Goal: Task Accomplishment & Management: Manage account settings

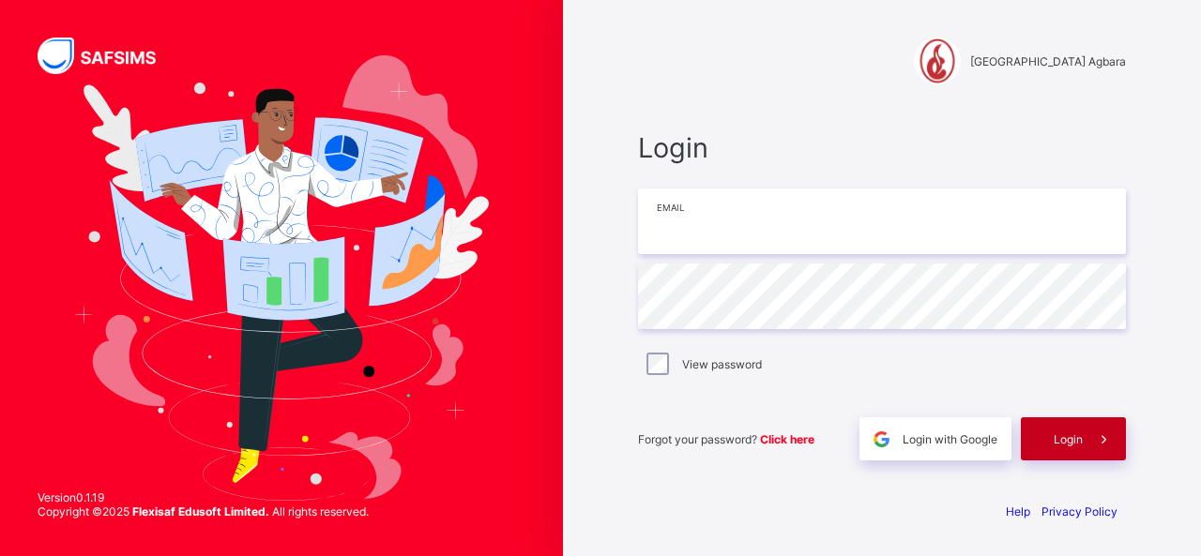
type input "**********"
click at [1075, 436] on span "Login" at bounding box center [1067, 439] width 29 height 14
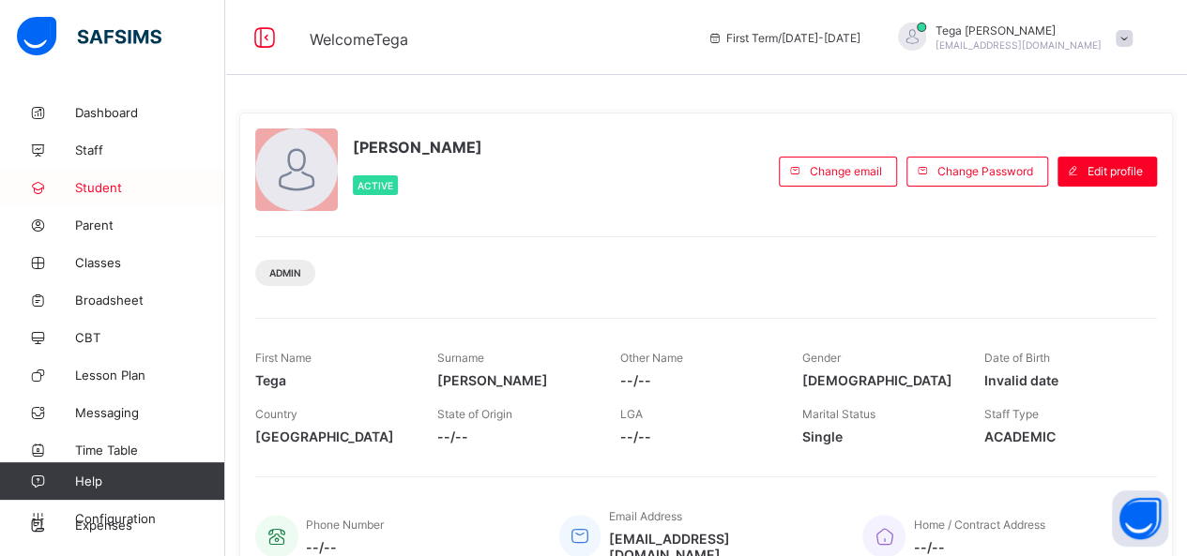
click at [90, 183] on span "Student" at bounding box center [150, 187] width 150 height 15
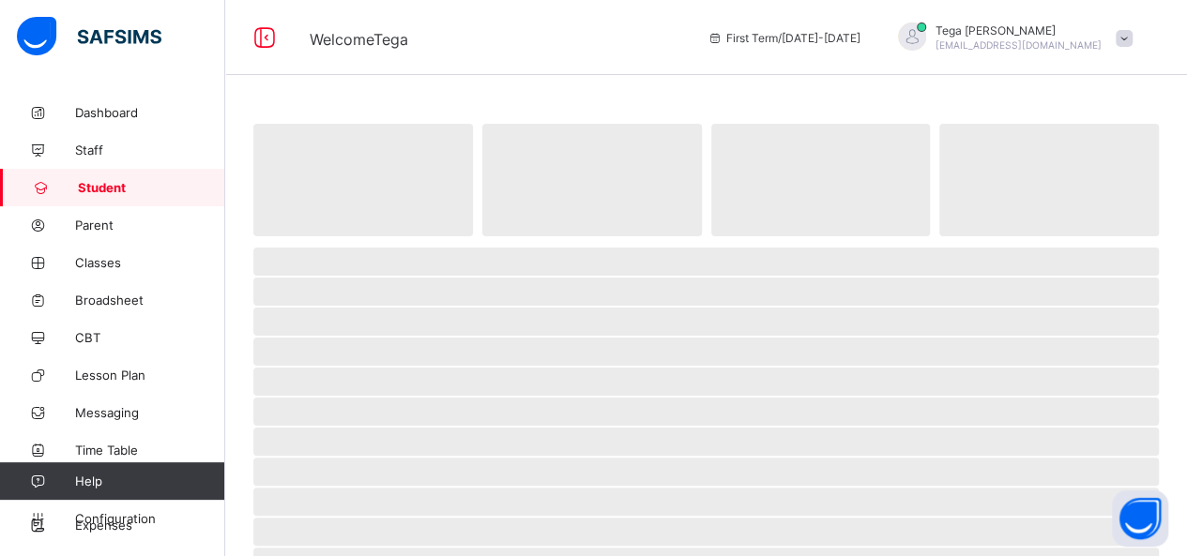
click at [90, 183] on span "Student" at bounding box center [151, 187] width 147 height 15
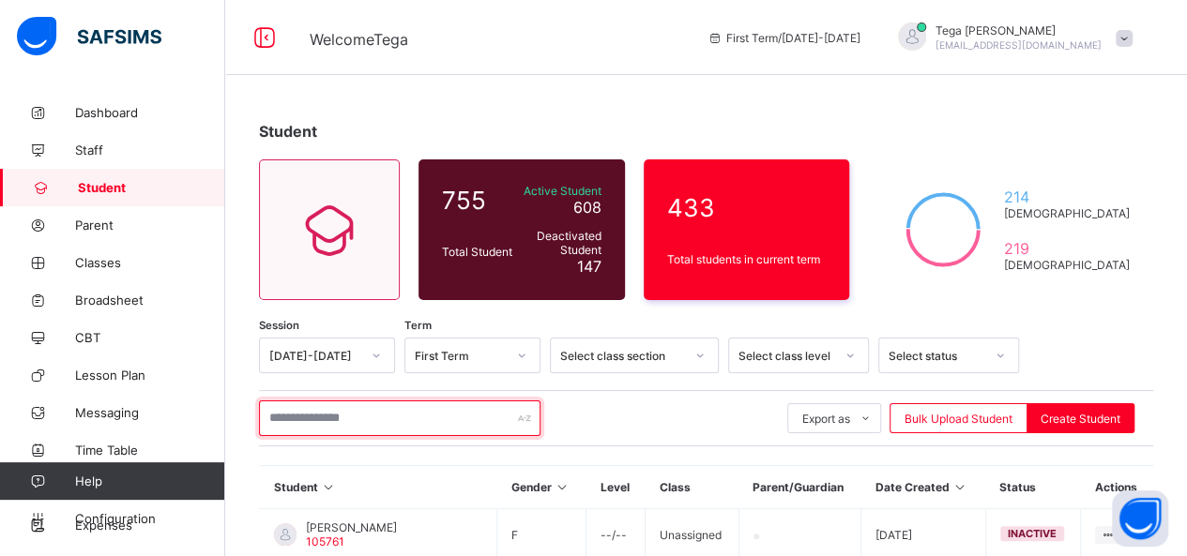
click at [375, 428] on input "text" at bounding box center [399, 419] width 281 height 36
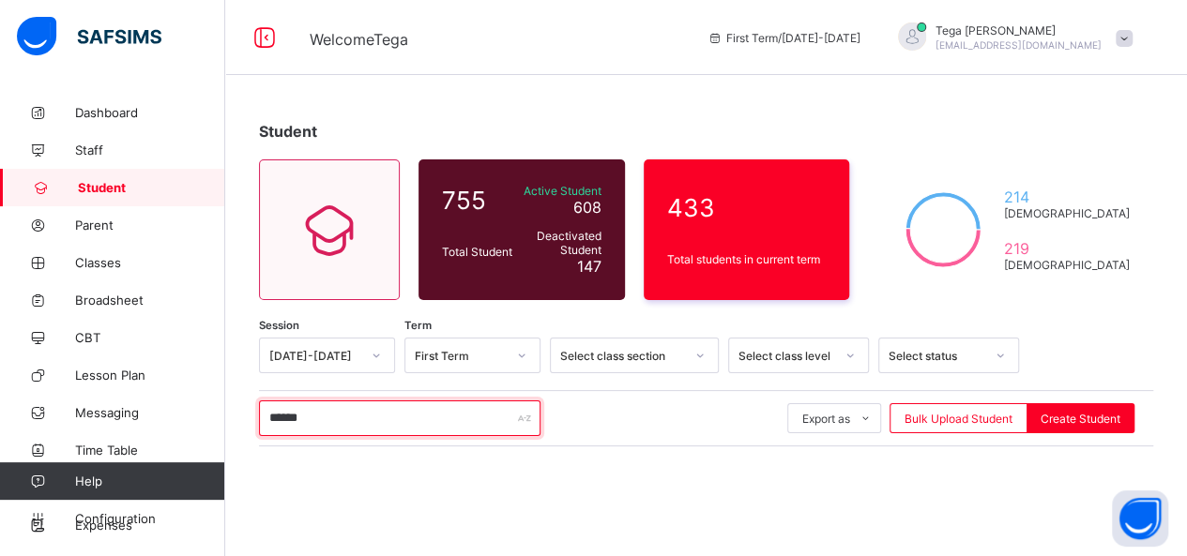
type input "******"
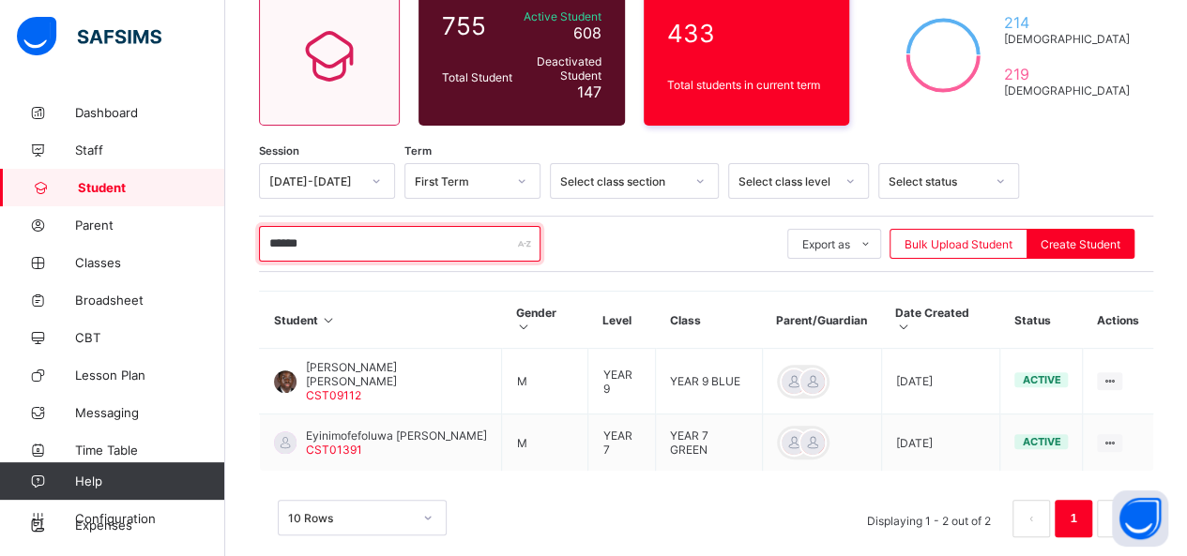
scroll to position [176, 0]
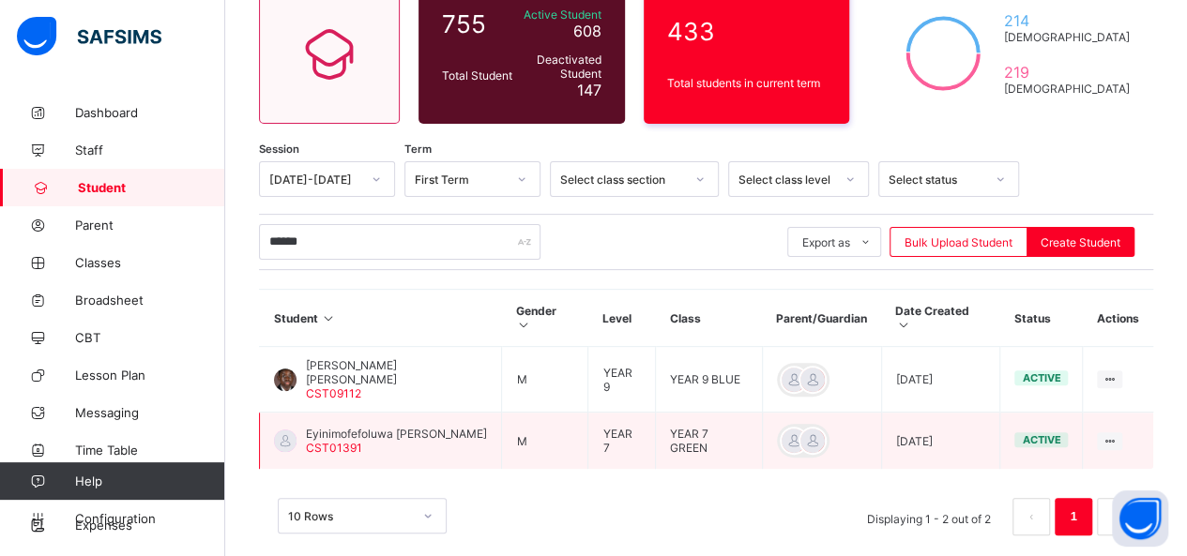
click at [324, 427] on span "Eyinimofefoluwa [PERSON_NAME]" at bounding box center [396, 434] width 181 height 14
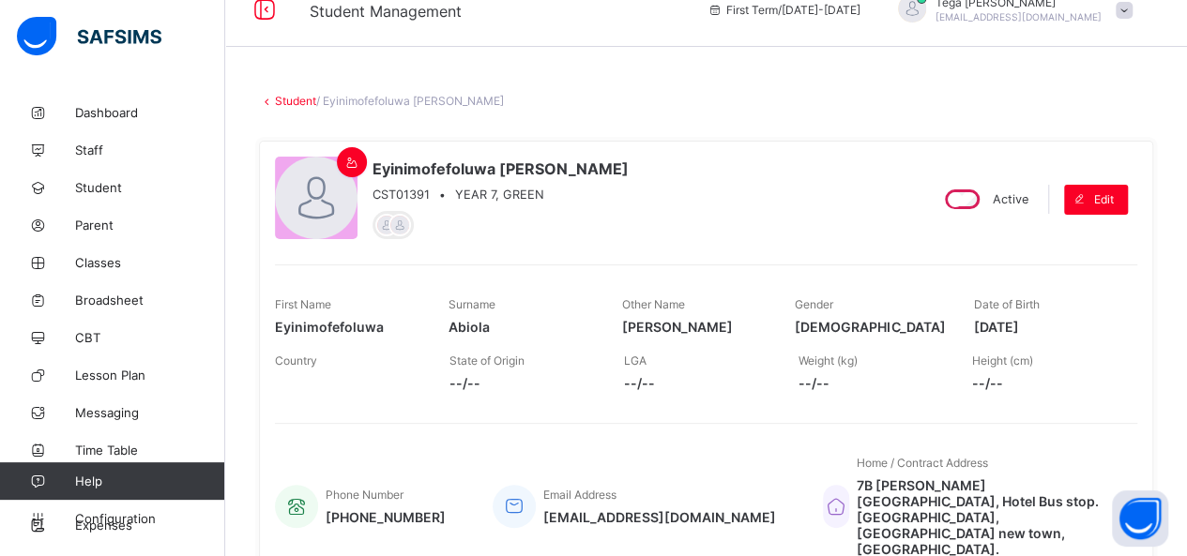
scroll to position [26, 0]
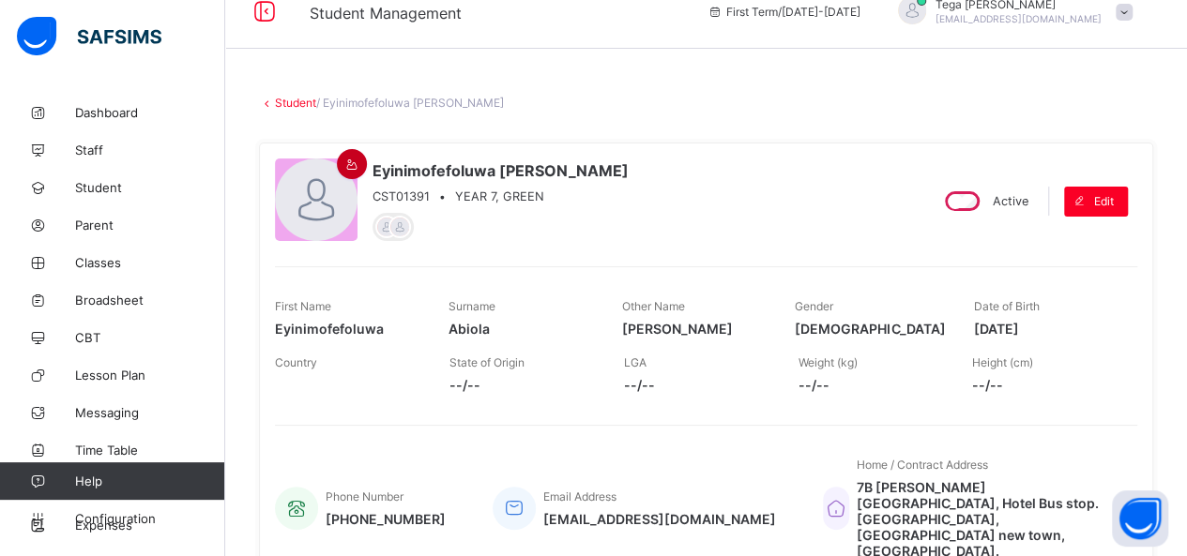
click at [349, 168] on icon at bounding box center [352, 165] width 16 height 14
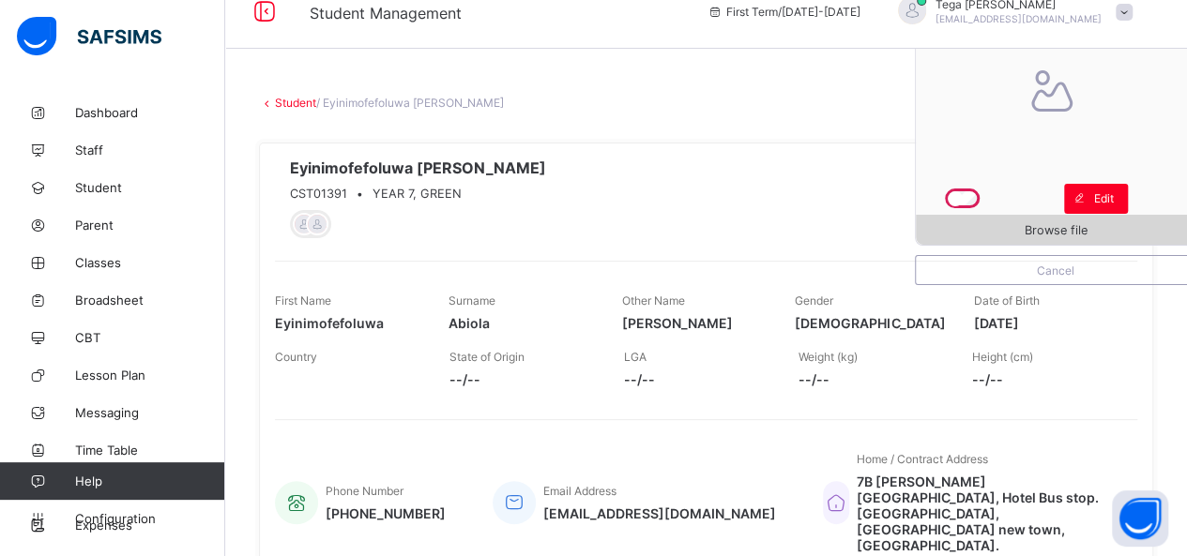
click at [1079, 221] on div "Browse file" at bounding box center [1055, 230] width 280 height 30
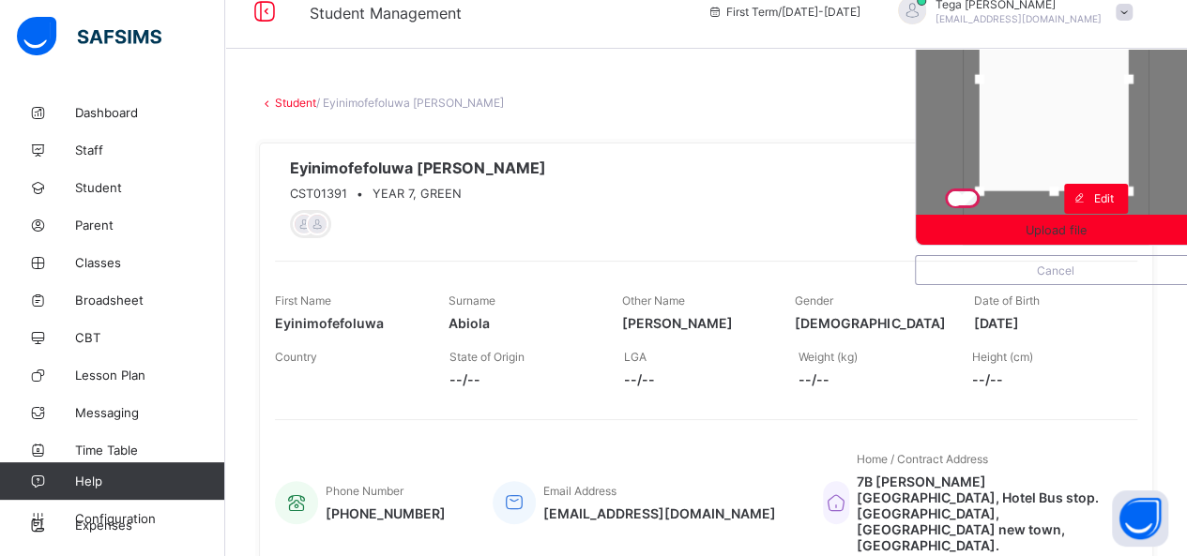
drag, startPoint x: 1067, startPoint y: 110, endPoint x: 1066, endPoint y: 83, distance: 26.3
click at [1066, 83] on div at bounding box center [1053, 79] width 149 height 224
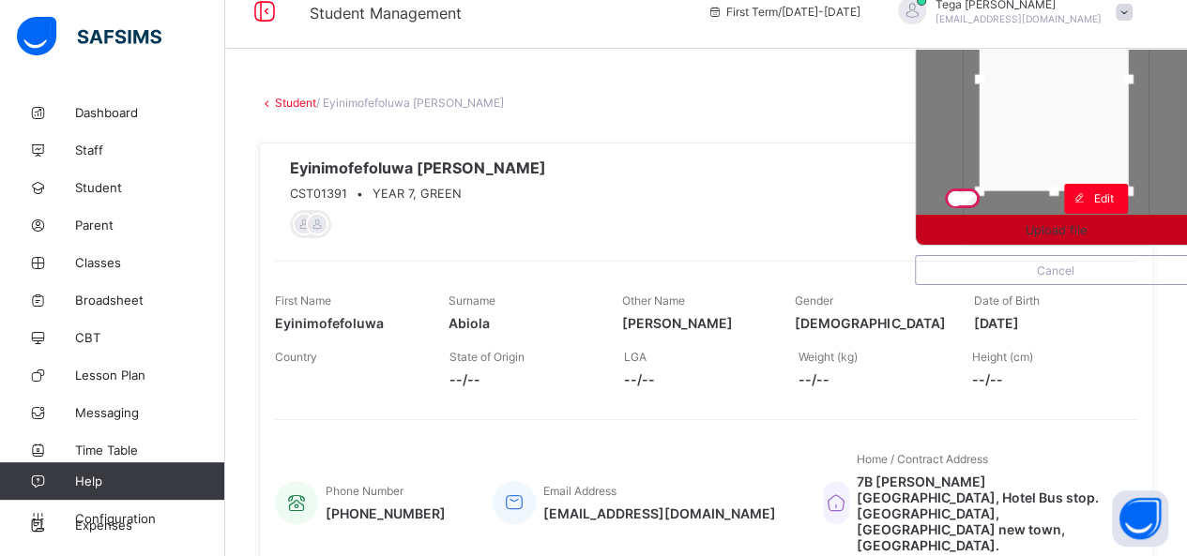
click at [1080, 225] on span "Upload file" at bounding box center [1055, 230] width 61 height 14
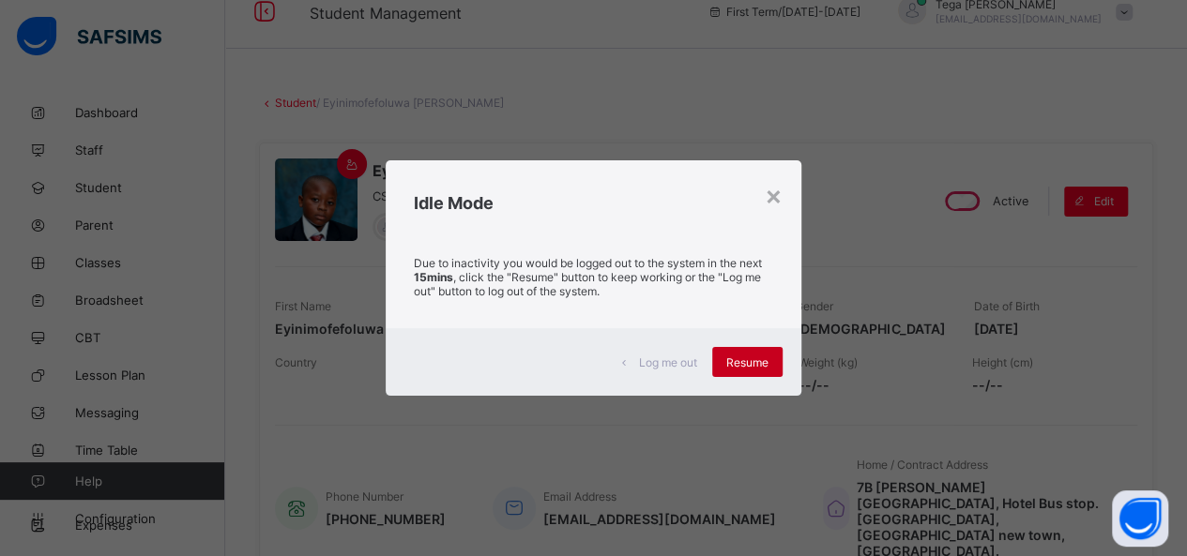
click at [758, 358] on span "Resume" at bounding box center [747, 362] width 42 height 14
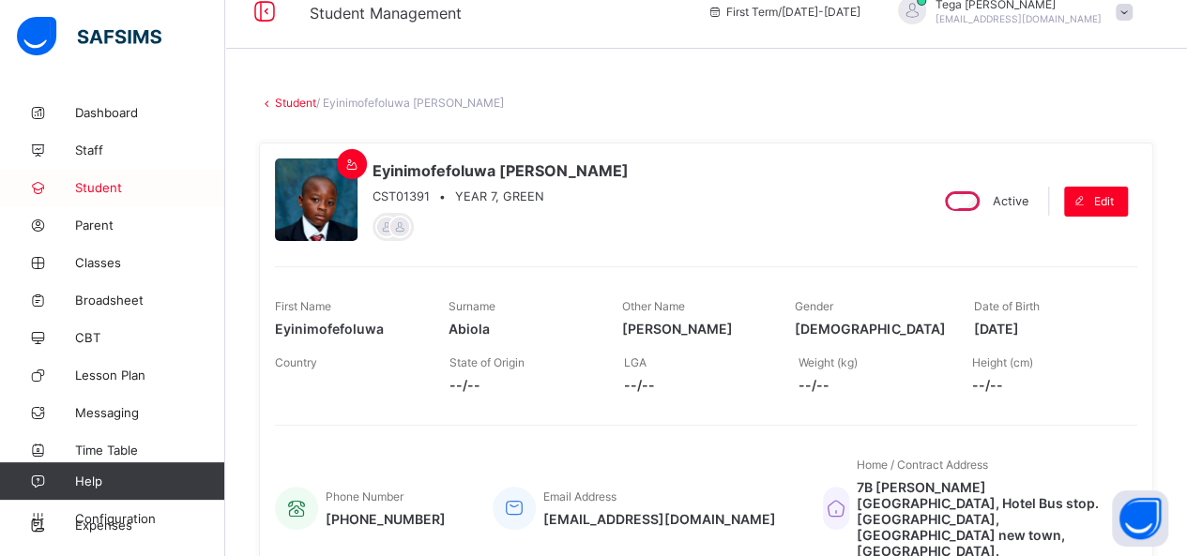
click at [99, 195] on link "Student" at bounding box center [112, 188] width 225 height 38
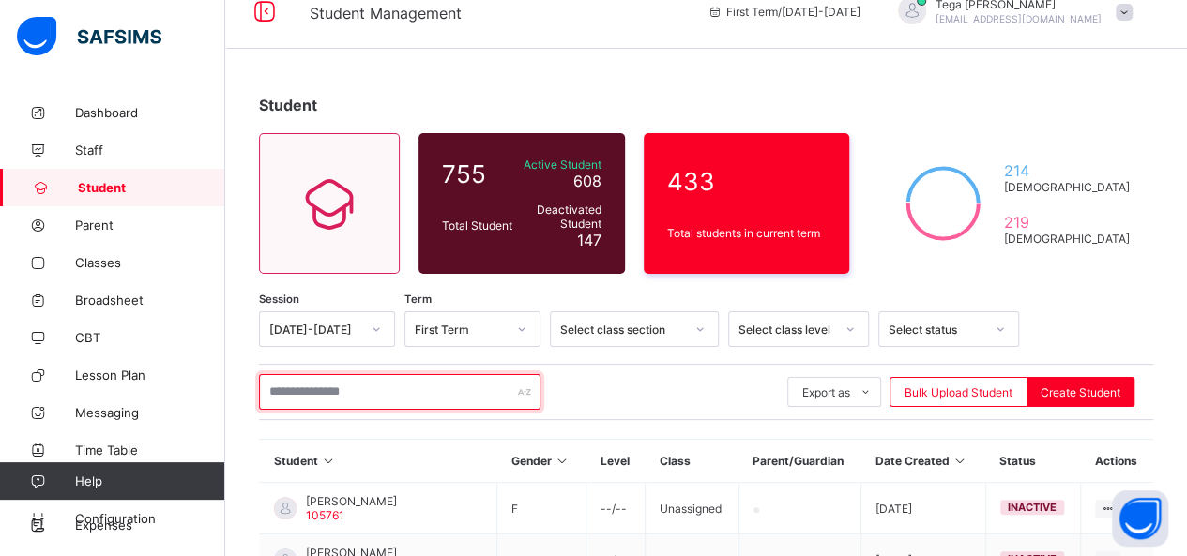
click at [296, 391] on input "text" at bounding box center [399, 392] width 281 height 36
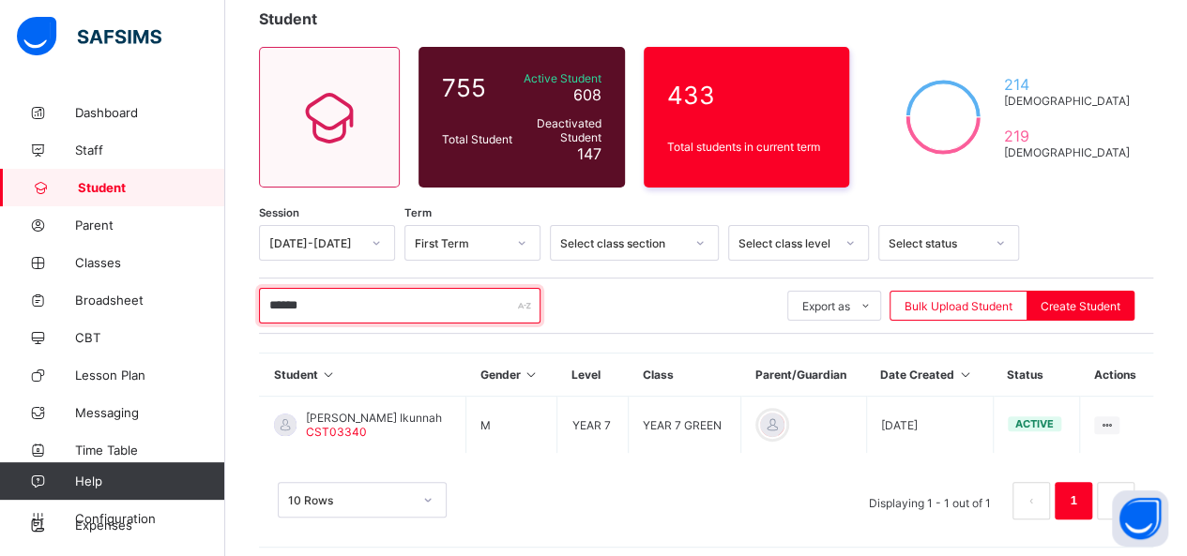
scroll to position [119, 0]
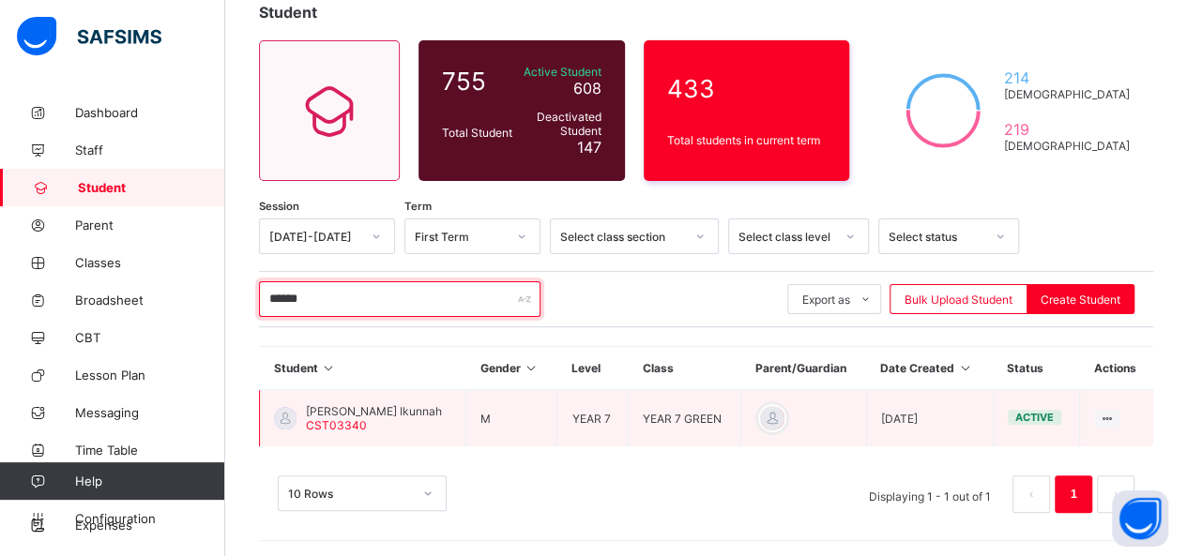
type input "******"
click at [355, 409] on span "[PERSON_NAME] Ikunnah" at bounding box center [374, 411] width 136 height 14
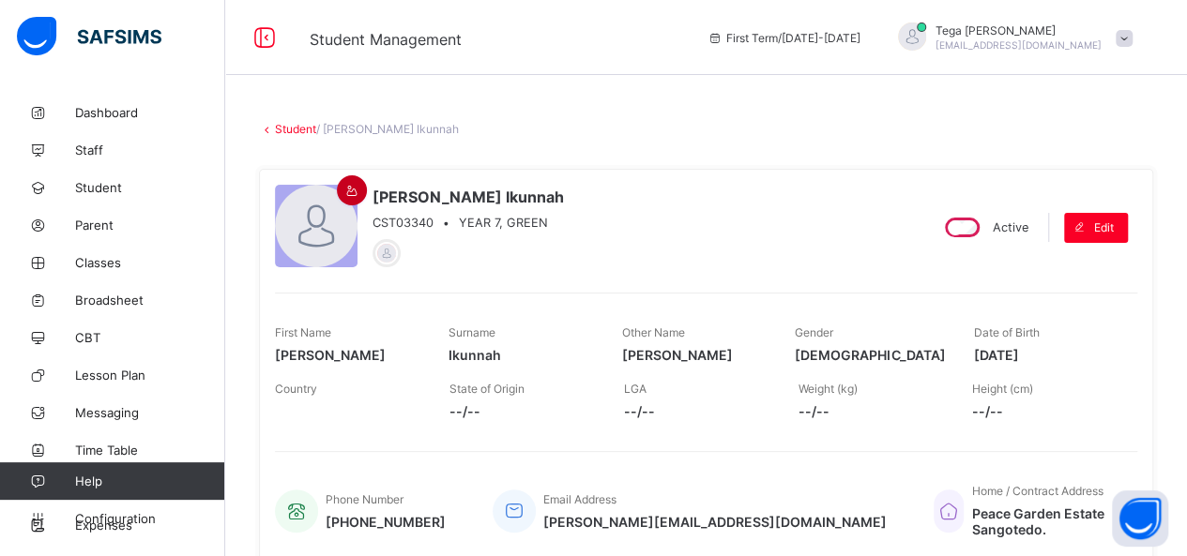
click at [350, 188] on icon at bounding box center [352, 191] width 16 height 14
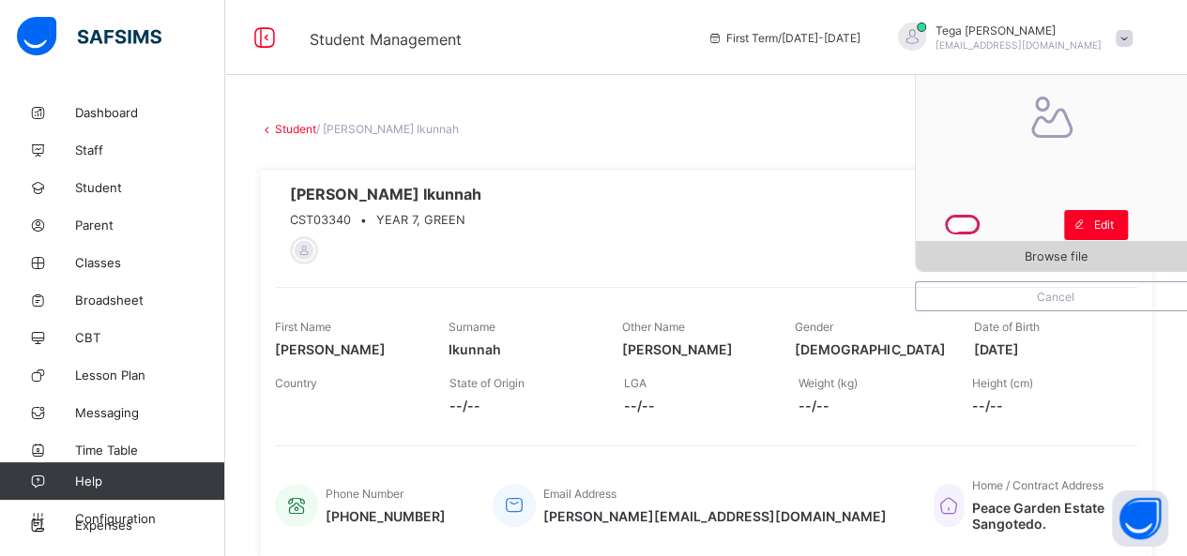
click at [1052, 250] on span "Browse file" at bounding box center [1055, 256] width 63 height 14
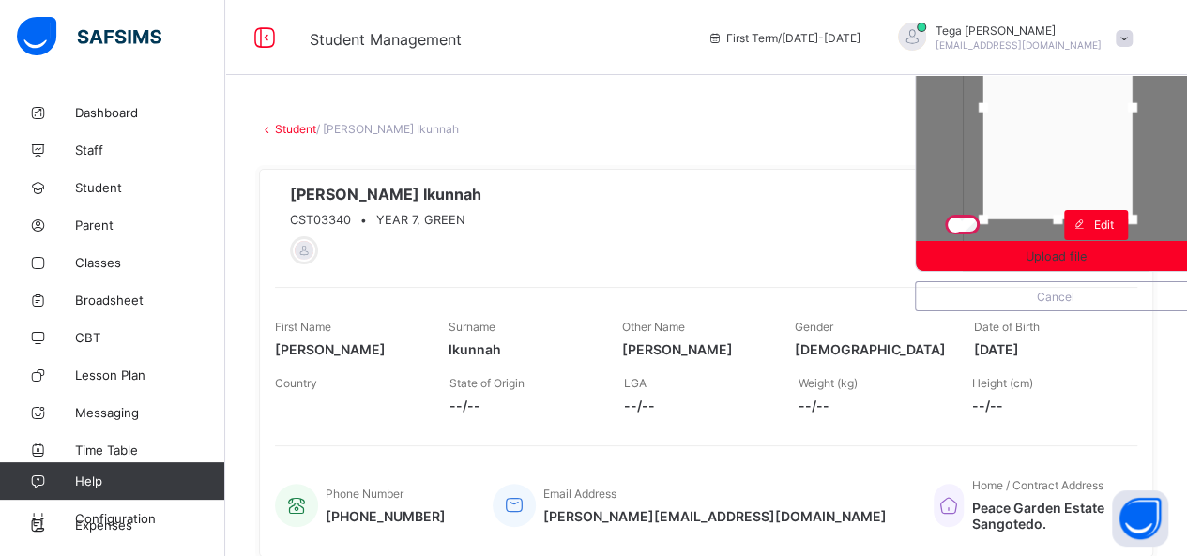
drag, startPoint x: 1043, startPoint y: 186, endPoint x: 1045, endPoint y: 161, distance: 24.5
click at [1045, 161] on div at bounding box center [1057, 107] width 149 height 224
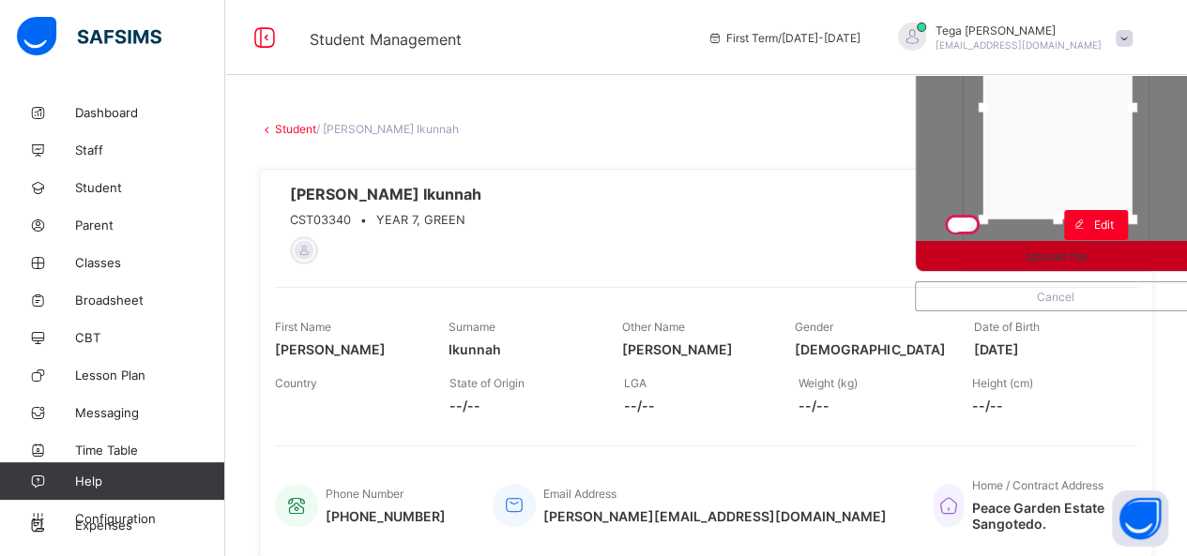
click at [1116, 247] on div "Upload file" at bounding box center [1055, 256] width 280 height 30
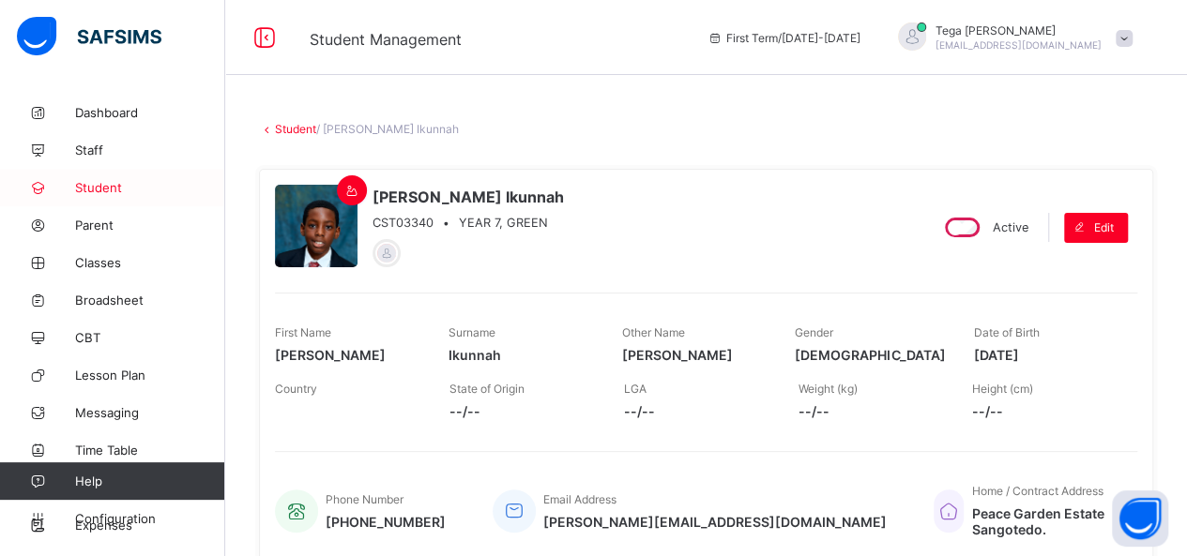
click at [94, 187] on span "Student" at bounding box center [150, 187] width 150 height 15
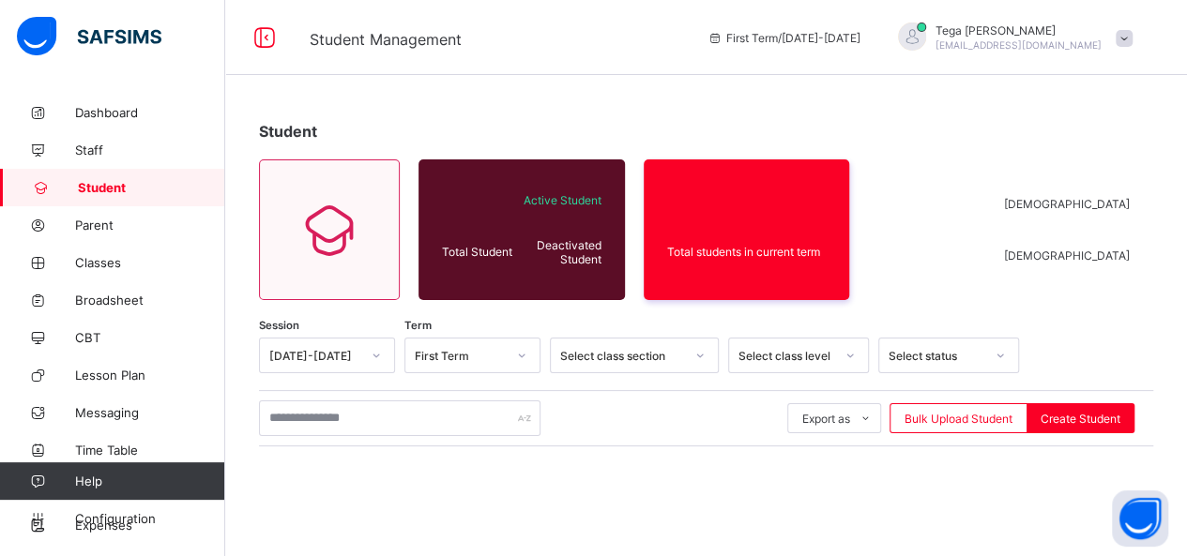
click at [94, 187] on span "Student" at bounding box center [151, 187] width 147 height 15
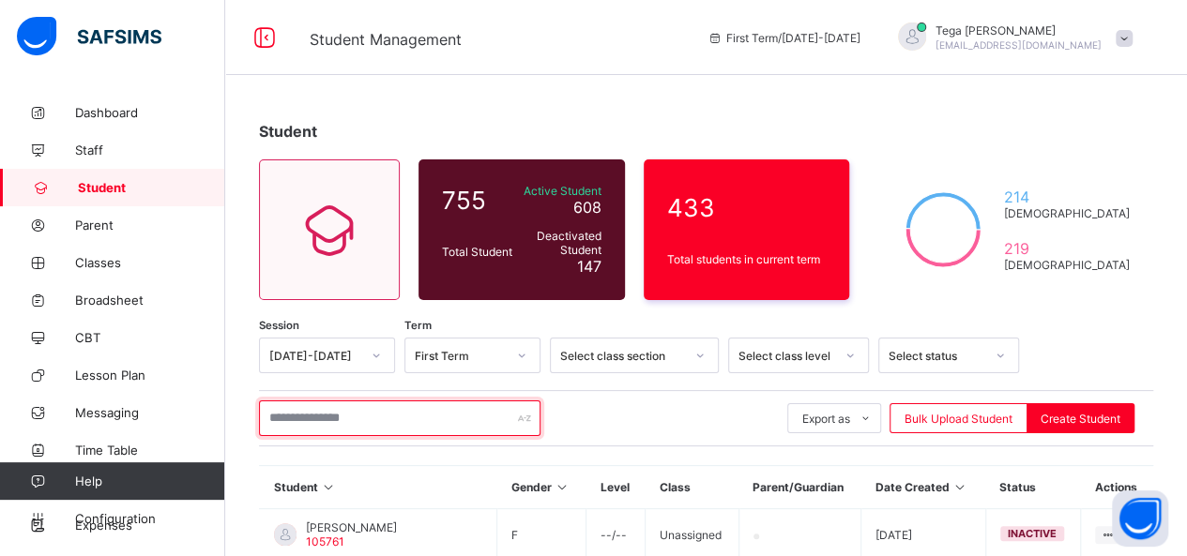
click at [381, 416] on input "text" at bounding box center [399, 419] width 281 height 36
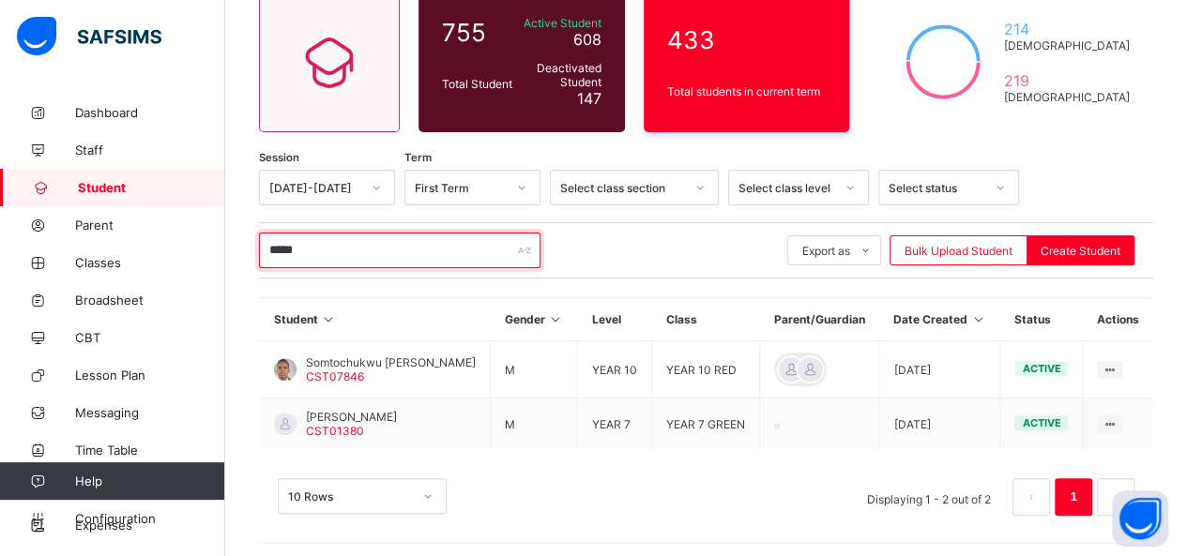
scroll to position [169, 0]
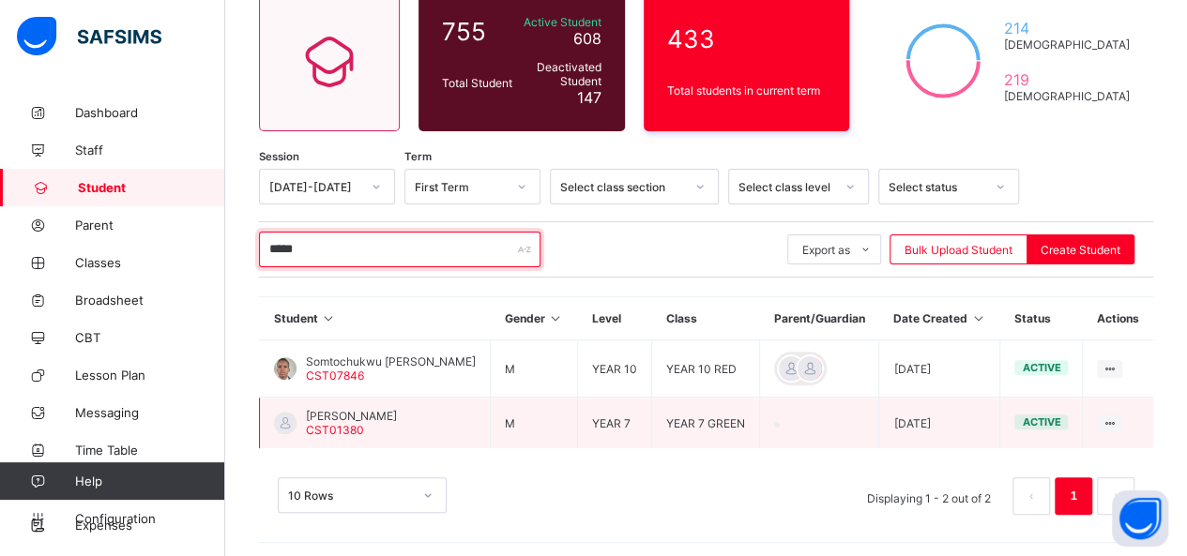
type input "*****"
click at [383, 409] on span "[PERSON_NAME]" at bounding box center [351, 416] width 91 height 14
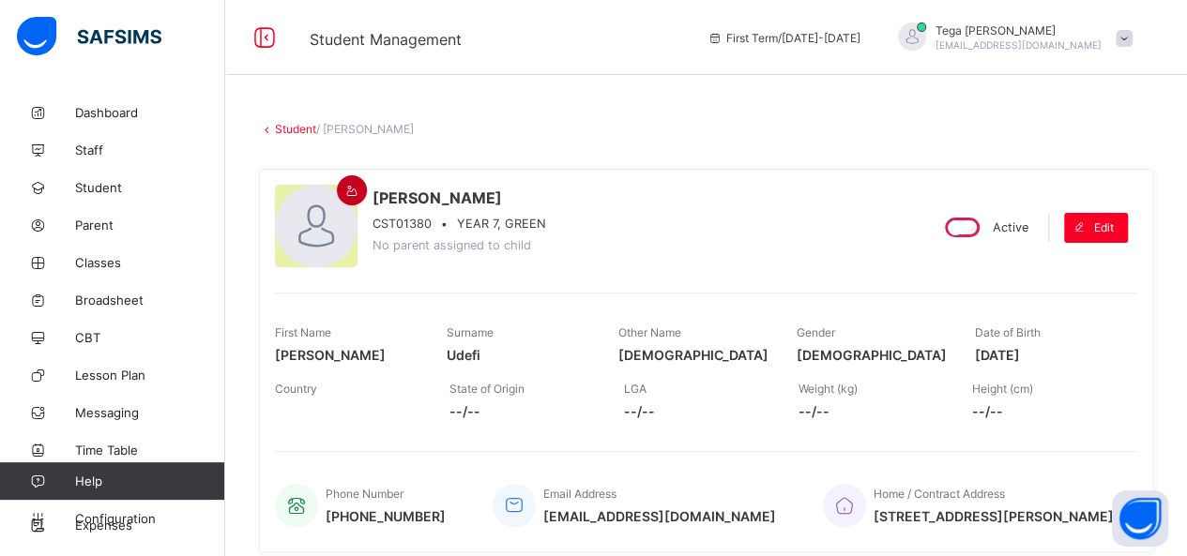
click at [353, 185] on icon at bounding box center [352, 191] width 16 height 14
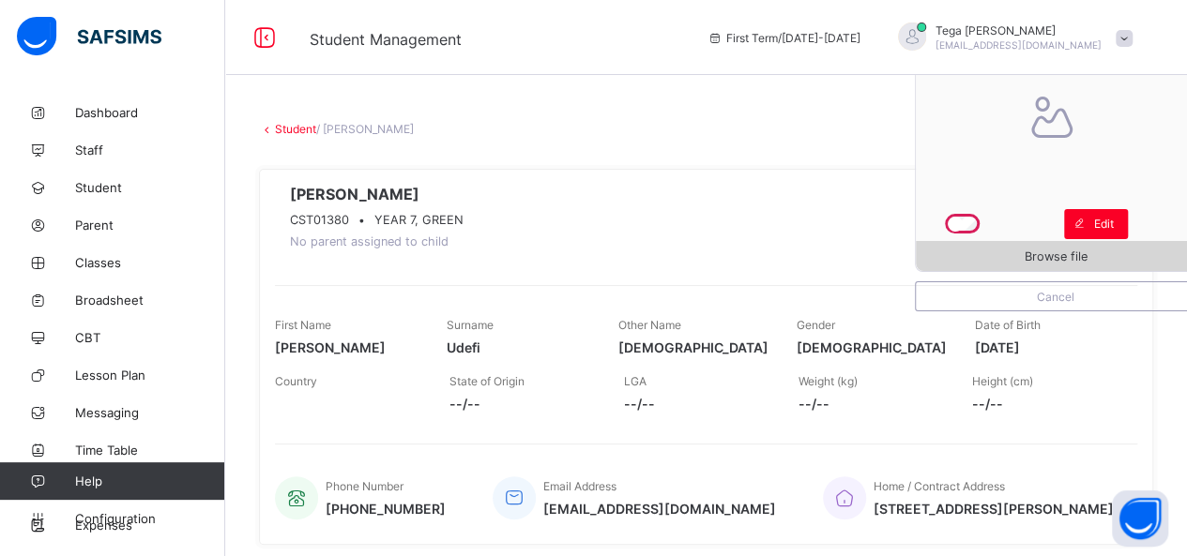
click at [1103, 260] on span "Browse file" at bounding box center [1055, 256] width 280 height 14
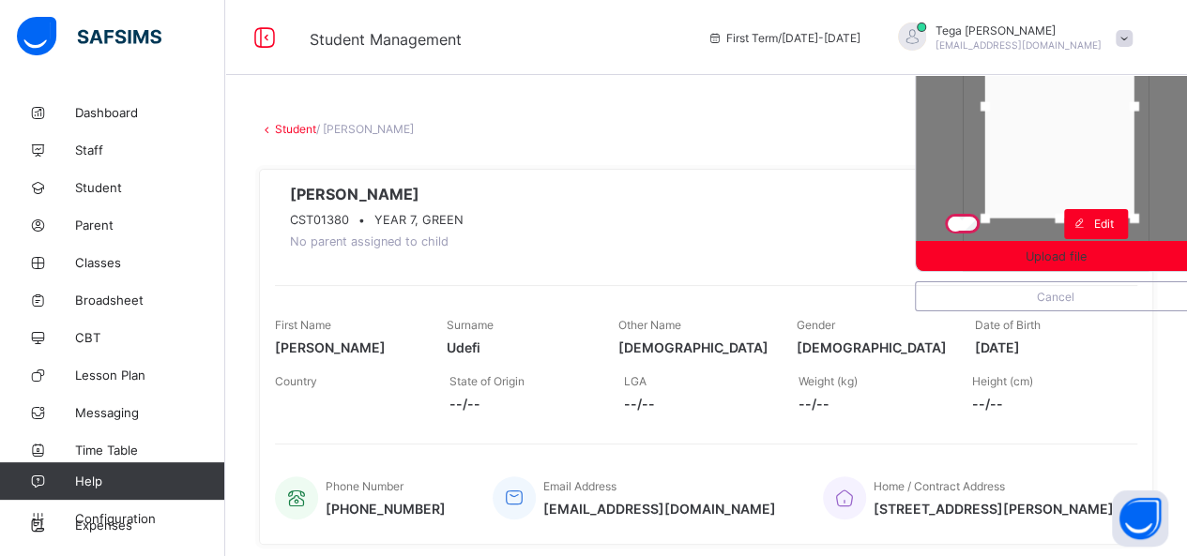
drag, startPoint x: 1064, startPoint y: 171, endPoint x: 1067, endPoint y: 145, distance: 25.6
click at [1067, 145] on div at bounding box center [1059, 106] width 149 height 224
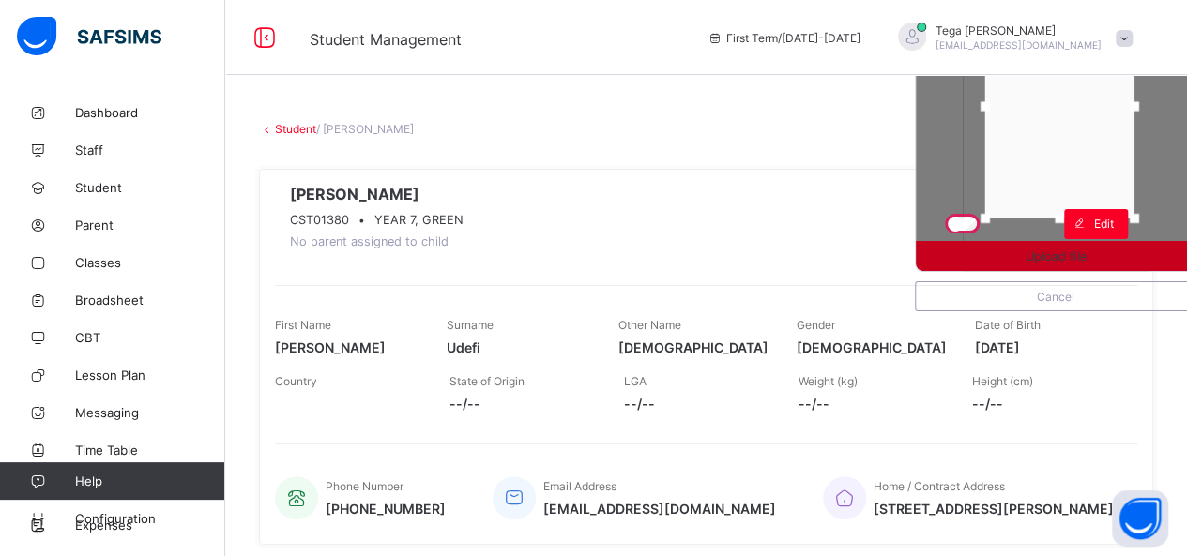
click at [1068, 262] on span "Upload file" at bounding box center [1055, 256] width 61 height 14
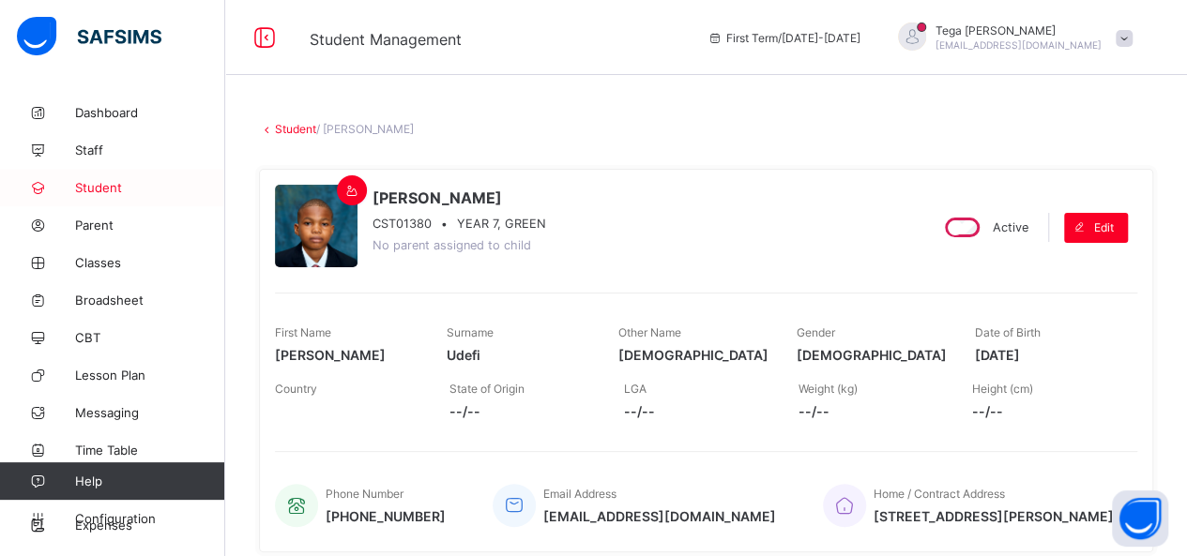
click at [96, 190] on span "Student" at bounding box center [150, 187] width 150 height 15
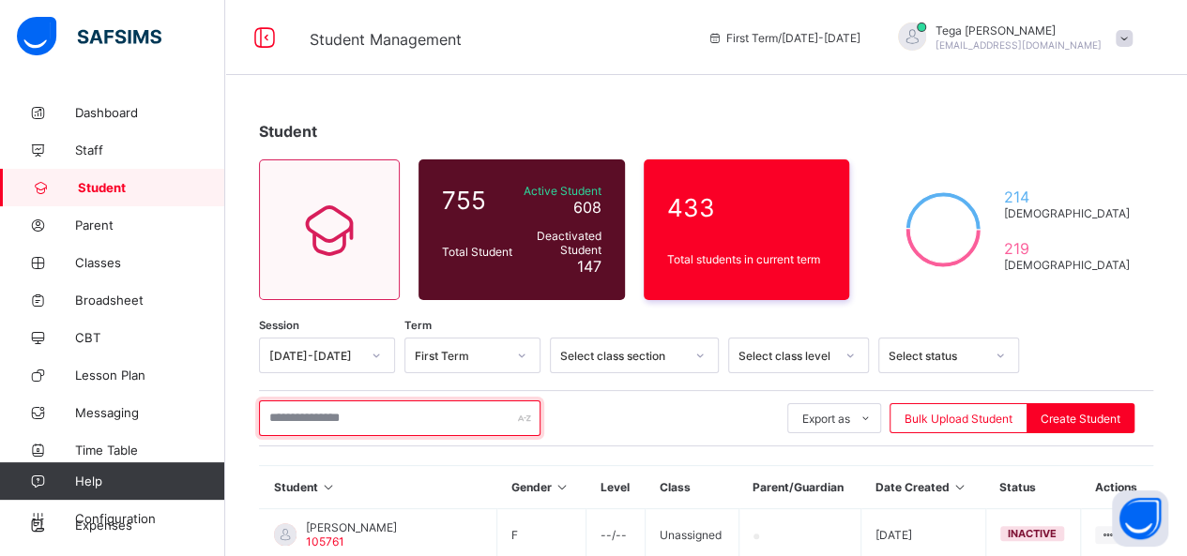
click at [325, 408] on input "text" at bounding box center [399, 419] width 281 height 36
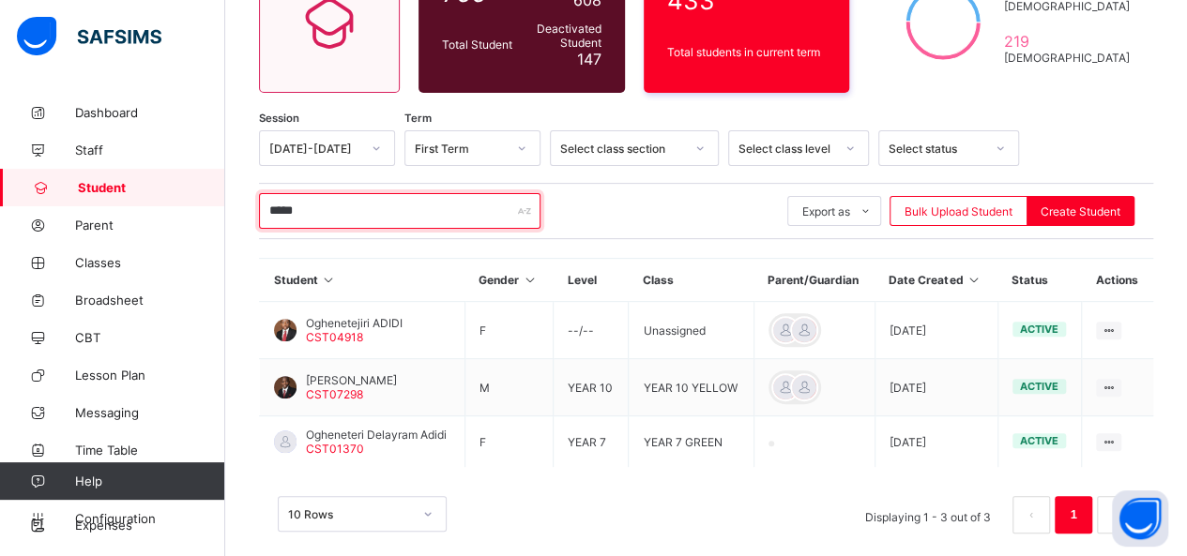
scroll to position [225, 0]
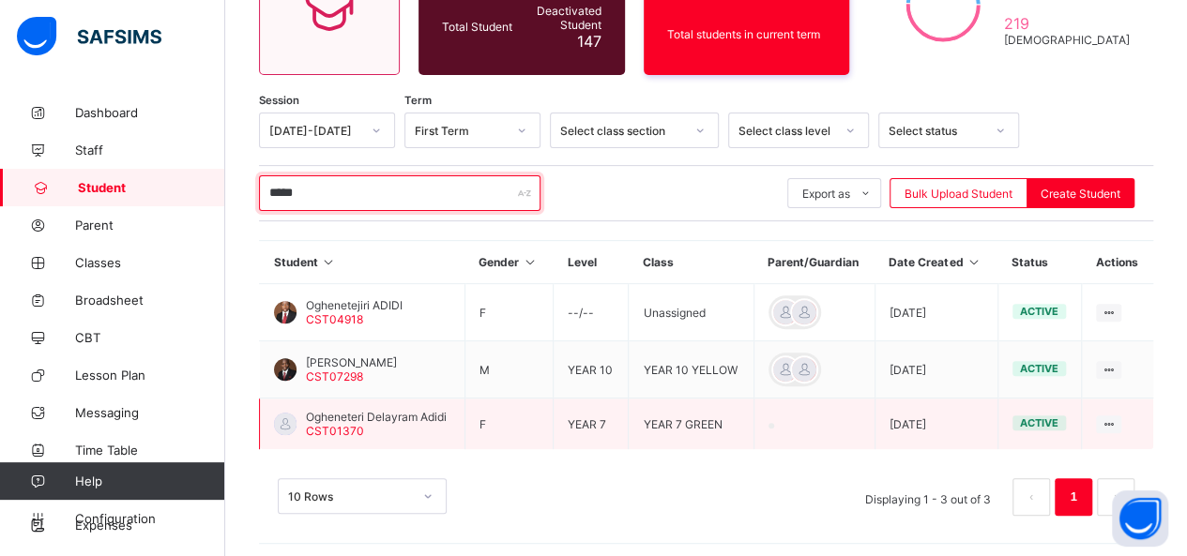
type input "*****"
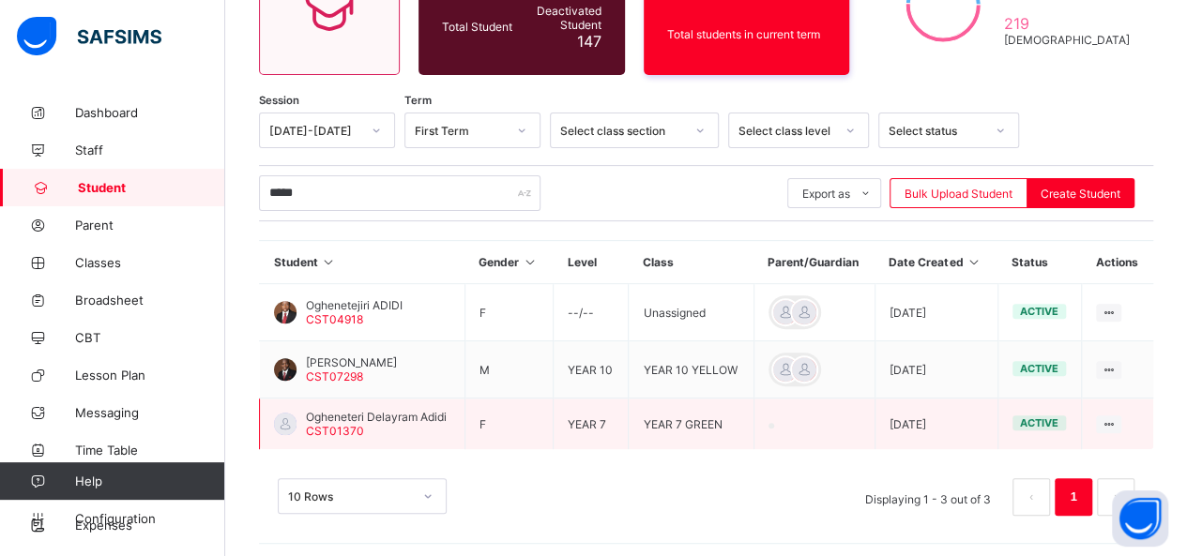
click at [396, 410] on span "Ogheneteri Delayram Adidi" at bounding box center [376, 417] width 141 height 14
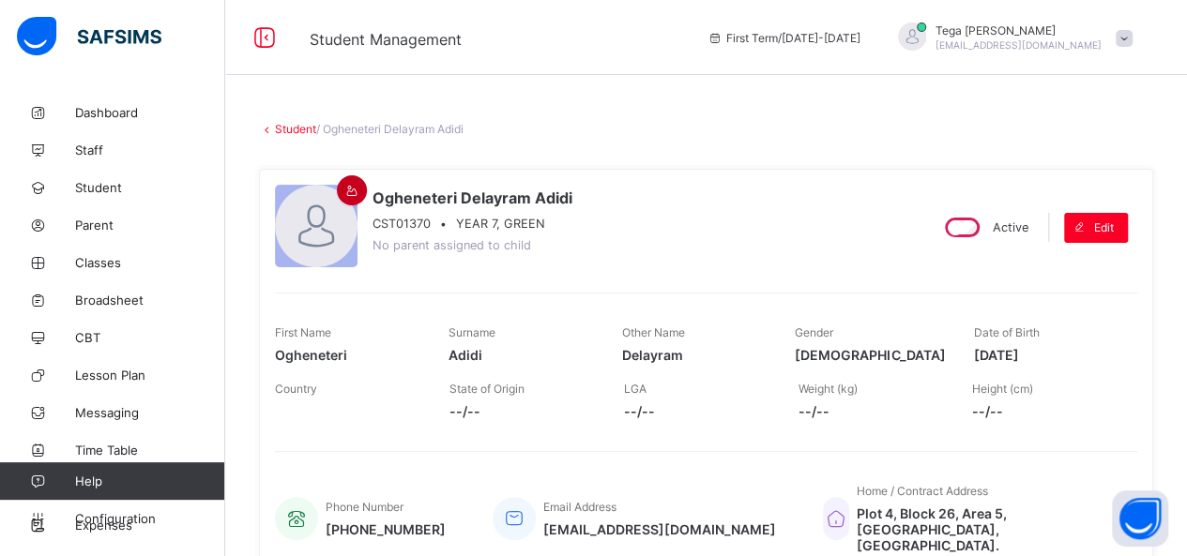
click at [349, 198] on div at bounding box center [352, 190] width 30 height 30
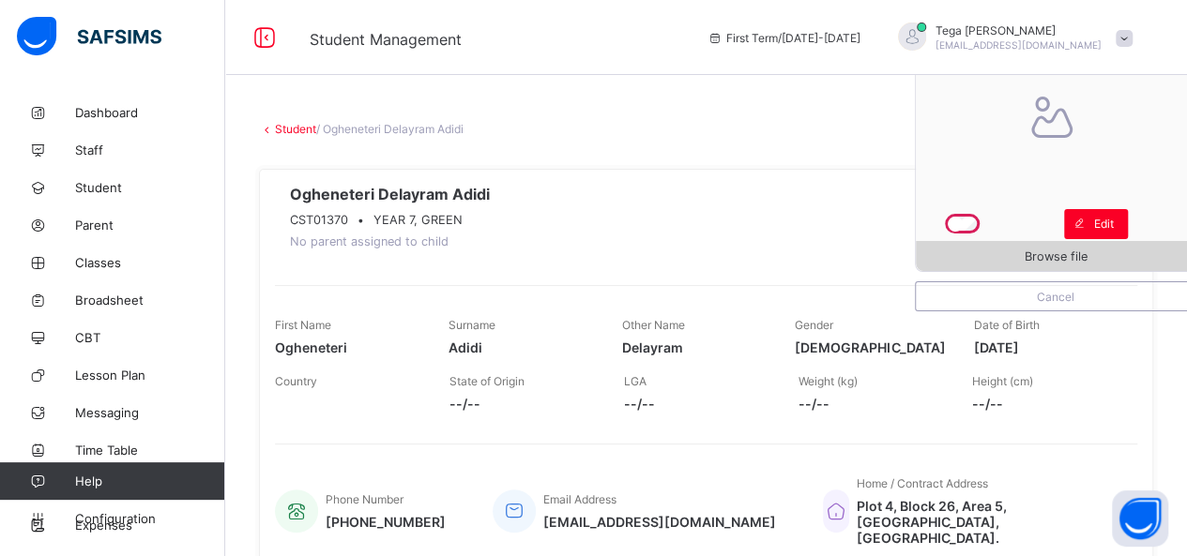
click at [1057, 249] on span "Browse file" at bounding box center [1055, 256] width 63 height 14
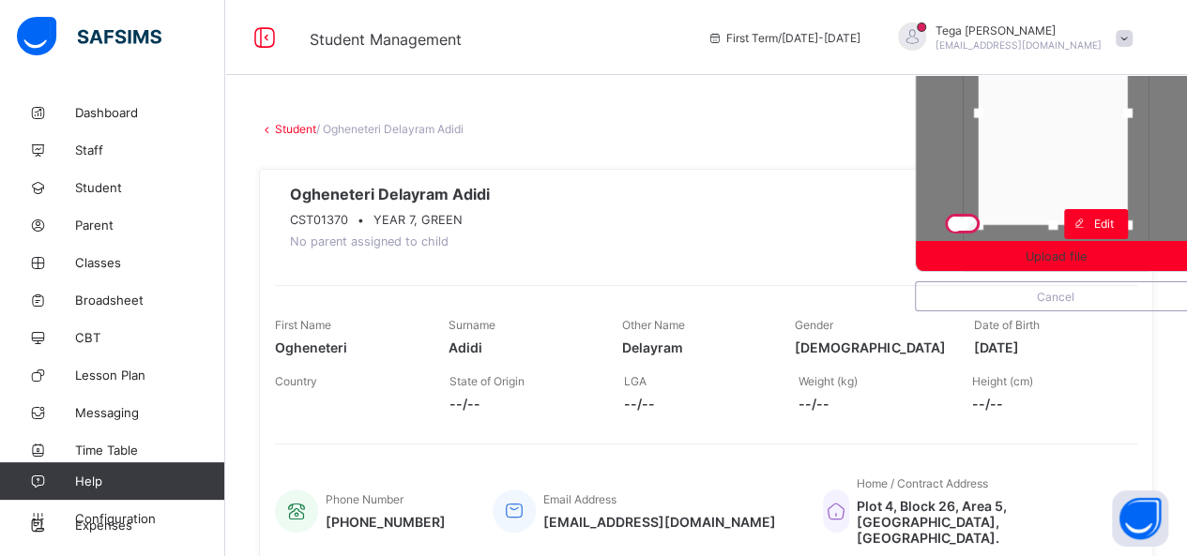
drag, startPoint x: 1049, startPoint y: 180, endPoint x: 1046, endPoint y: 161, distance: 19.0
click at [1046, 161] on div at bounding box center [1052, 113] width 149 height 224
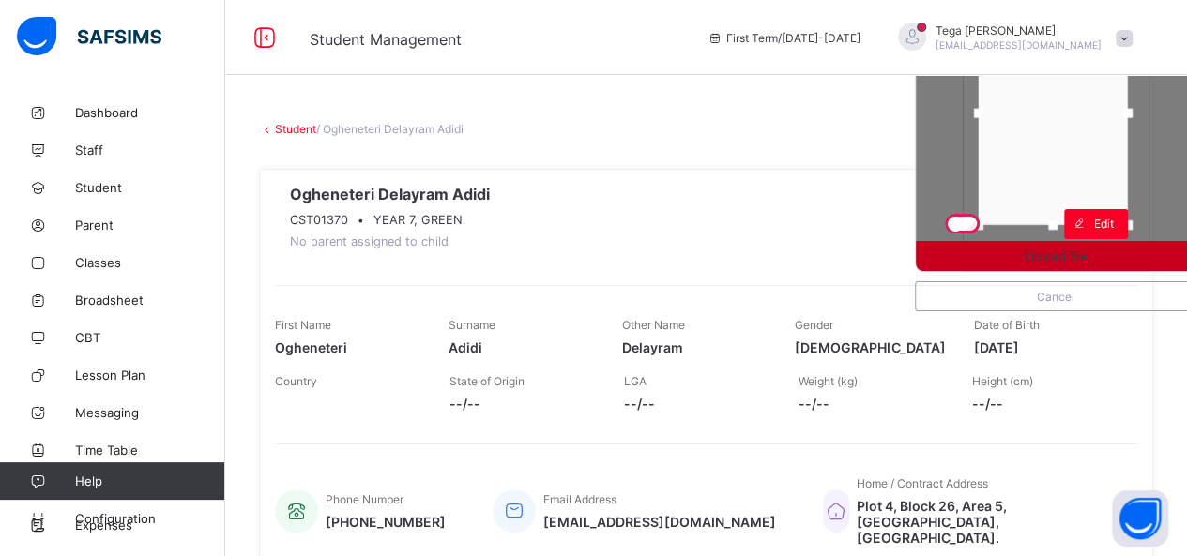
click at [1074, 252] on span "Upload file" at bounding box center [1055, 256] width 61 height 14
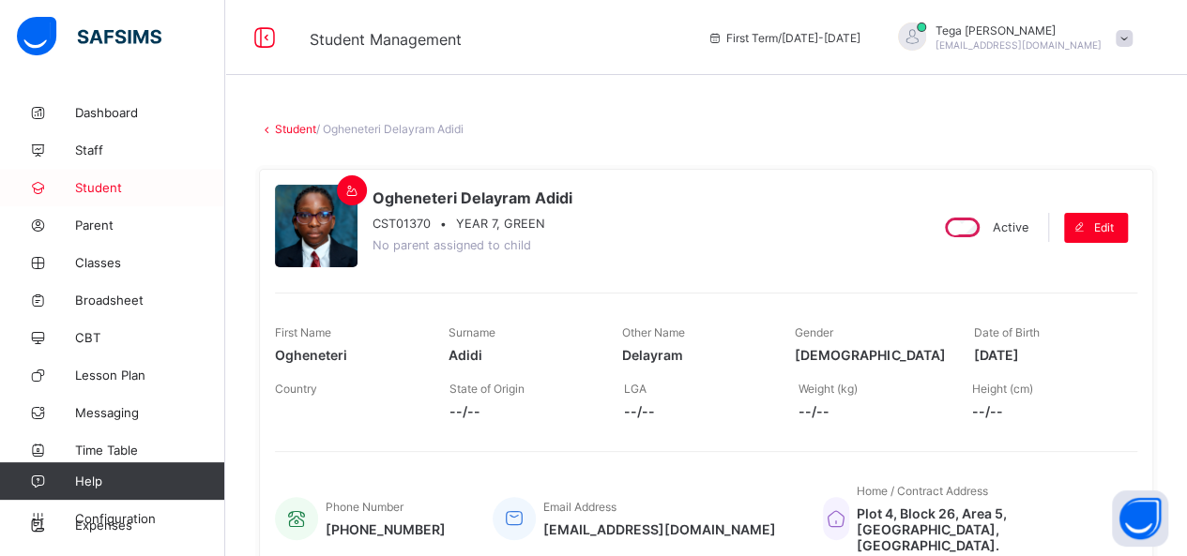
click at [110, 189] on span "Student" at bounding box center [150, 187] width 150 height 15
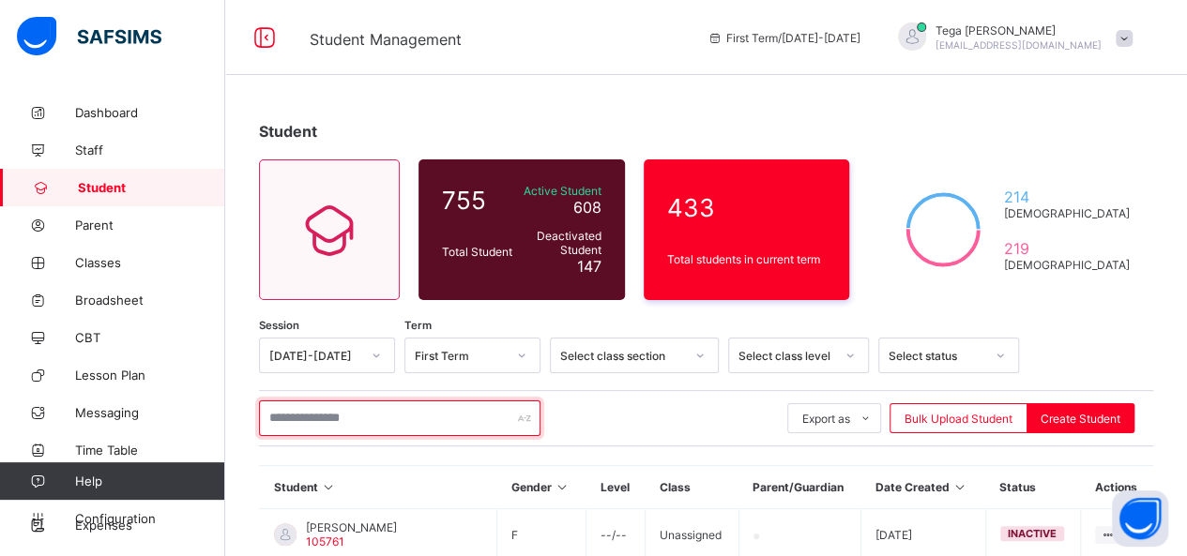
click at [316, 407] on input "text" at bounding box center [399, 419] width 281 height 36
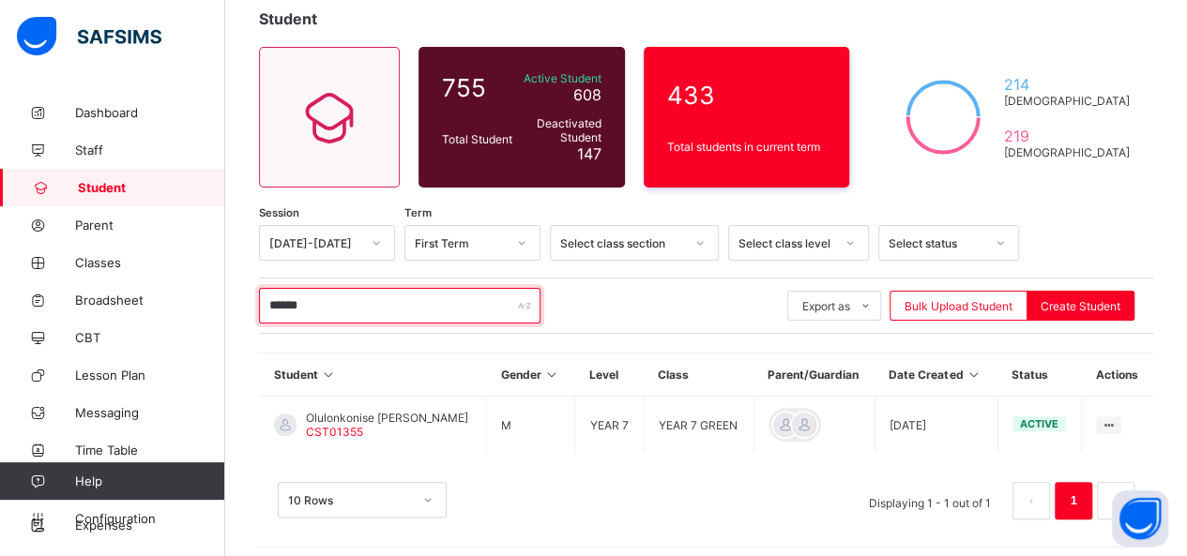
scroll to position [119, 0]
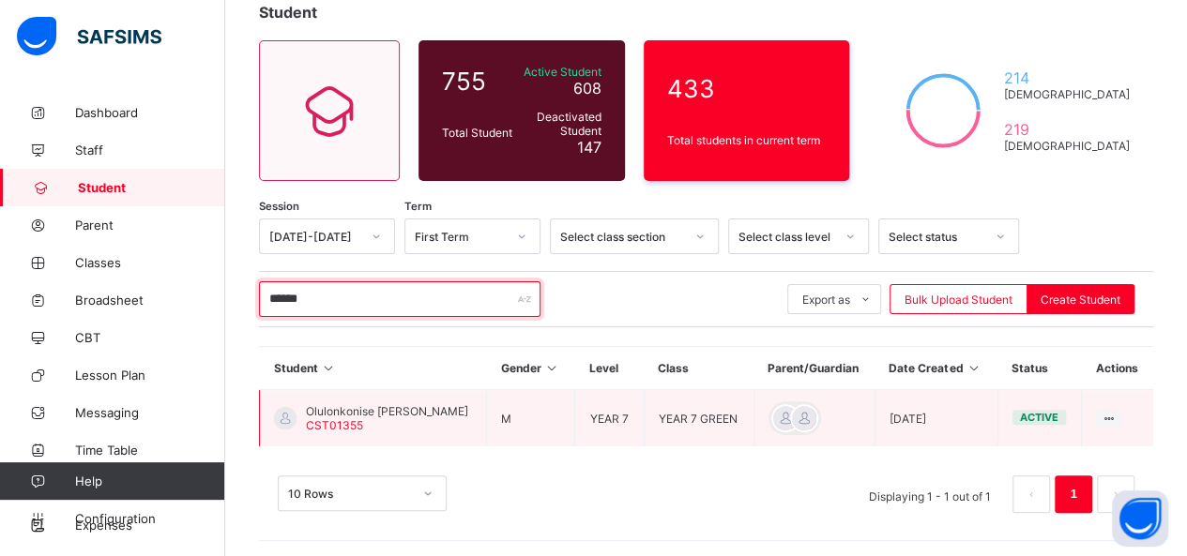
type input "******"
click at [379, 405] on span "Olulonkonise [PERSON_NAME]" at bounding box center [387, 411] width 162 height 14
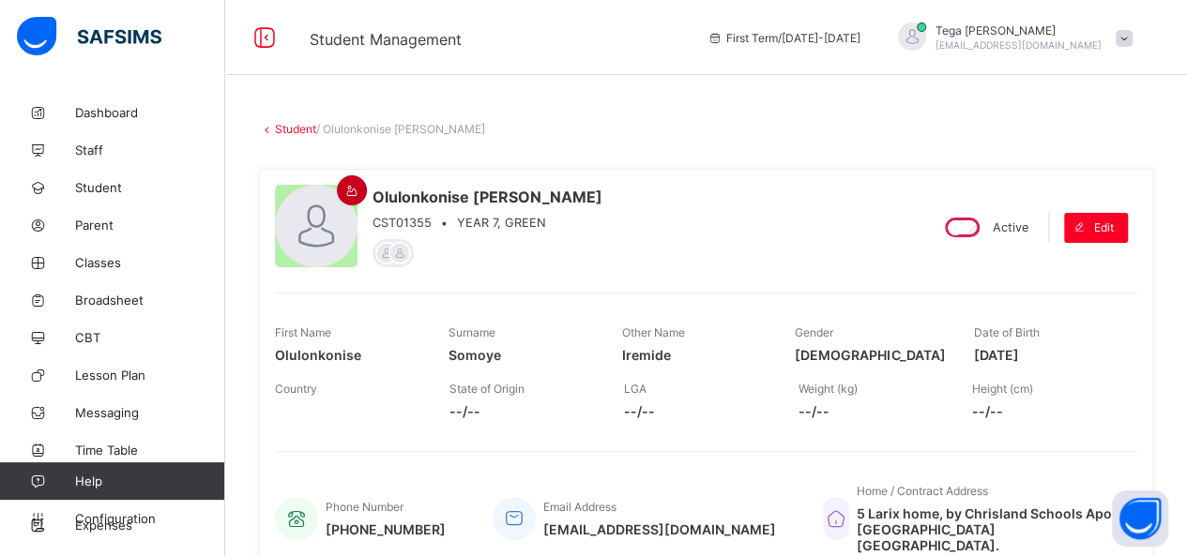
click at [345, 188] on icon at bounding box center [352, 191] width 16 height 14
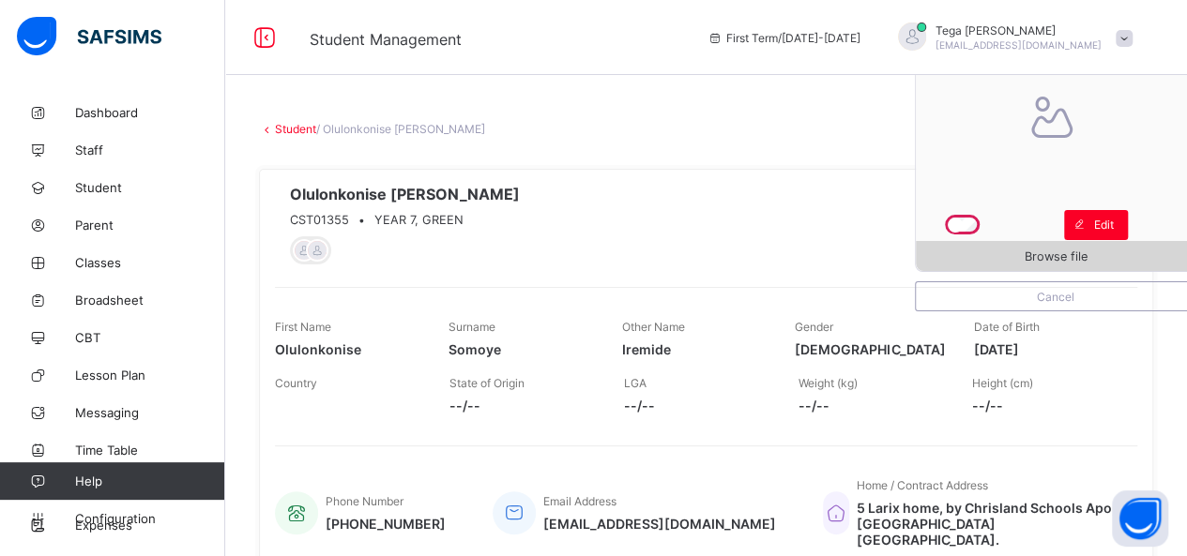
click at [1084, 258] on span "Browse file" at bounding box center [1055, 256] width 63 height 14
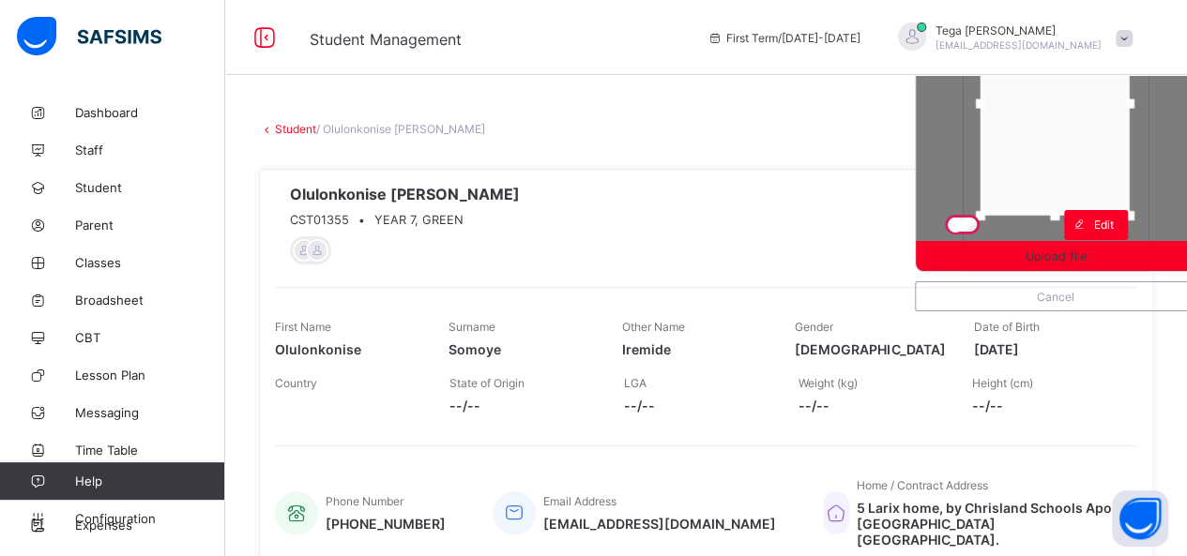
drag, startPoint x: 1020, startPoint y: 135, endPoint x: 1019, endPoint y: 103, distance: 31.9
click at [1019, 103] on div at bounding box center [1054, 104] width 149 height 224
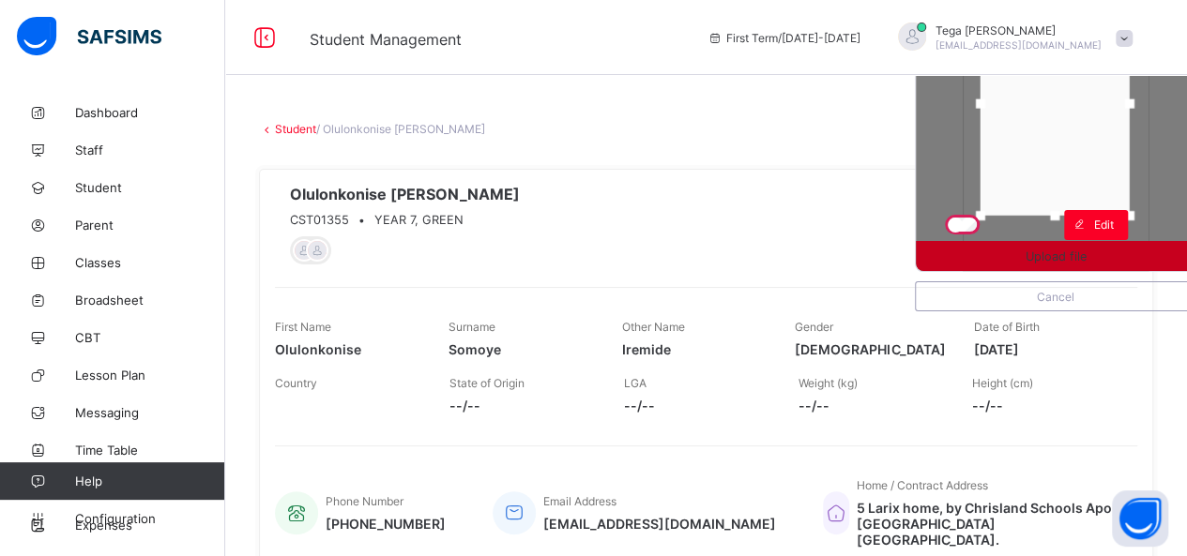
click at [1080, 247] on div "Upload file" at bounding box center [1055, 256] width 280 height 30
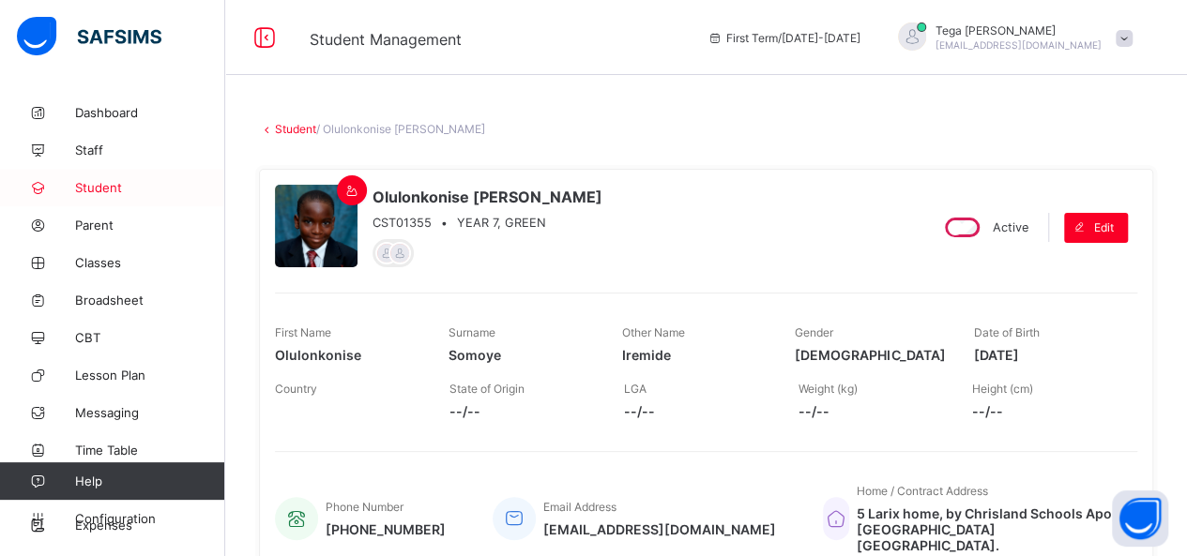
click at [106, 187] on span "Student" at bounding box center [150, 187] width 150 height 15
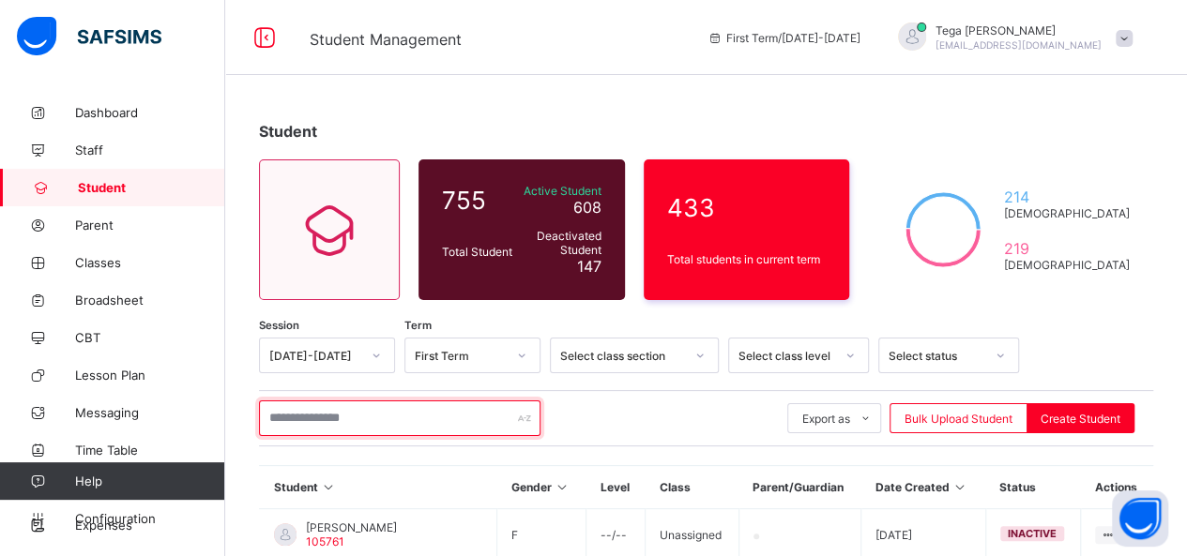
click at [337, 419] on input "text" at bounding box center [399, 419] width 281 height 36
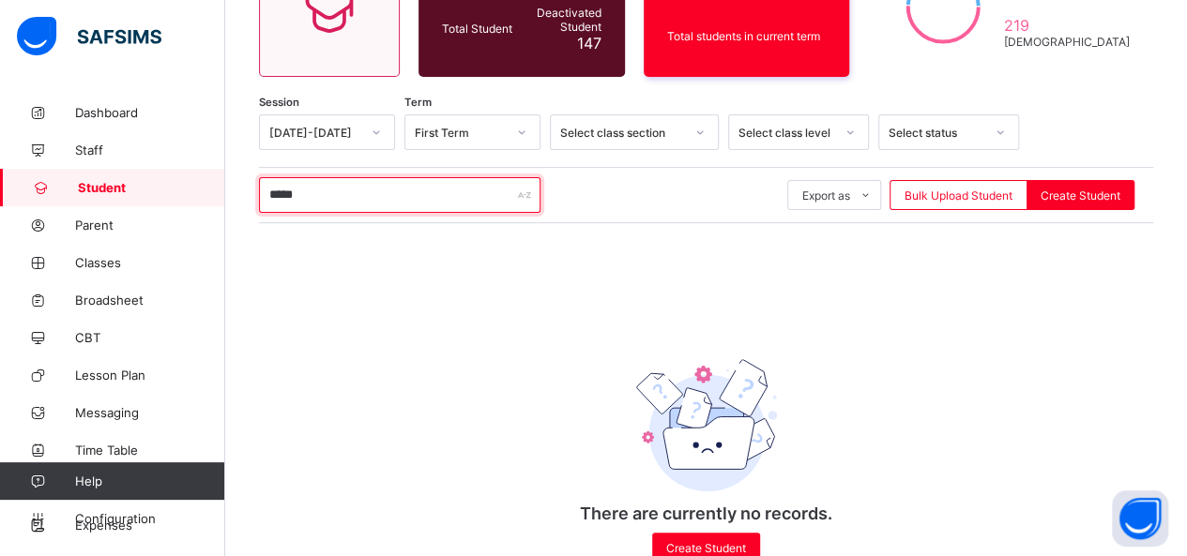
scroll to position [225, 0]
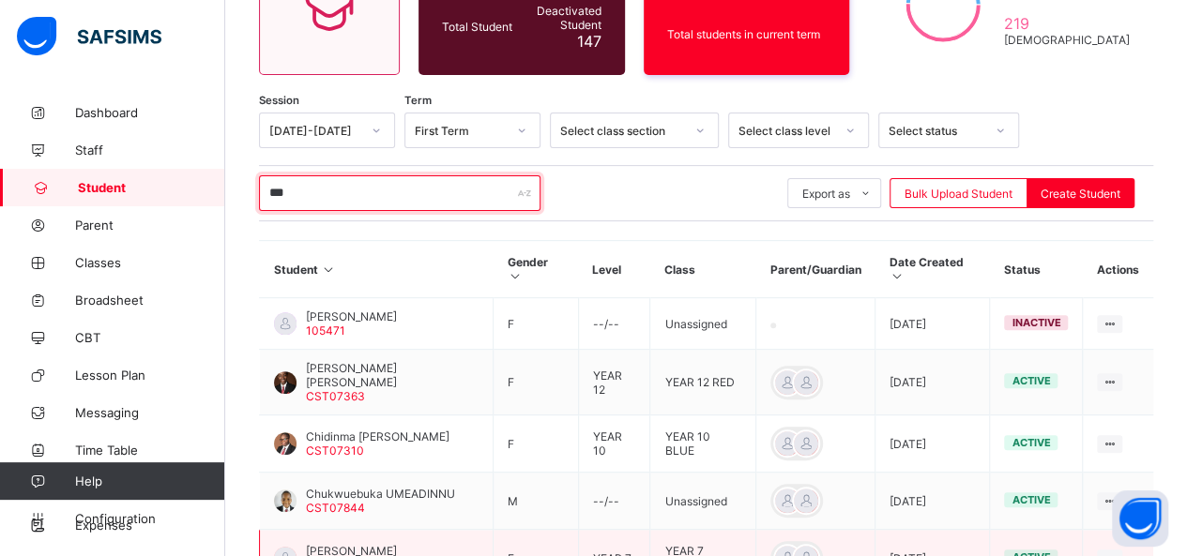
type input "***"
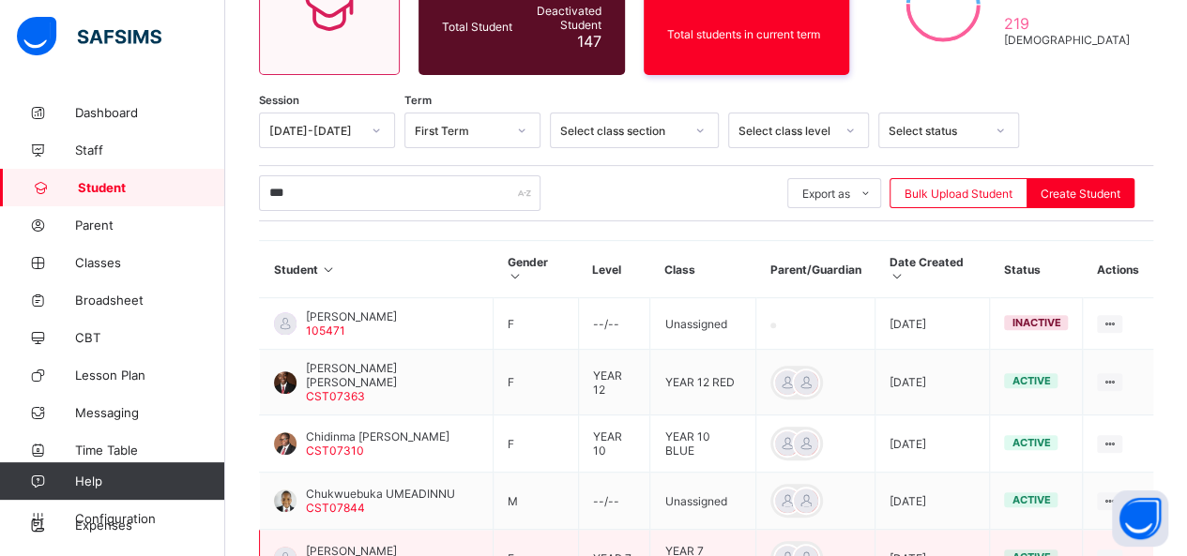
click at [397, 544] on span "[PERSON_NAME]" at bounding box center [351, 551] width 91 height 14
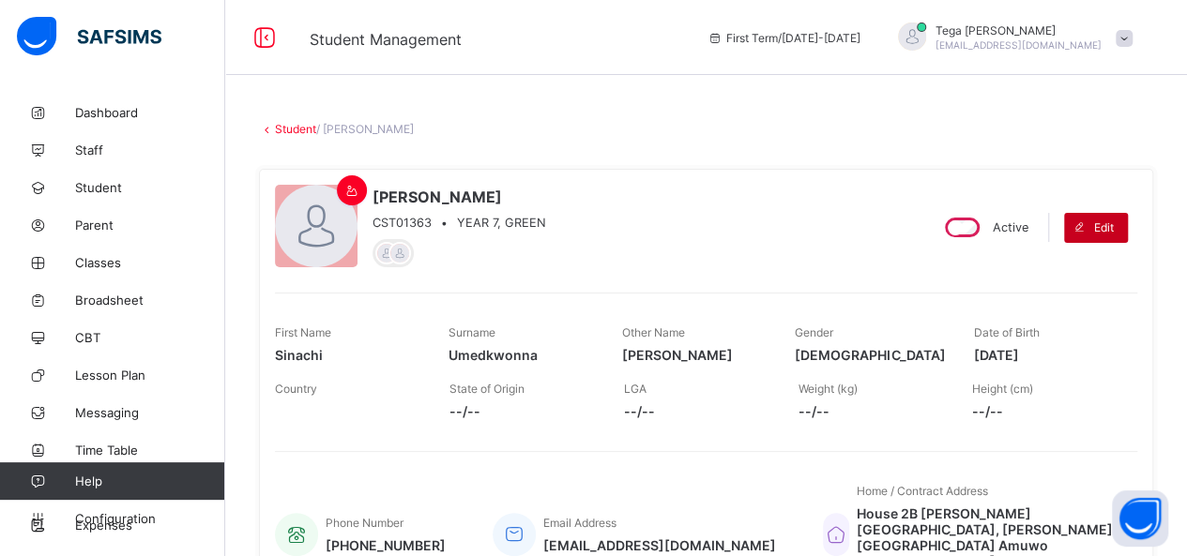
click at [1113, 220] on span "Edit" at bounding box center [1104, 227] width 20 height 14
select select "**"
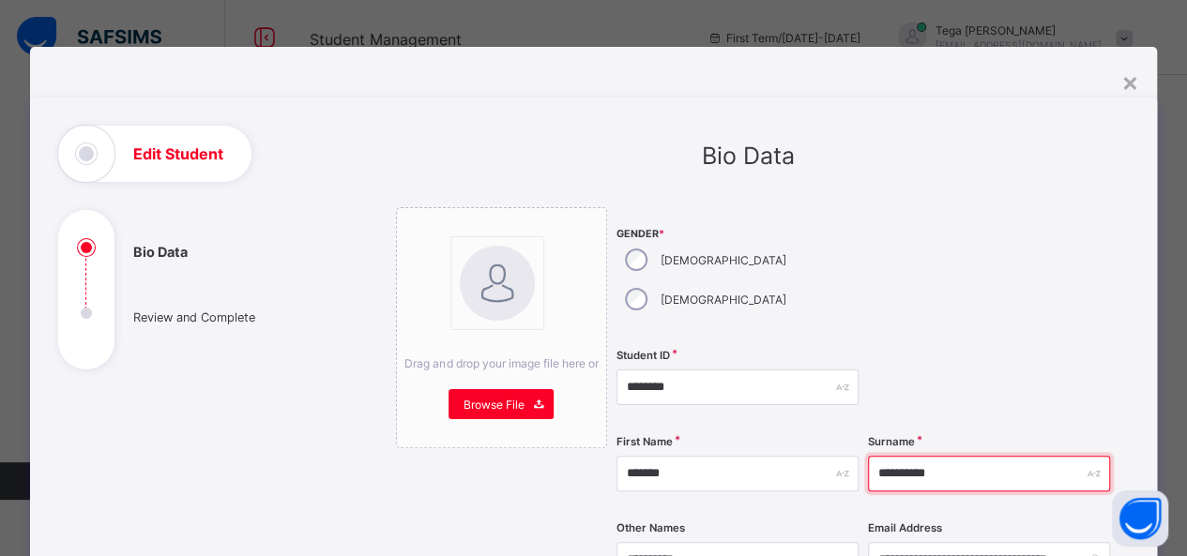
click at [905, 456] on input "**********" at bounding box center [989, 474] width 242 height 36
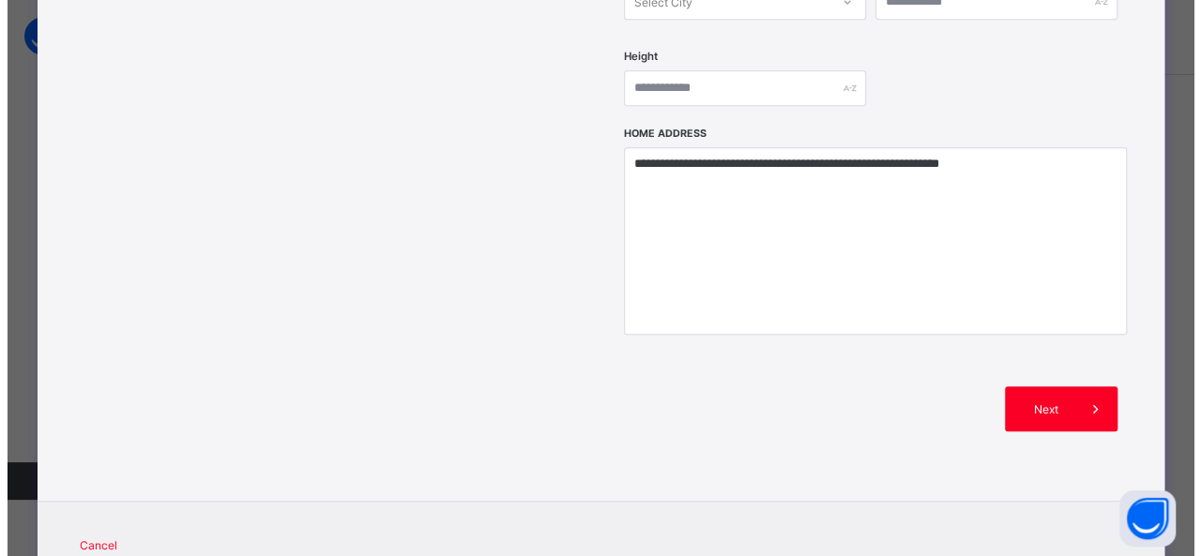
scroll to position [831, 0]
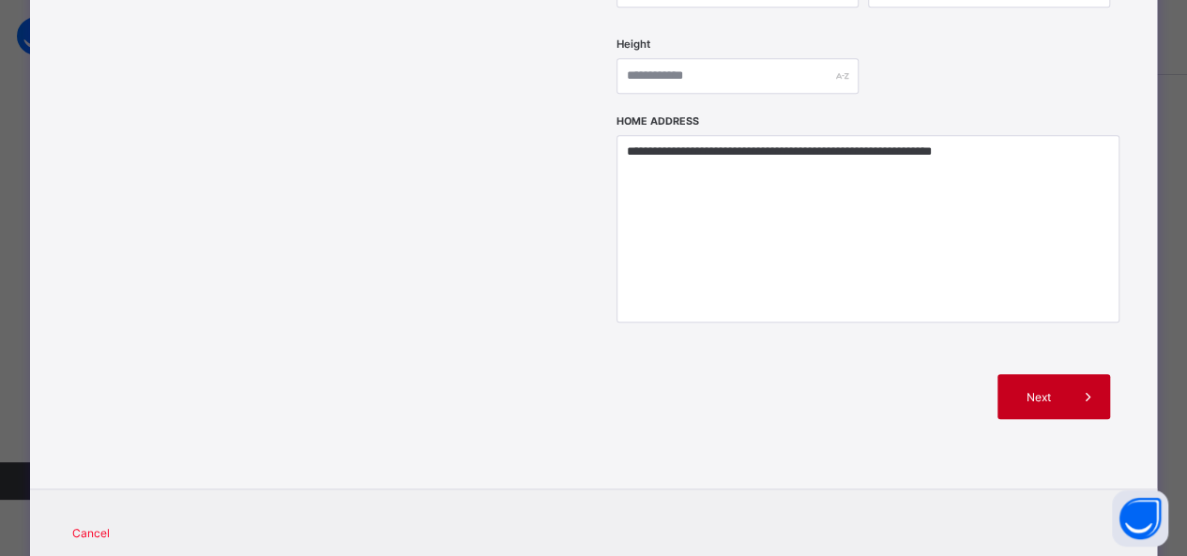
type input "**********"
click at [1056, 374] on div "Next" at bounding box center [1053, 396] width 113 height 45
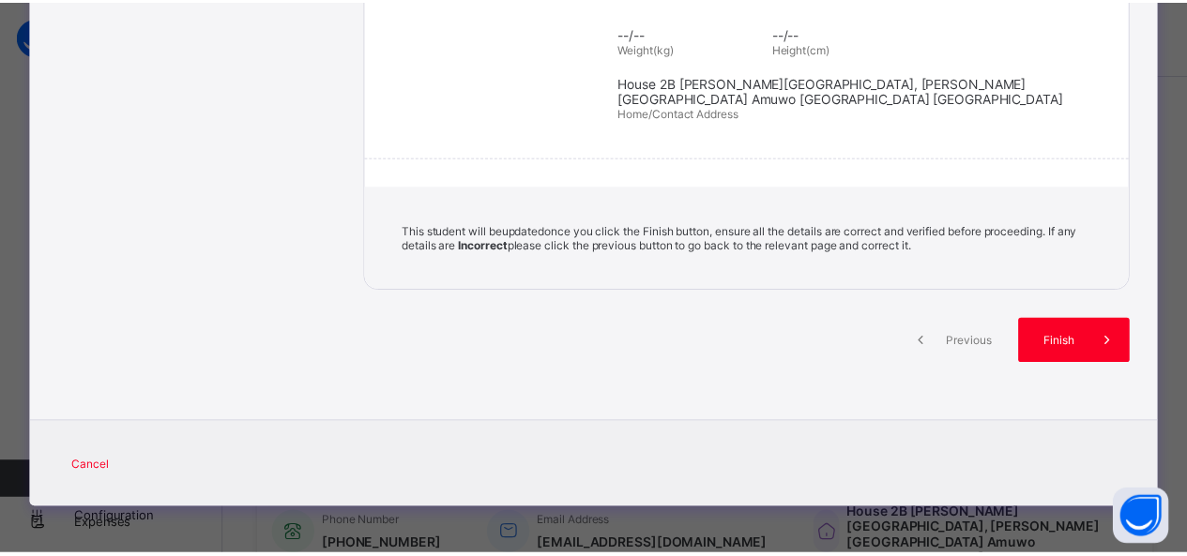
scroll to position [403, 0]
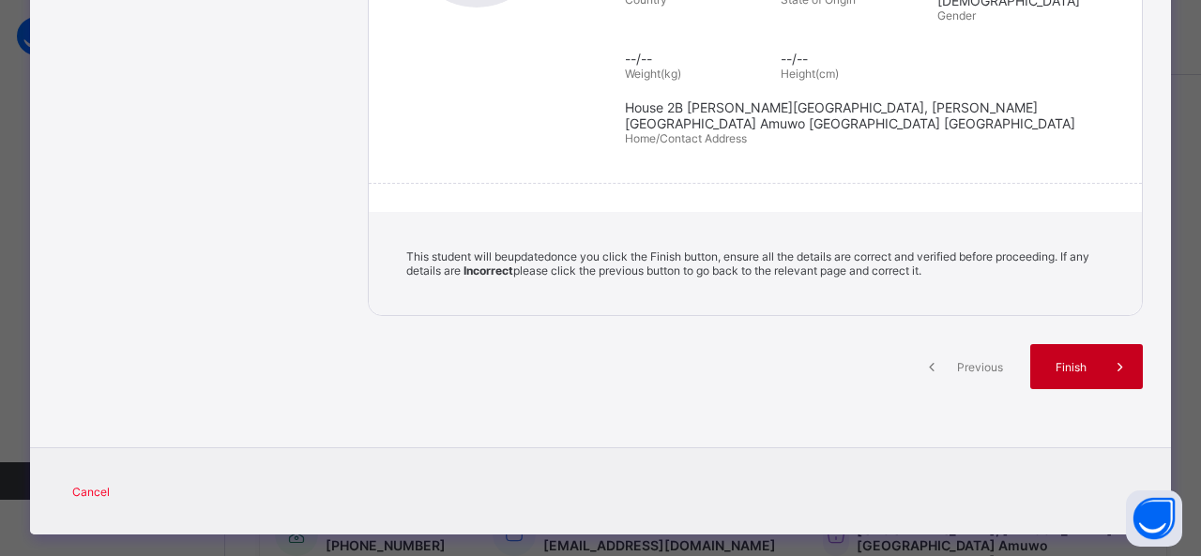
click at [1060, 351] on div "Finish" at bounding box center [1086, 366] width 113 height 45
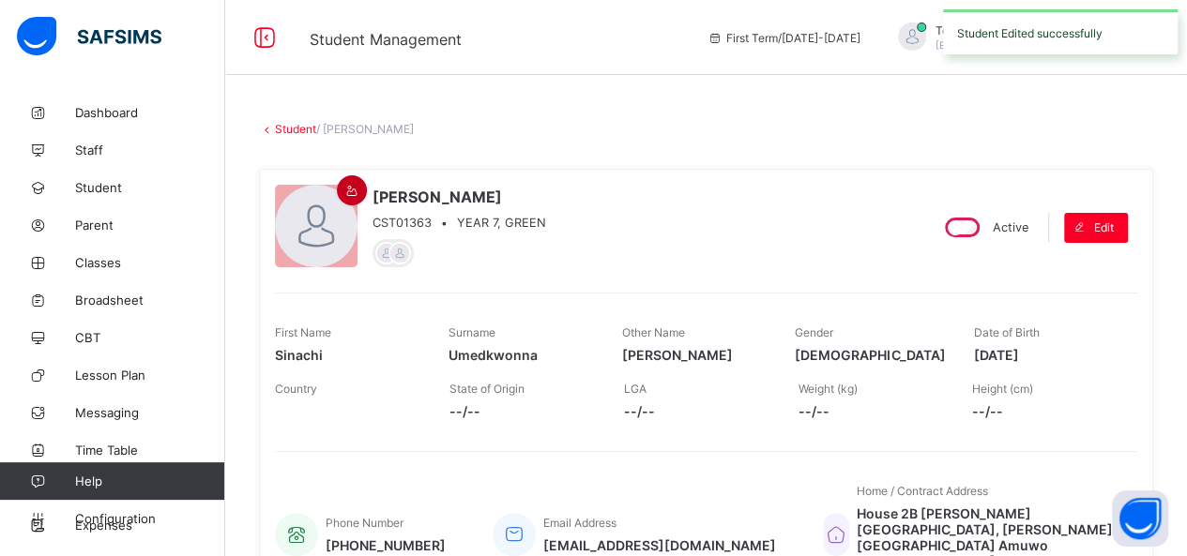
click at [346, 187] on icon at bounding box center [352, 191] width 16 height 14
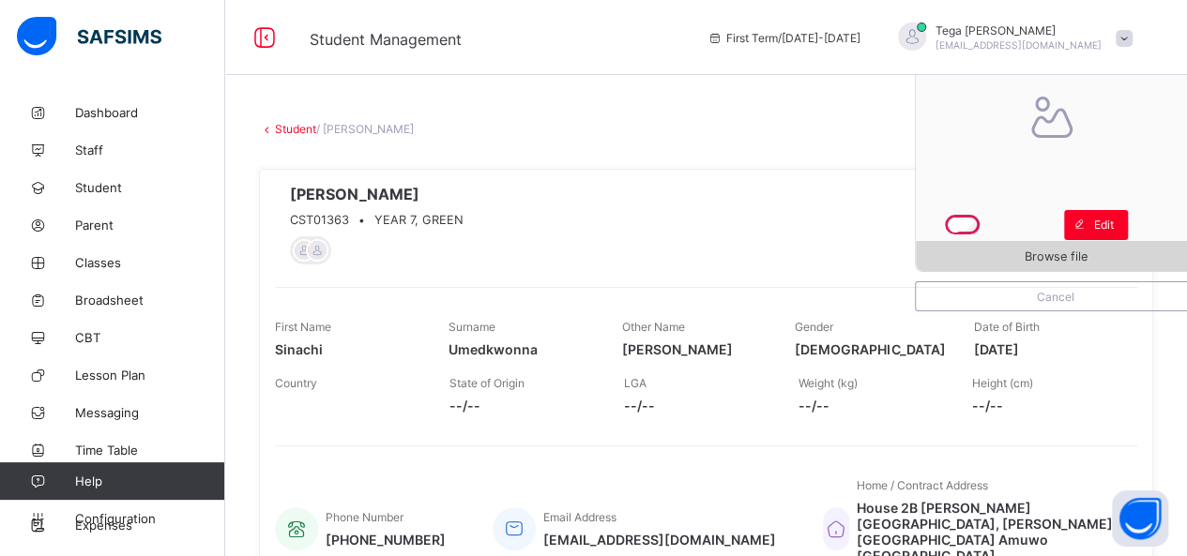
click at [1039, 253] on span "Browse file" at bounding box center [1055, 256] width 63 height 14
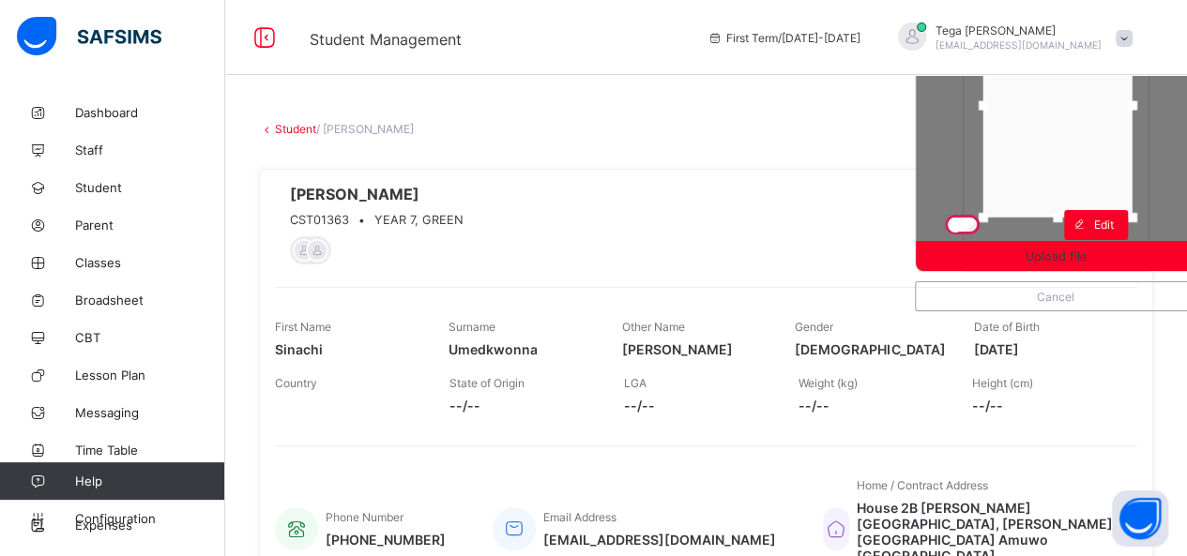
drag, startPoint x: 1088, startPoint y: 149, endPoint x: 1090, endPoint y: 123, distance: 26.3
click at [1090, 123] on div at bounding box center [1057, 105] width 149 height 224
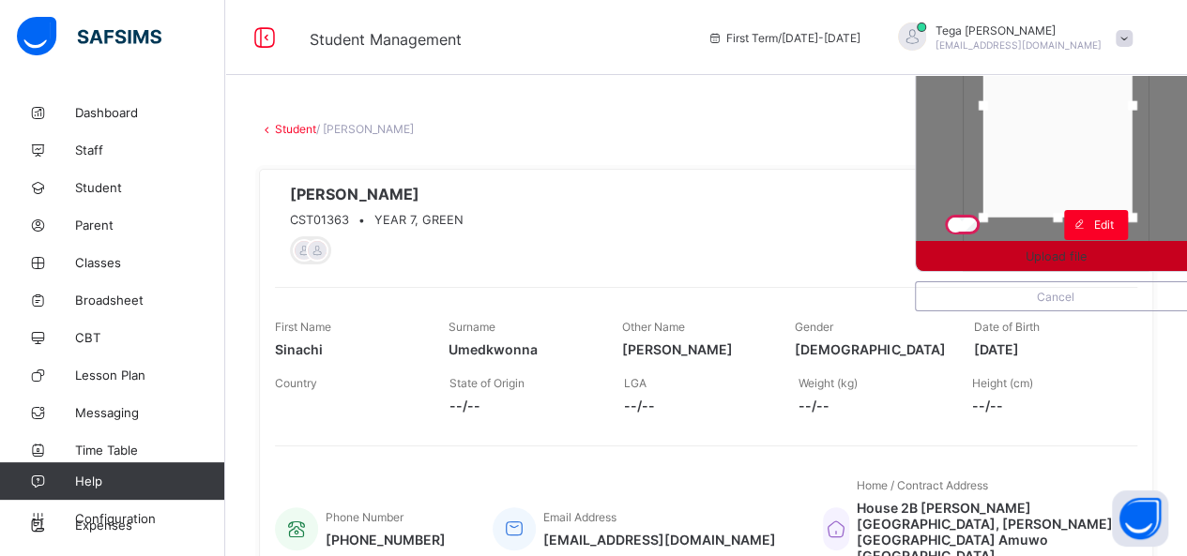
click at [1070, 250] on span "Upload file" at bounding box center [1055, 256] width 61 height 14
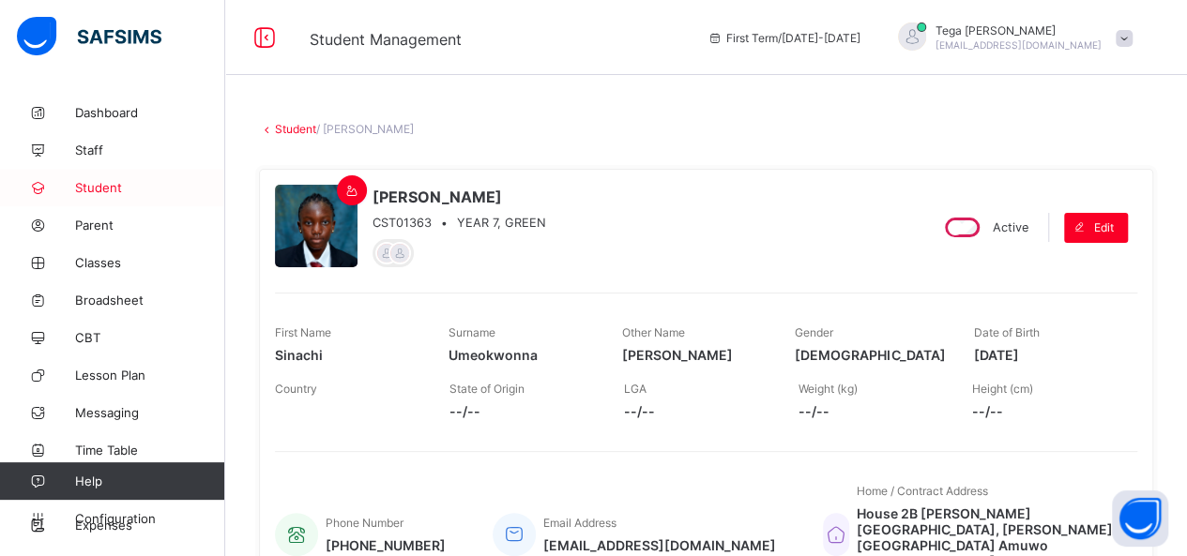
click at [109, 183] on span "Student" at bounding box center [150, 187] width 150 height 15
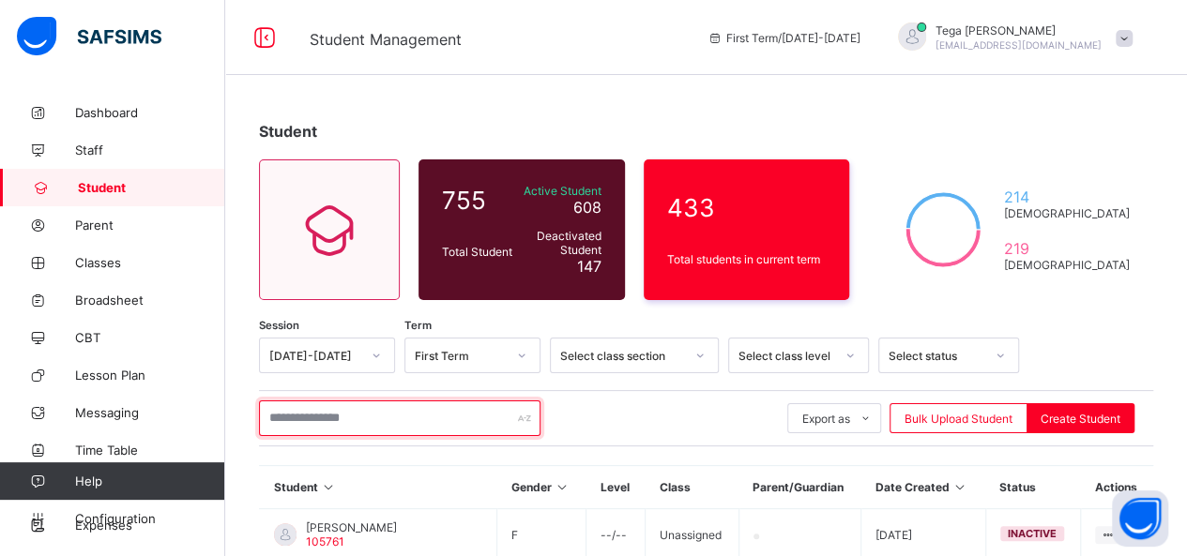
click at [332, 425] on input "text" at bounding box center [399, 419] width 281 height 36
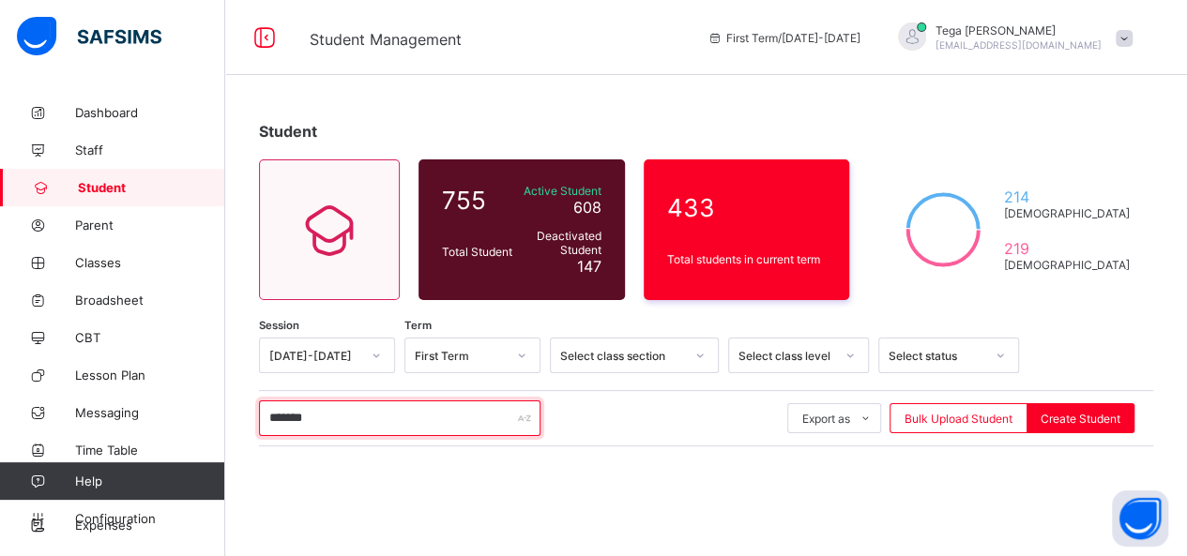
type input "*******"
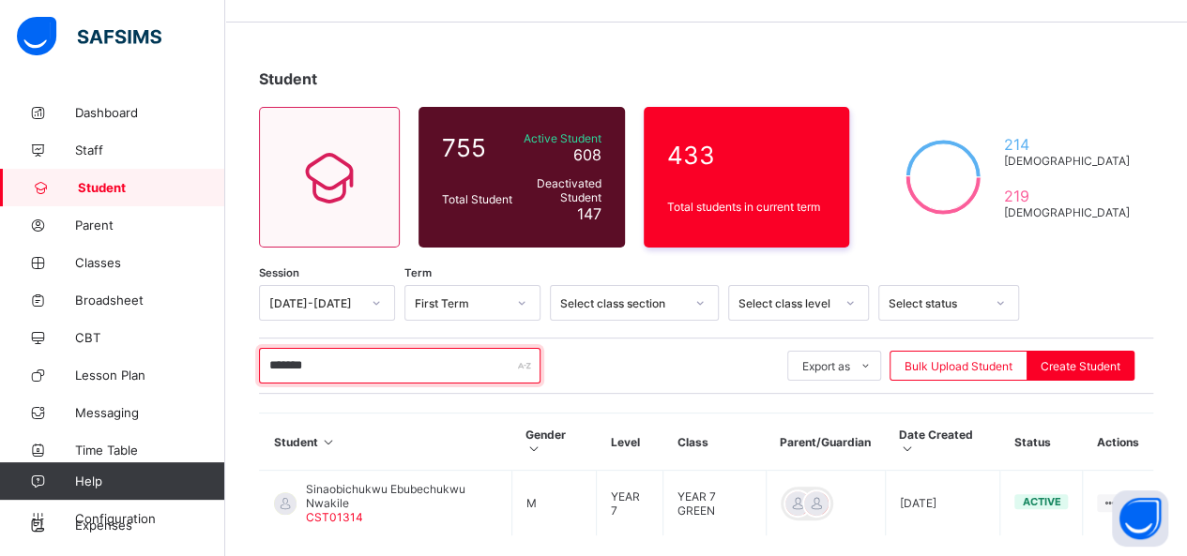
scroll to position [138, 0]
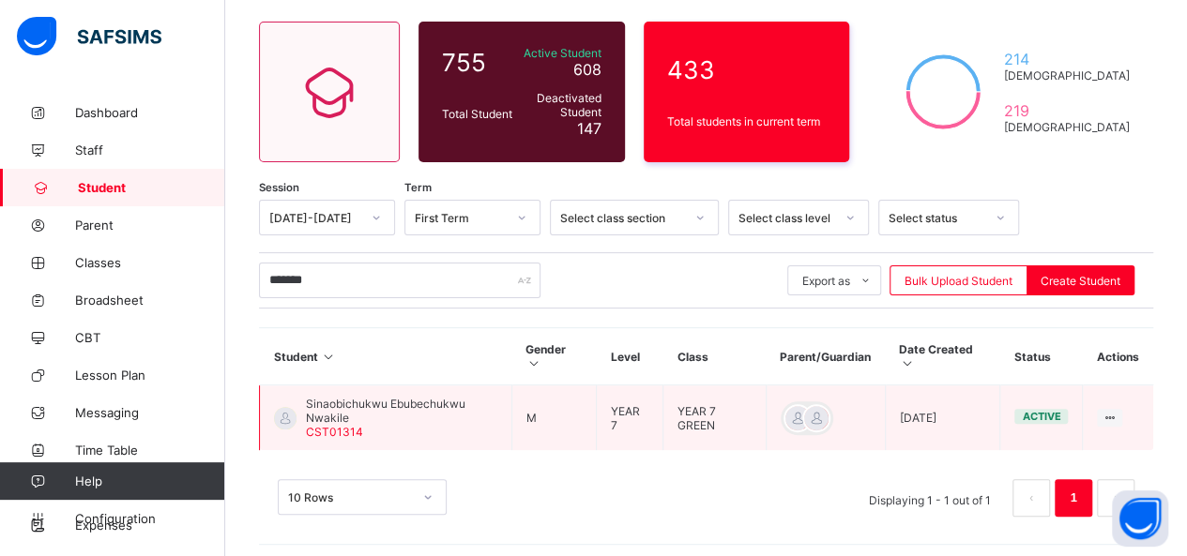
click at [362, 397] on span "Sinaobichukwu Ebubechukwu Nwakile" at bounding box center [401, 411] width 191 height 28
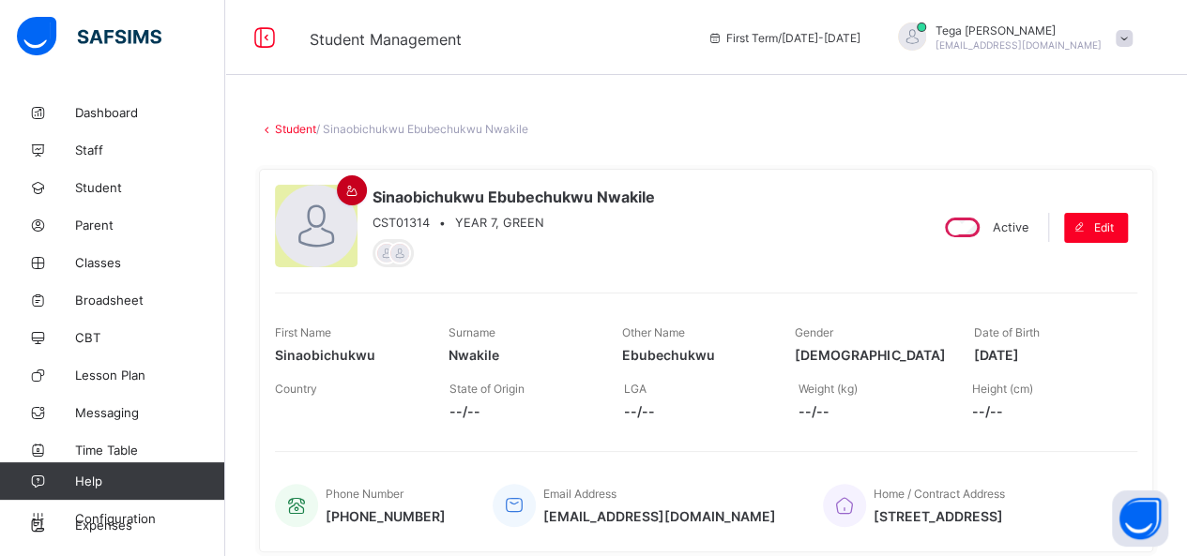
click at [349, 189] on icon at bounding box center [352, 191] width 16 height 14
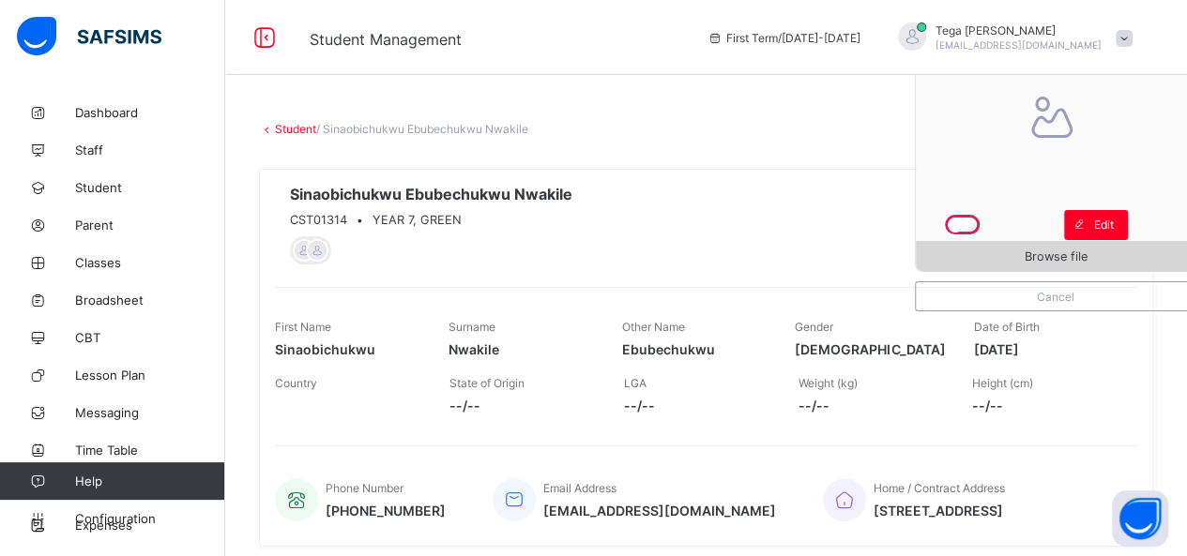
click at [1081, 264] on span "Browse file" at bounding box center [1055, 256] width 63 height 14
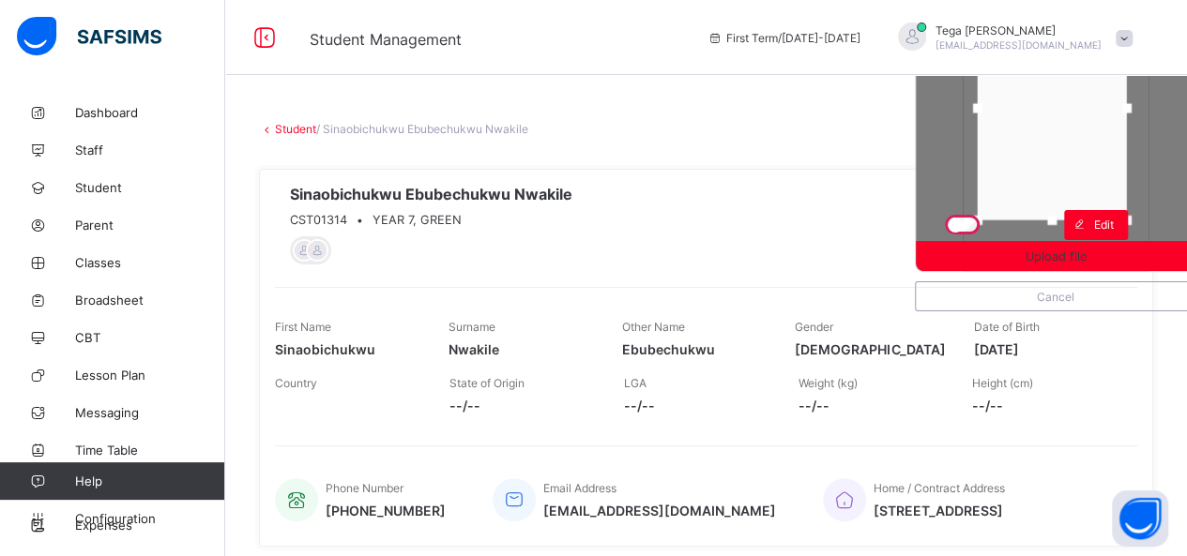
drag, startPoint x: 1074, startPoint y: 128, endPoint x: 1070, endPoint y: 104, distance: 23.7
click at [1070, 104] on div at bounding box center [1051, 108] width 149 height 224
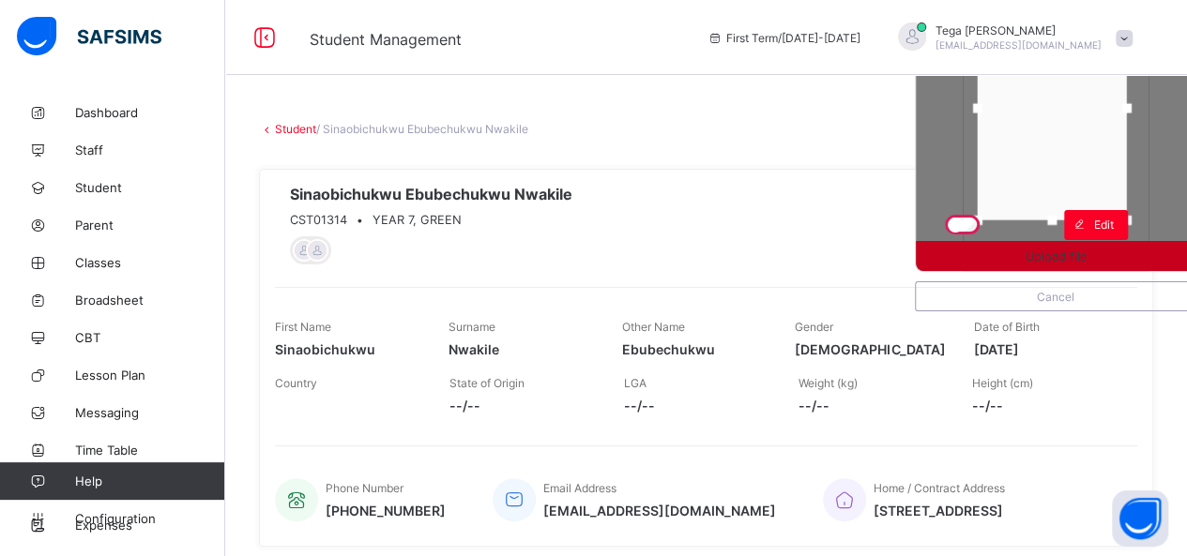
click at [1107, 255] on span "Upload file" at bounding box center [1055, 256] width 280 height 14
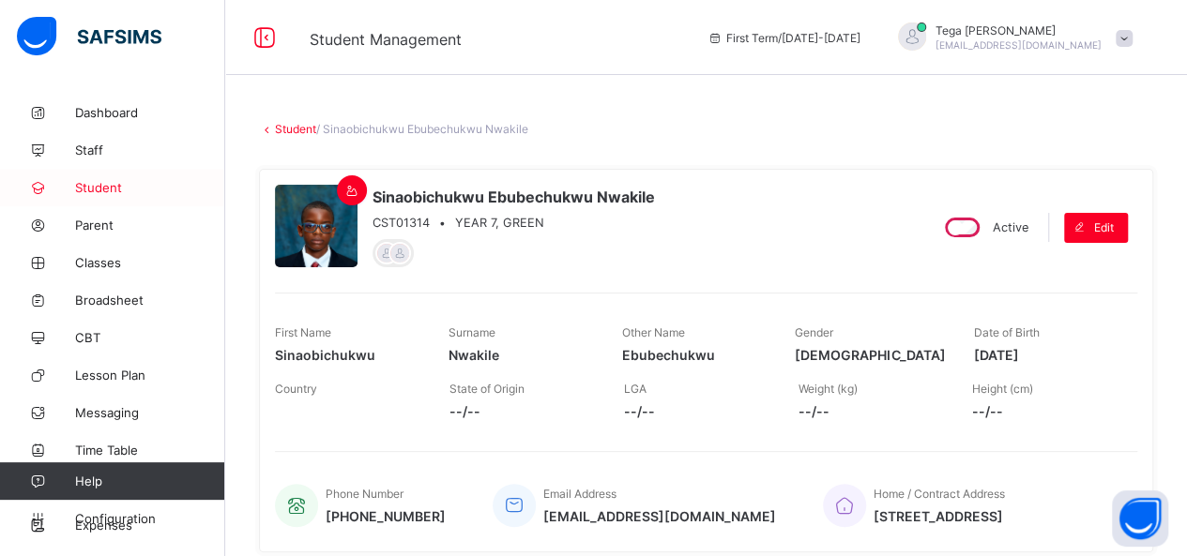
click at [103, 183] on span "Student" at bounding box center [150, 187] width 150 height 15
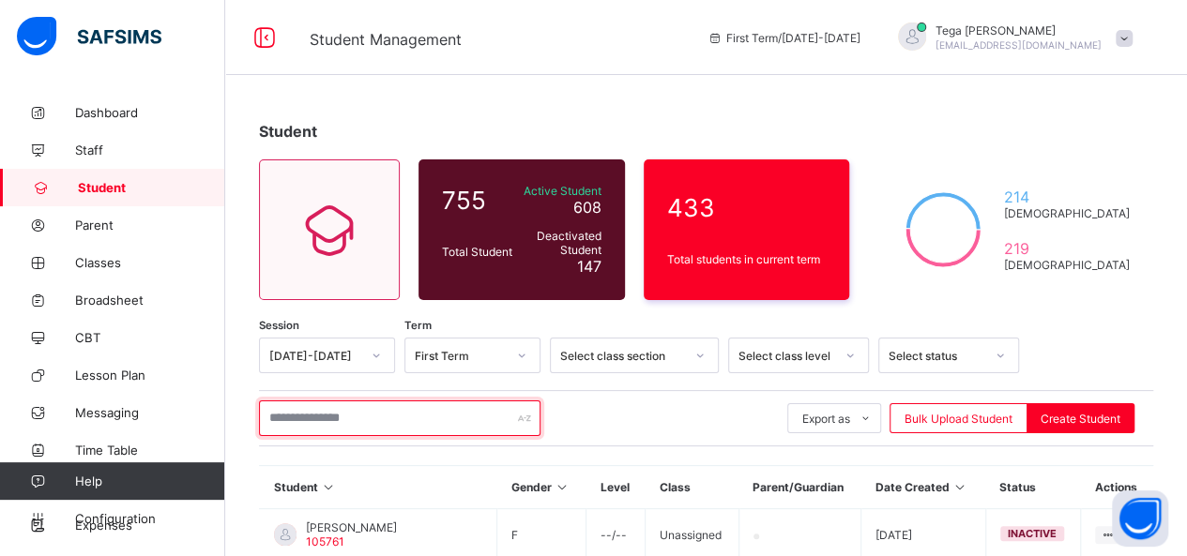
click at [353, 416] on input "text" at bounding box center [399, 419] width 281 height 36
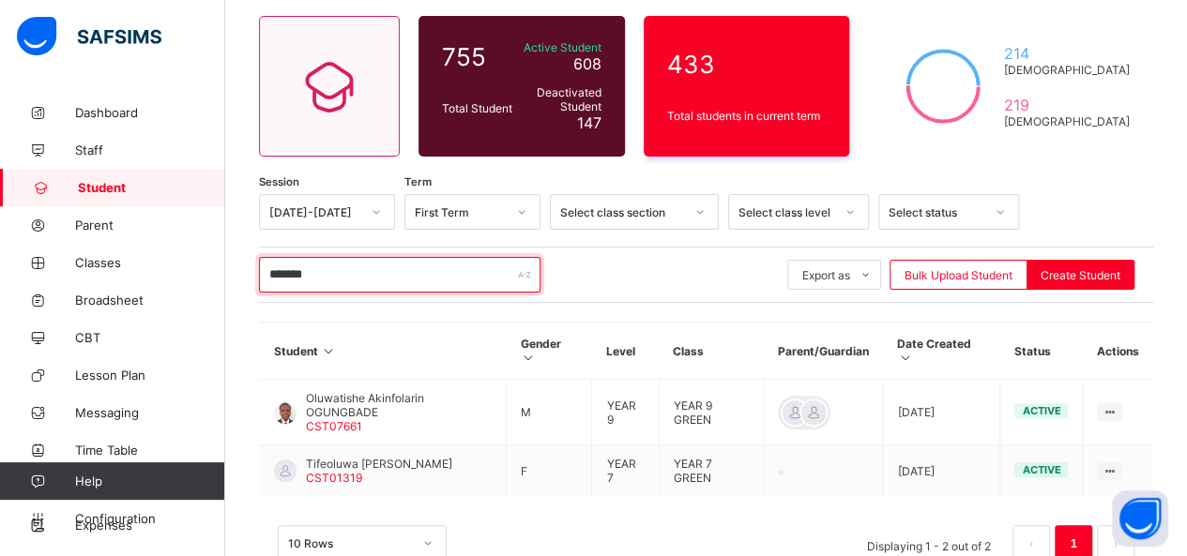
scroll to position [166, 0]
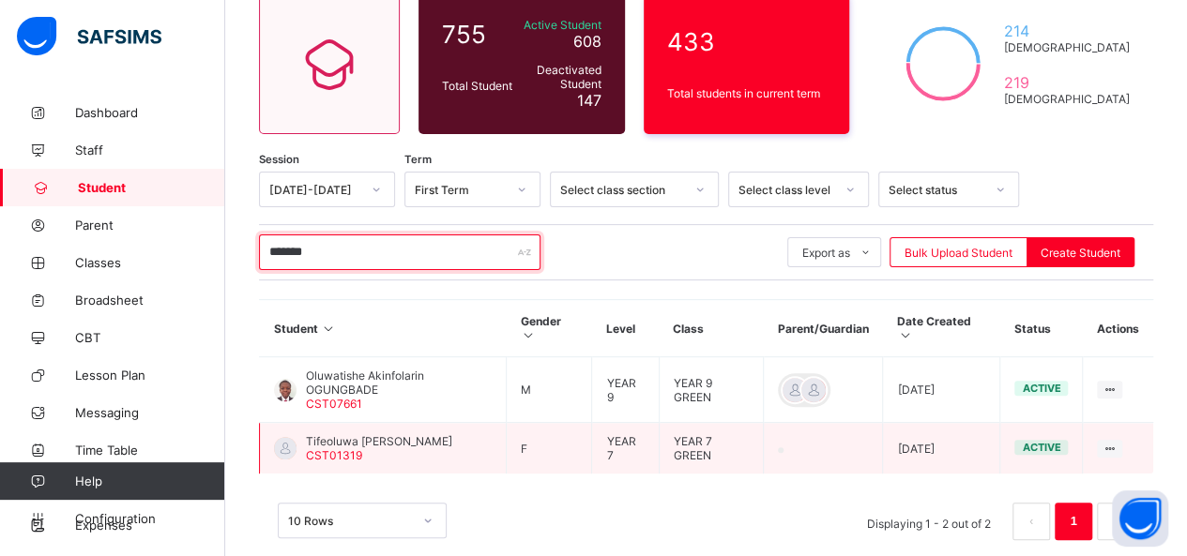
type input "*******"
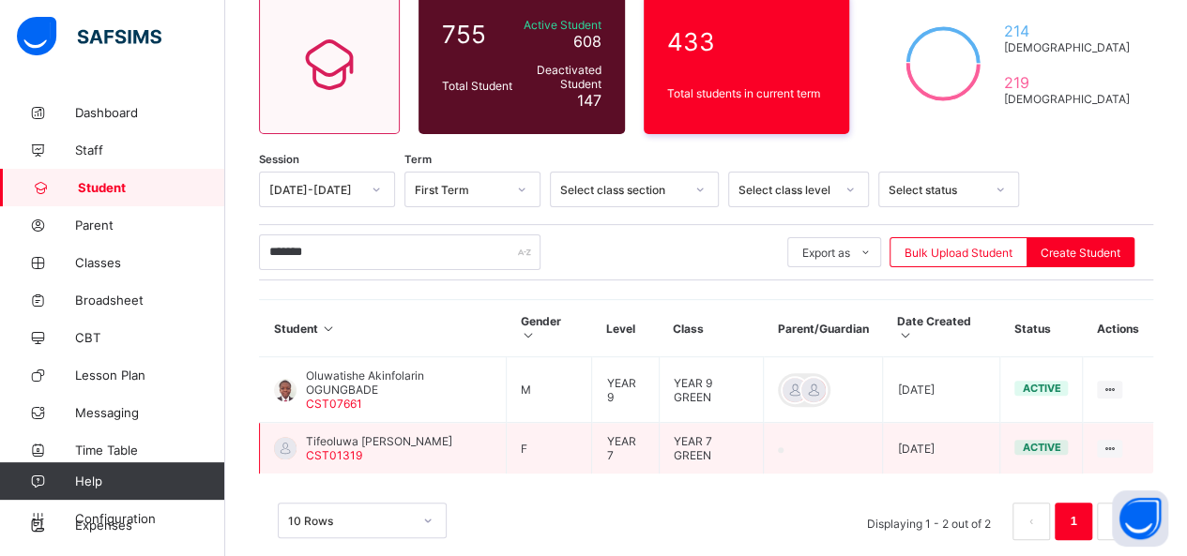
click at [404, 434] on span "Tifeoluwa [PERSON_NAME]" at bounding box center [379, 441] width 146 height 14
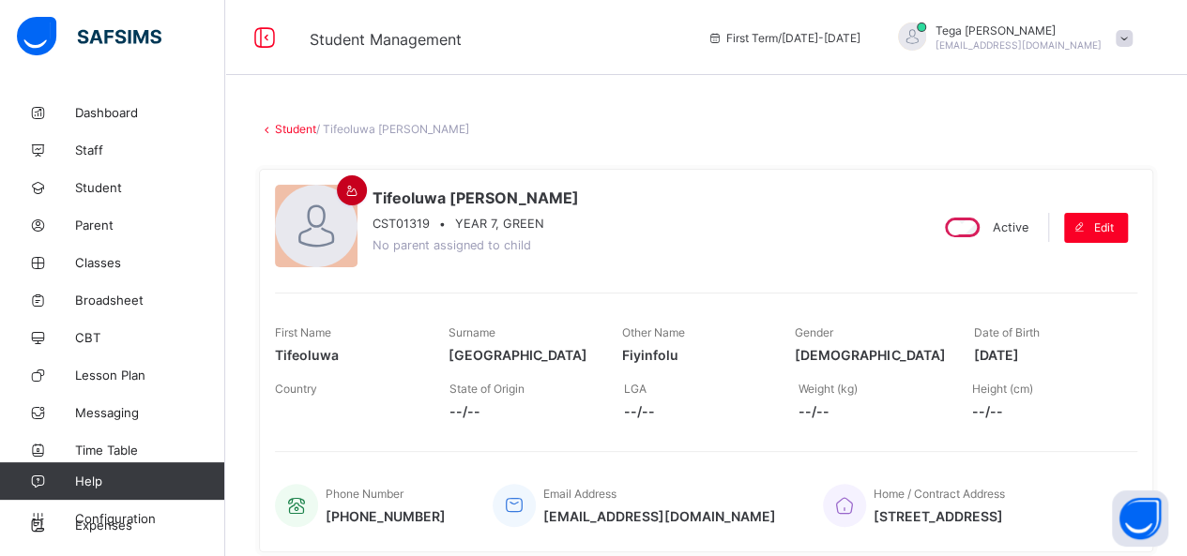
click at [351, 189] on icon at bounding box center [352, 191] width 16 height 14
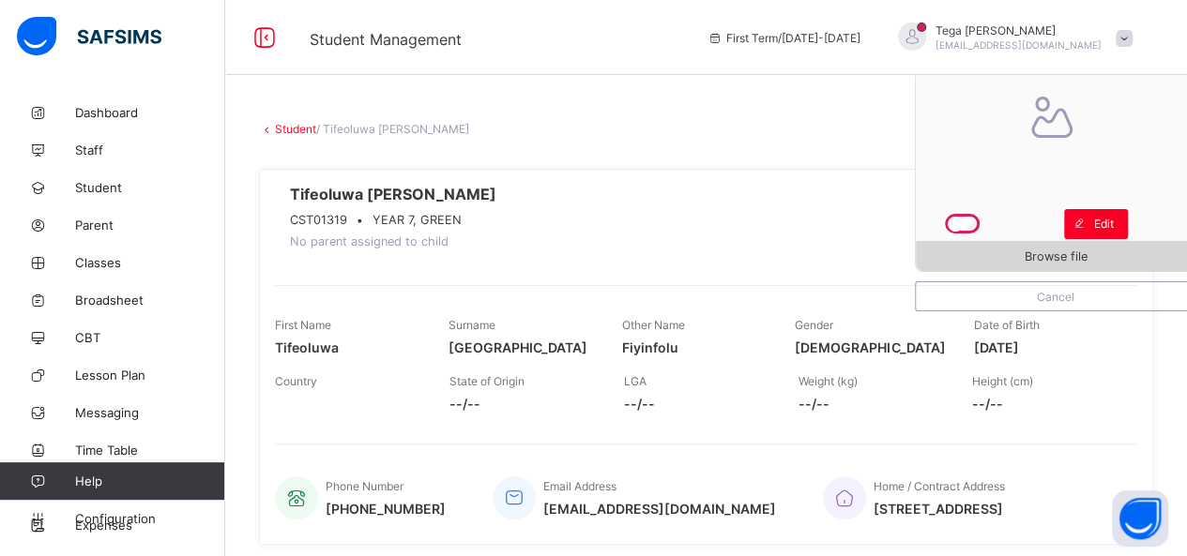
click at [1030, 249] on span "Browse file" at bounding box center [1055, 256] width 280 height 14
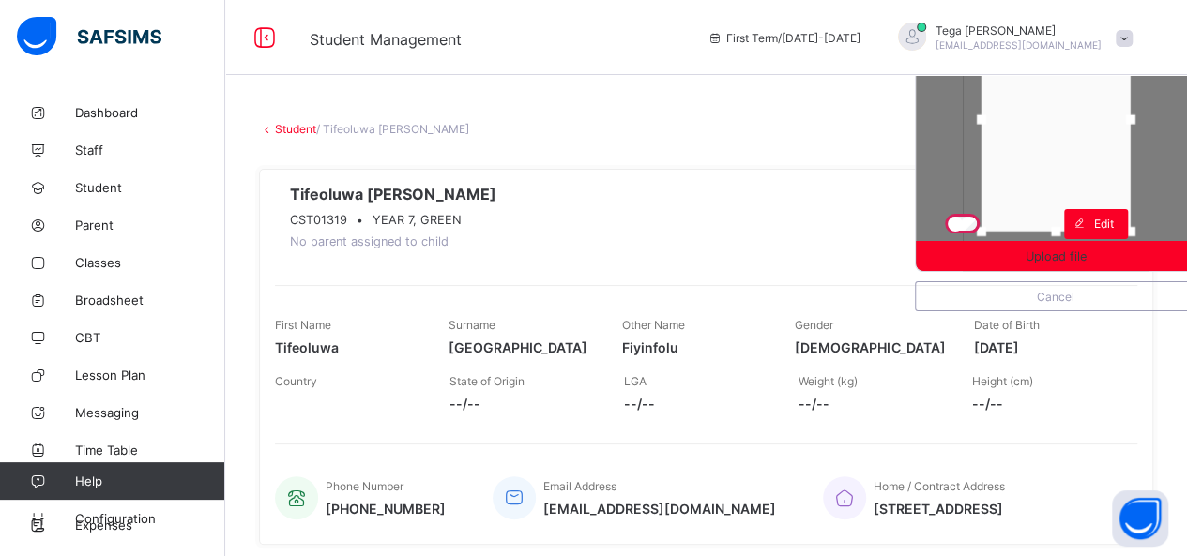
drag, startPoint x: 1066, startPoint y: 178, endPoint x: 1066, endPoint y: 166, distance: 12.2
click at [1066, 166] on div at bounding box center [1055, 120] width 149 height 224
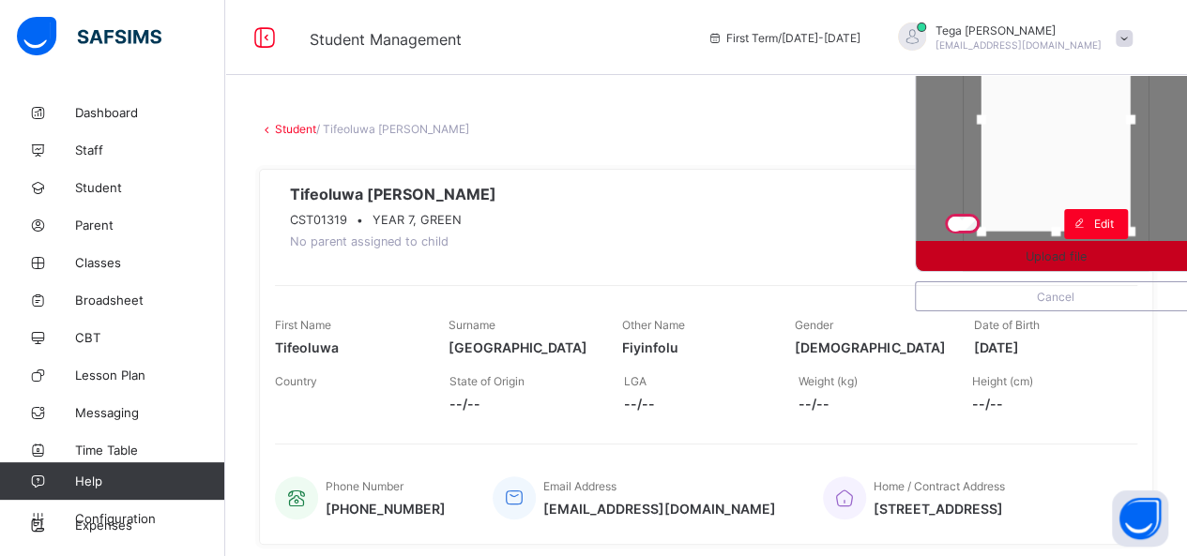
click at [1067, 254] on span "Upload file" at bounding box center [1055, 256] width 61 height 14
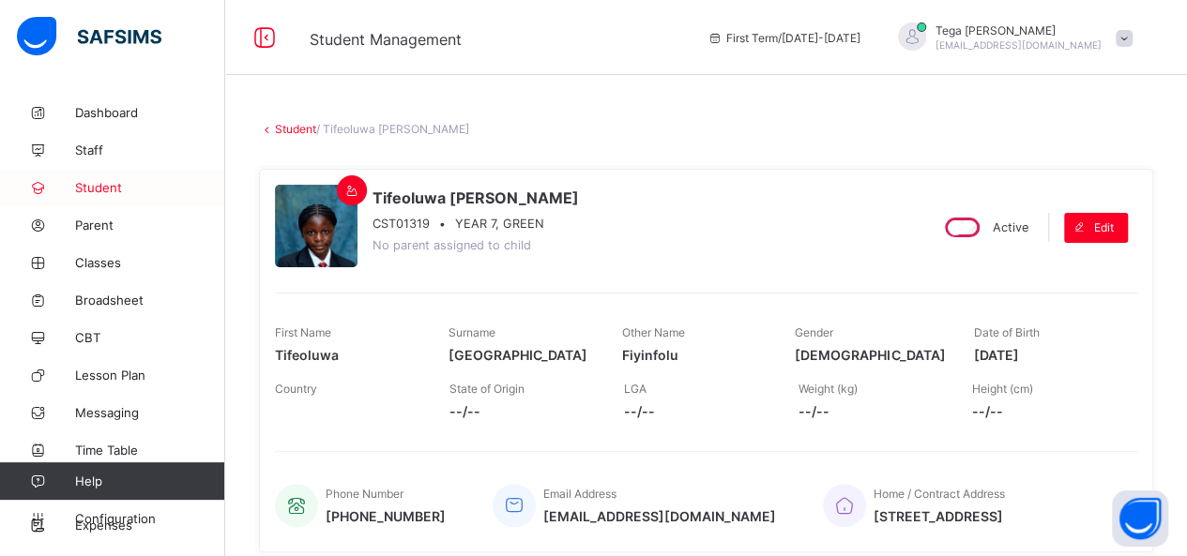
click at [99, 183] on span "Student" at bounding box center [150, 187] width 150 height 15
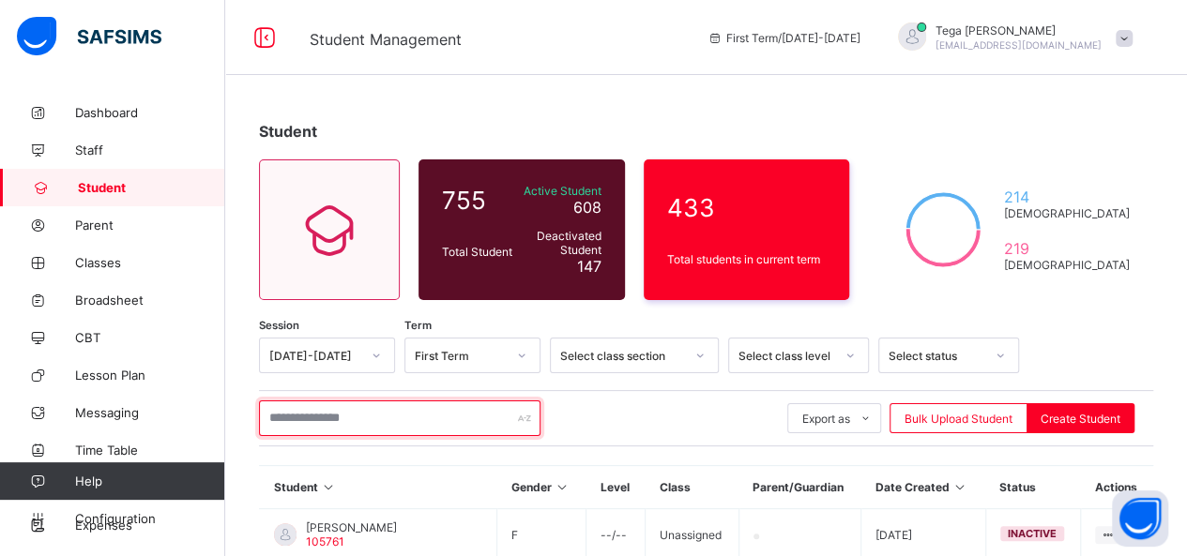
click at [324, 414] on input "text" at bounding box center [399, 419] width 281 height 36
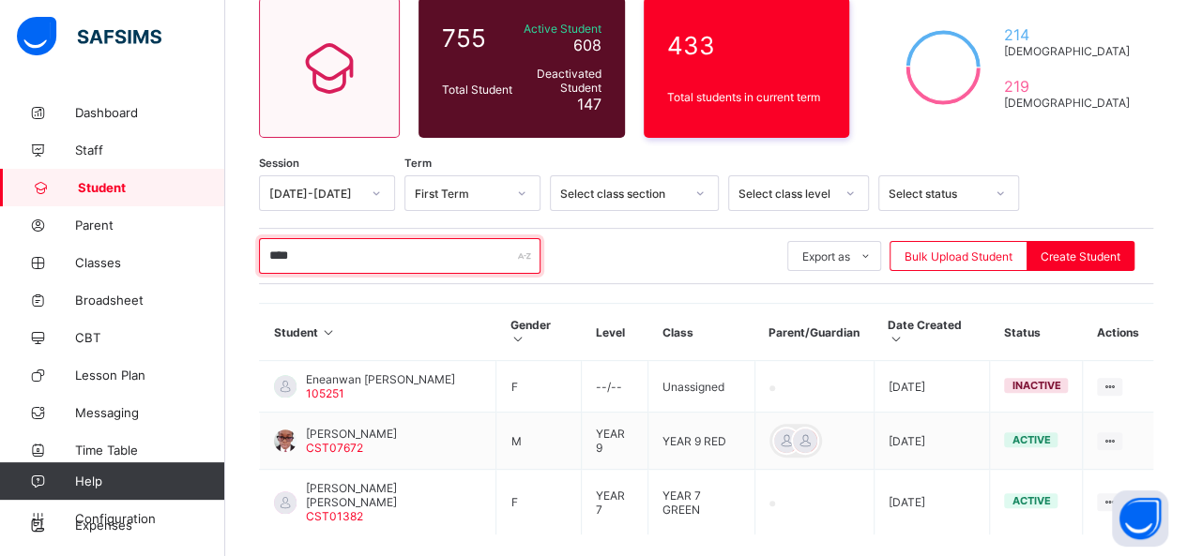
scroll to position [219, 0]
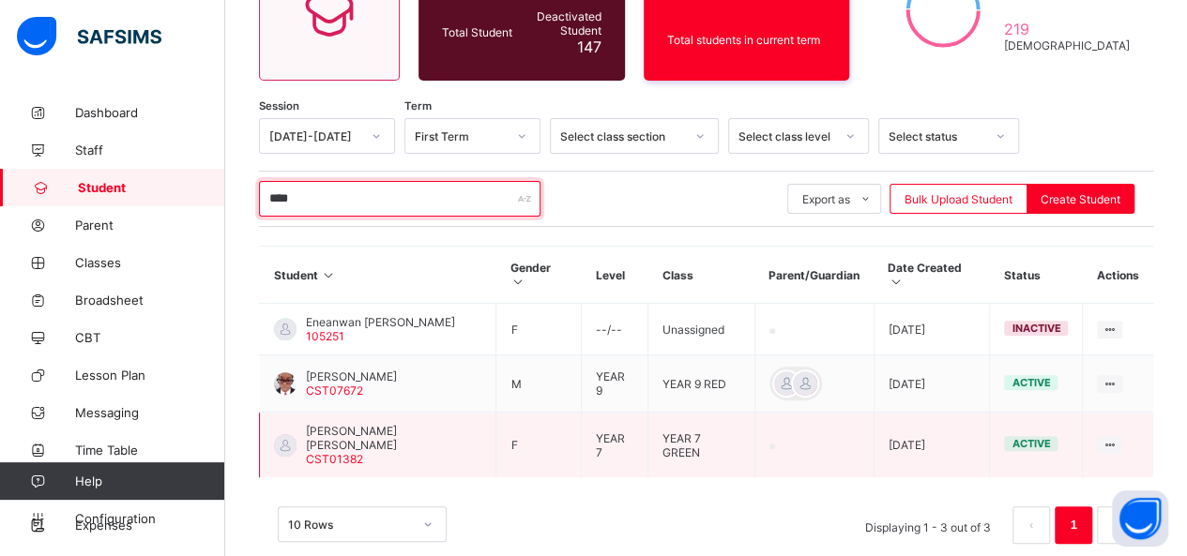
type input "****"
click at [362, 424] on span "[PERSON_NAME] [PERSON_NAME]" at bounding box center [393, 438] width 175 height 28
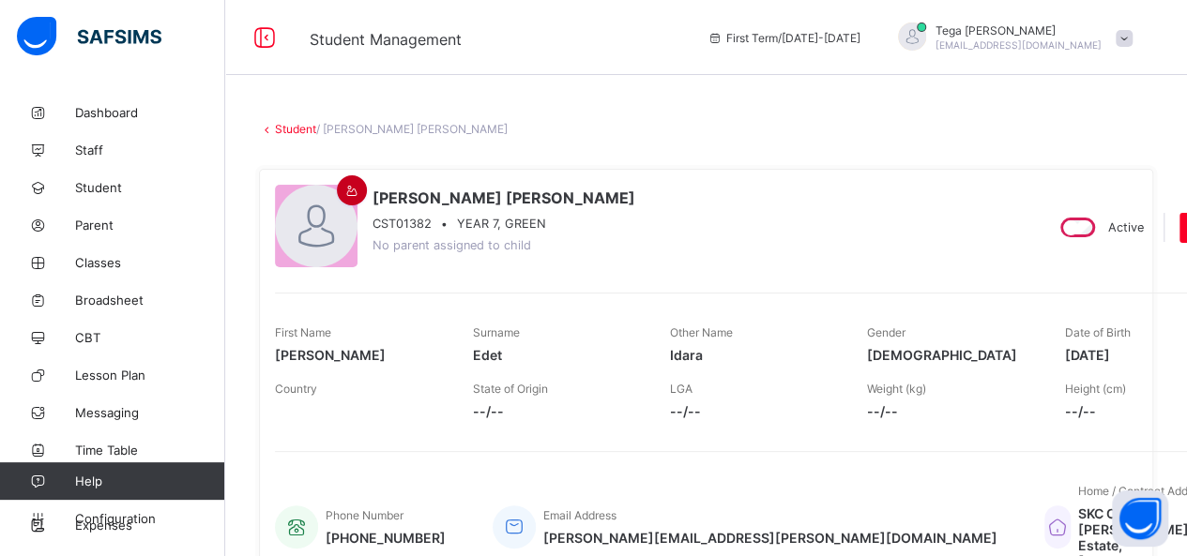
click at [349, 200] on div at bounding box center [352, 190] width 30 height 30
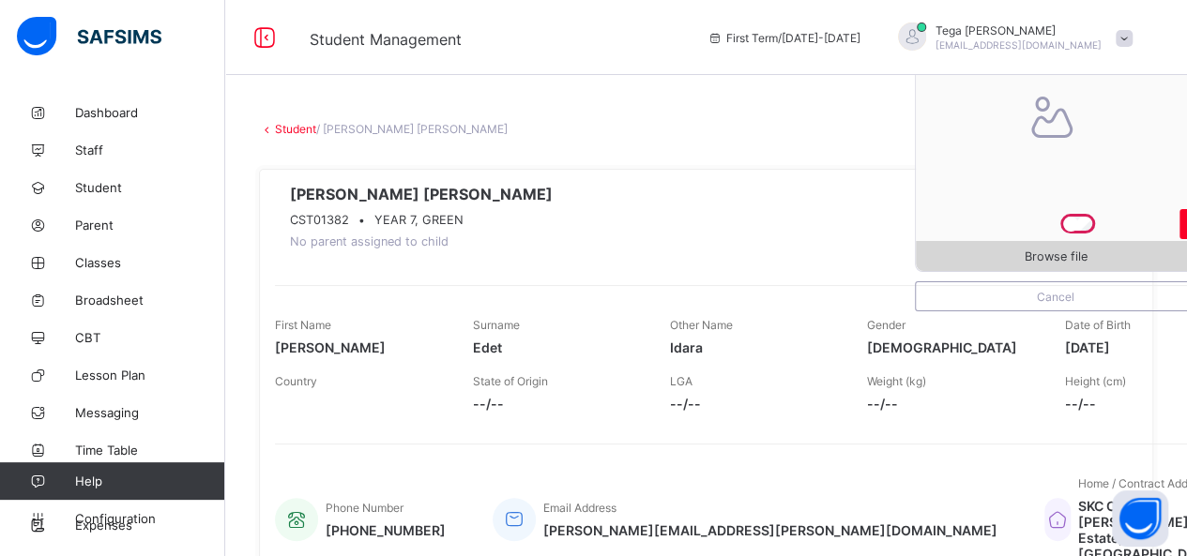
click at [1043, 261] on span "Browse file" at bounding box center [1055, 256] width 63 height 14
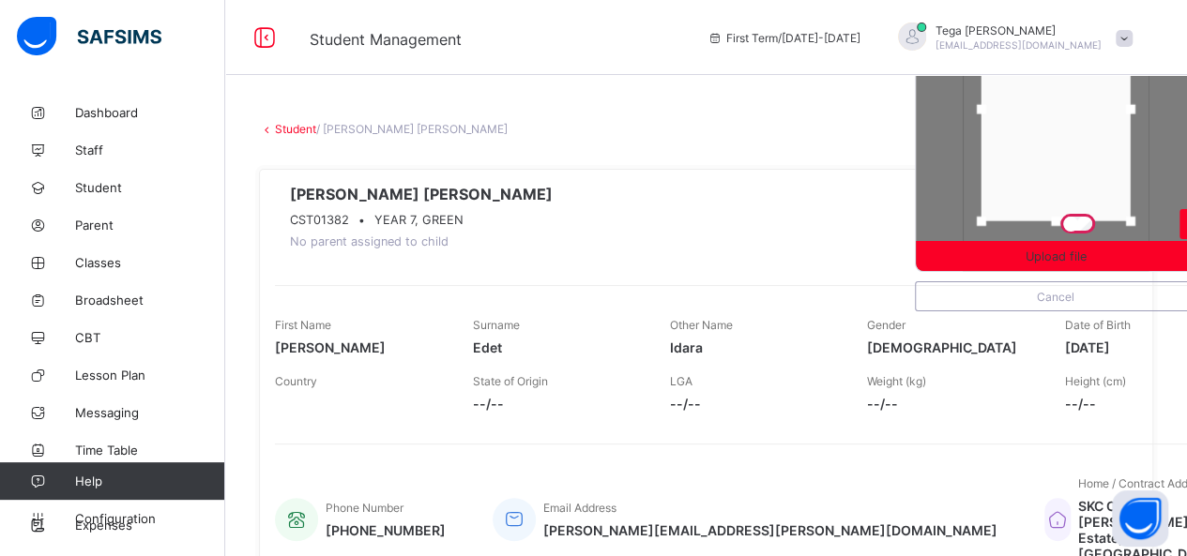
drag, startPoint x: 1053, startPoint y: 162, endPoint x: 1053, endPoint y: 140, distance: 22.5
click at [1053, 140] on div at bounding box center [1055, 109] width 149 height 224
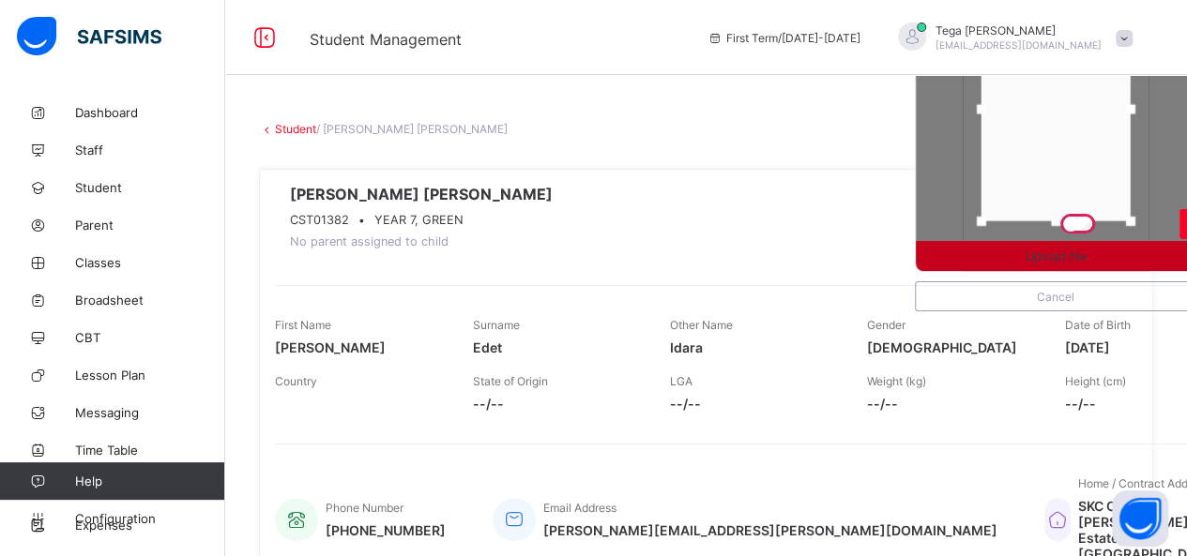
click at [1062, 247] on div "Upload file" at bounding box center [1055, 256] width 280 height 30
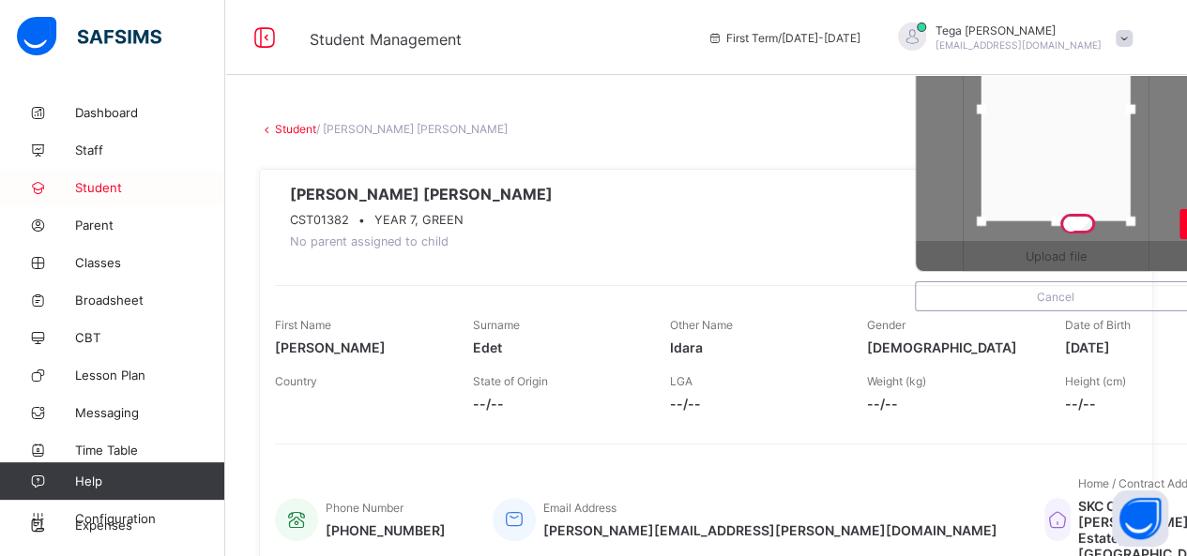
click at [106, 190] on span "Student" at bounding box center [150, 187] width 150 height 15
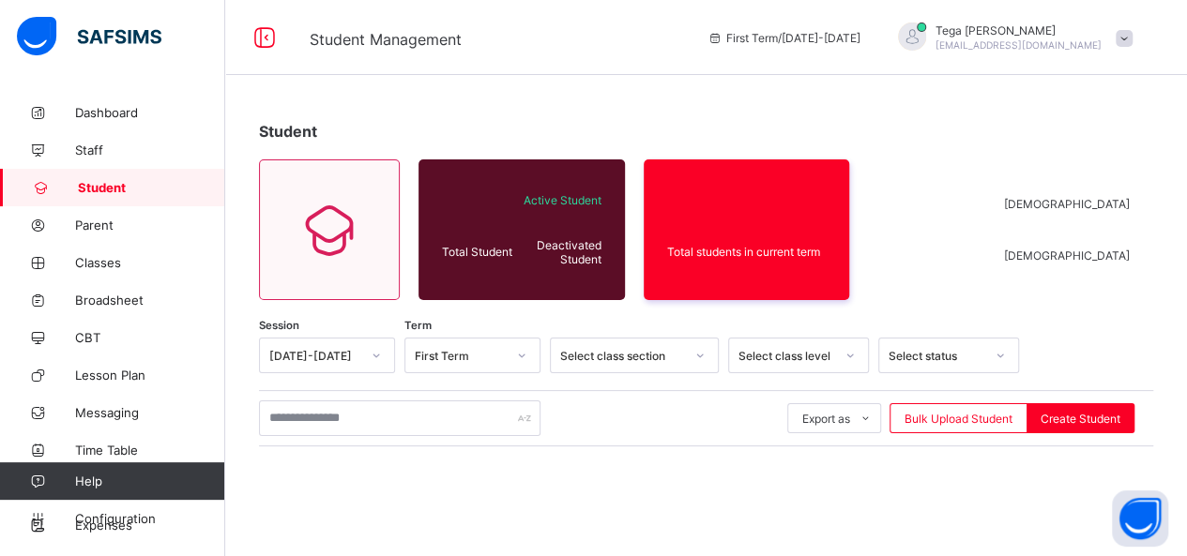
click at [106, 190] on span "Student" at bounding box center [151, 187] width 147 height 15
click at [376, 416] on input "text" at bounding box center [399, 419] width 281 height 36
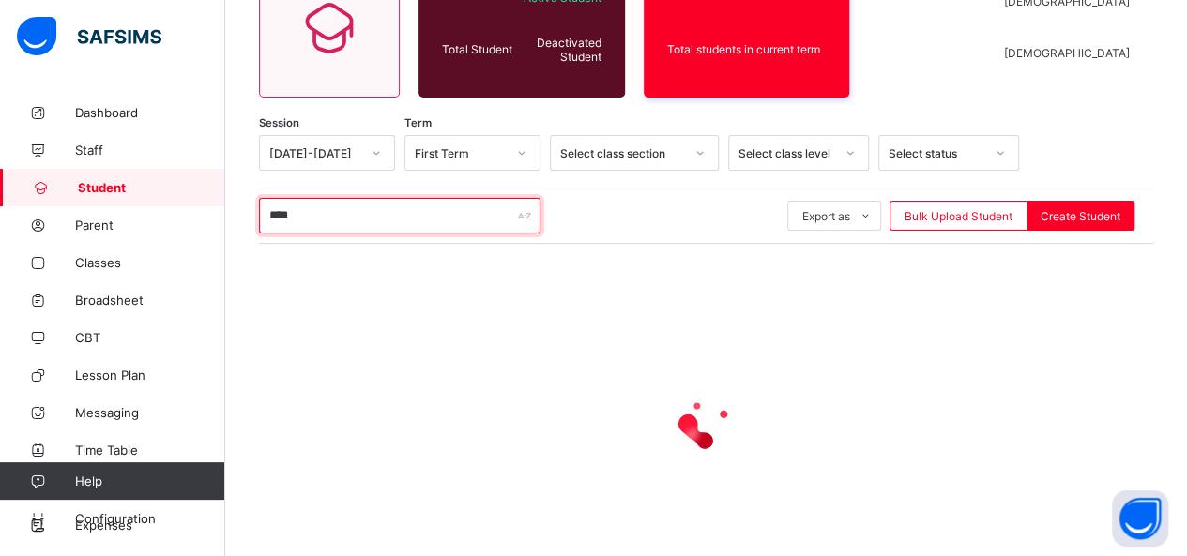
scroll to position [211, 0]
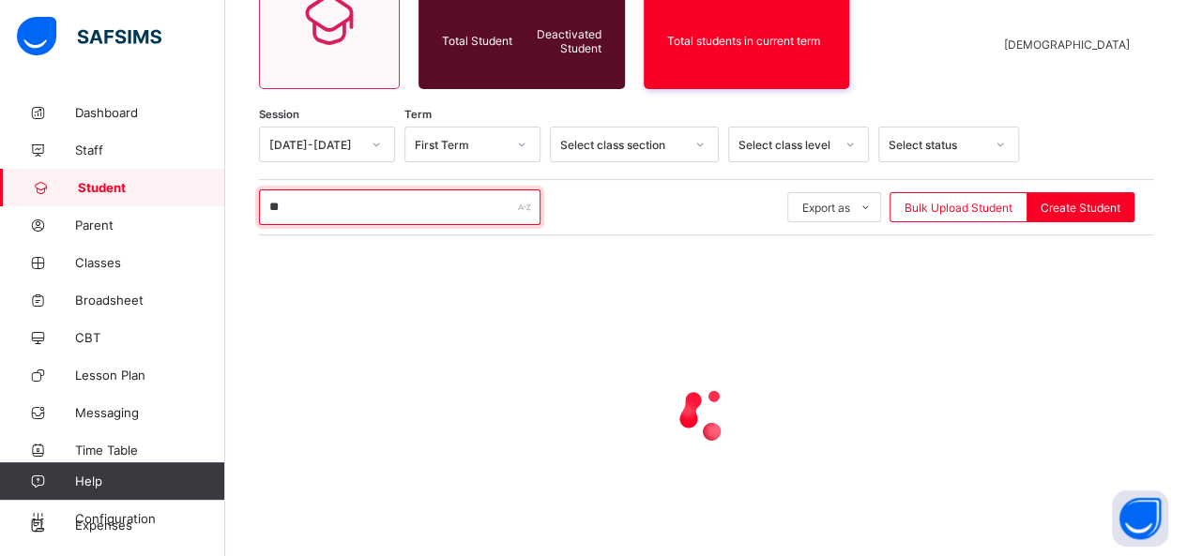
type input "*"
type input "**********"
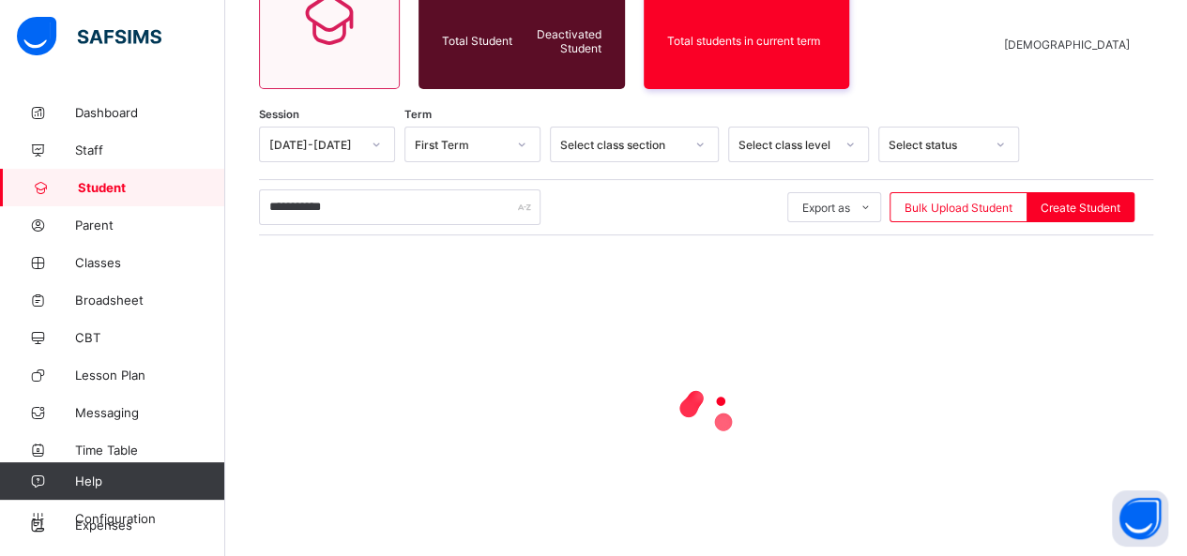
click at [1057, 425] on div at bounding box center [706, 413] width 894 height 75
click at [123, 186] on span "Student" at bounding box center [151, 187] width 147 height 15
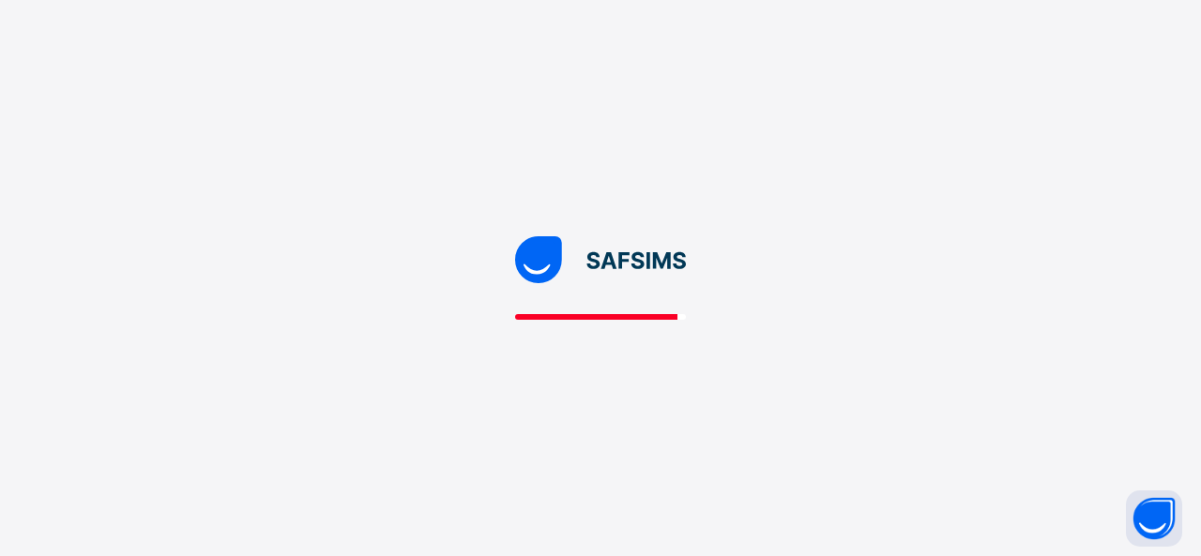
click at [814, 343] on div at bounding box center [600, 278] width 1201 height 556
click at [761, 132] on div at bounding box center [600, 278] width 1201 height 556
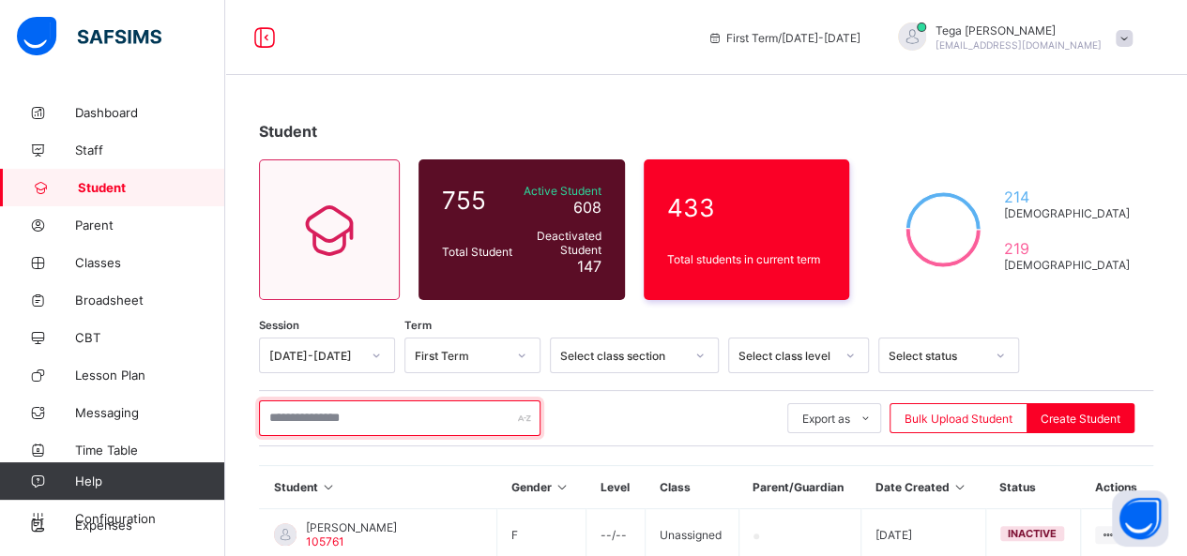
click at [345, 414] on input "text" at bounding box center [399, 419] width 281 height 36
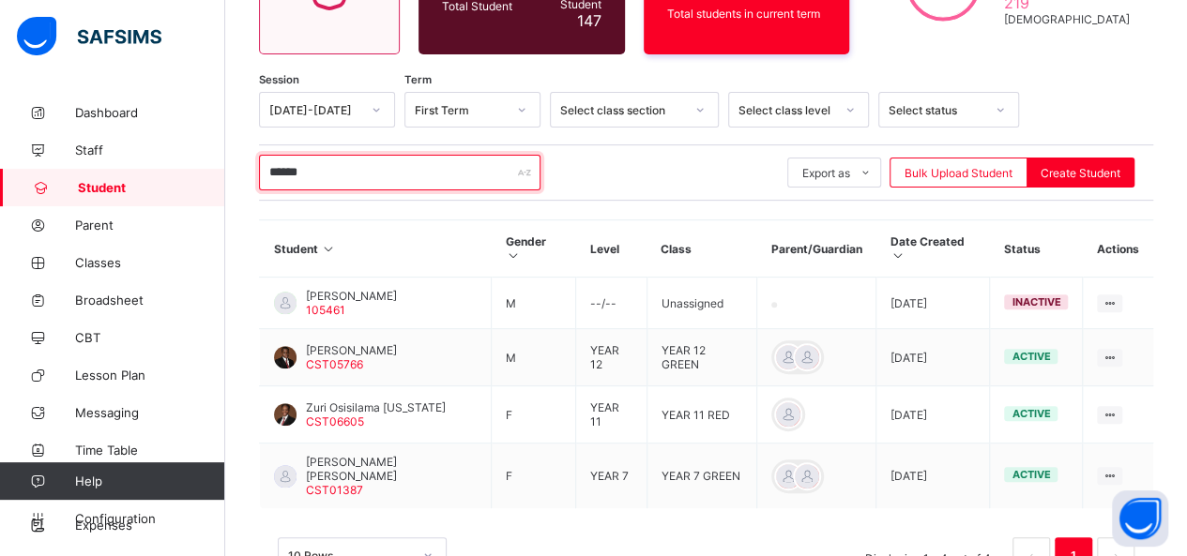
scroll to position [263, 0]
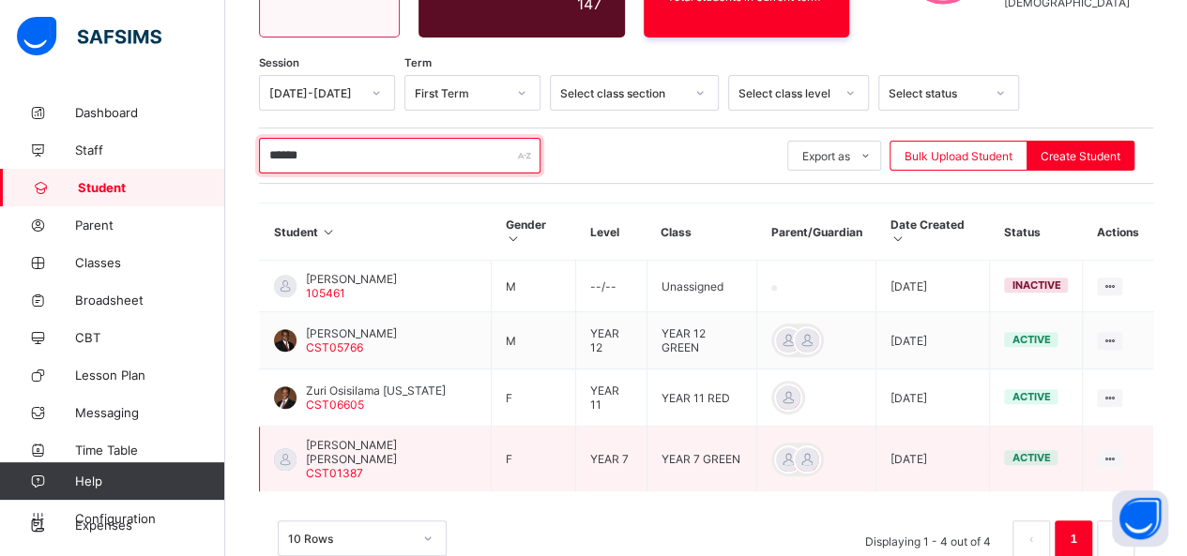
type input "******"
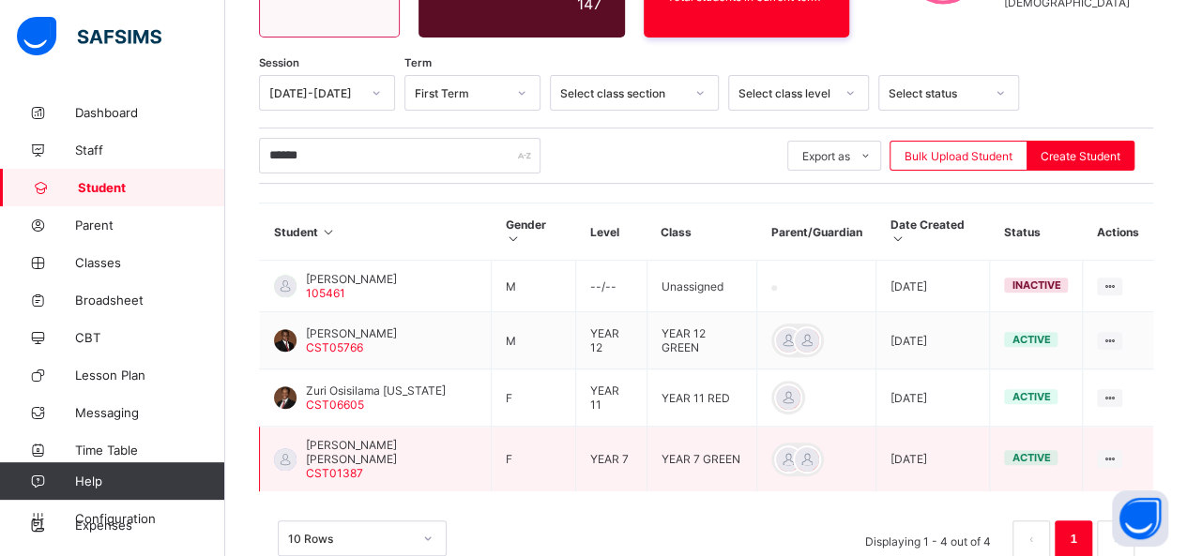
click at [396, 438] on span "Zuriel Efelenjo Tony-Ugbejie" at bounding box center [391, 452] width 171 height 28
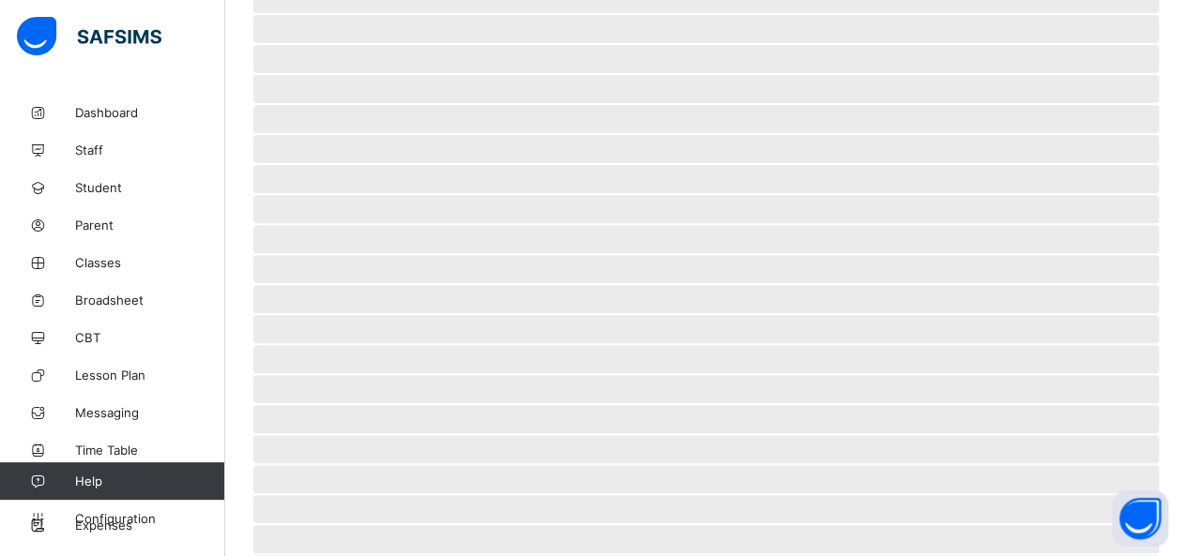
click at [396, 435] on span "‌" at bounding box center [705, 449] width 905 height 28
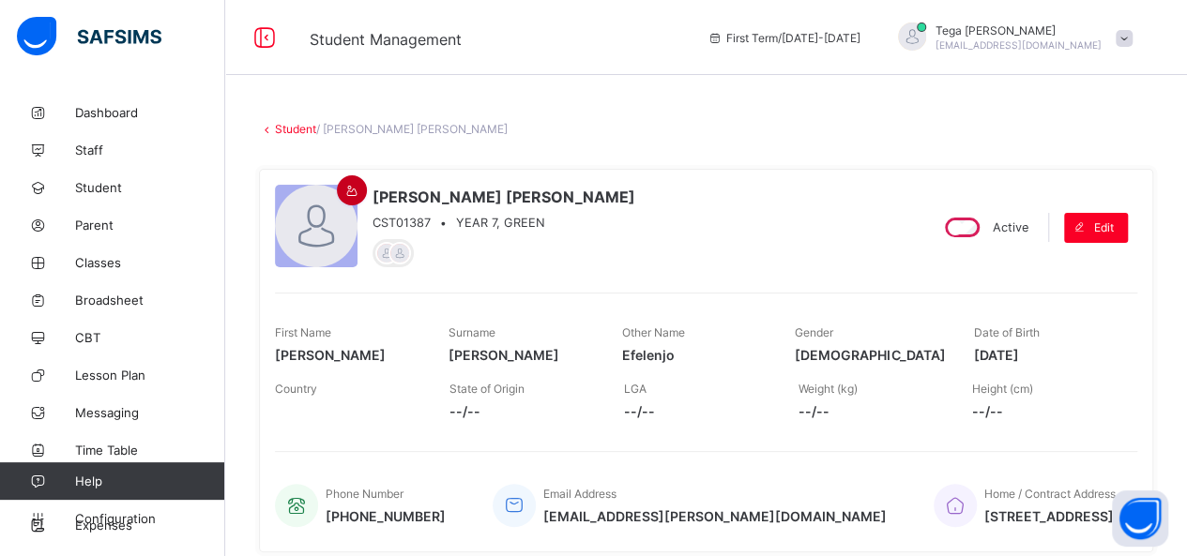
click at [340, 196] on div at bounding box center [352, 190] width 30 height 30
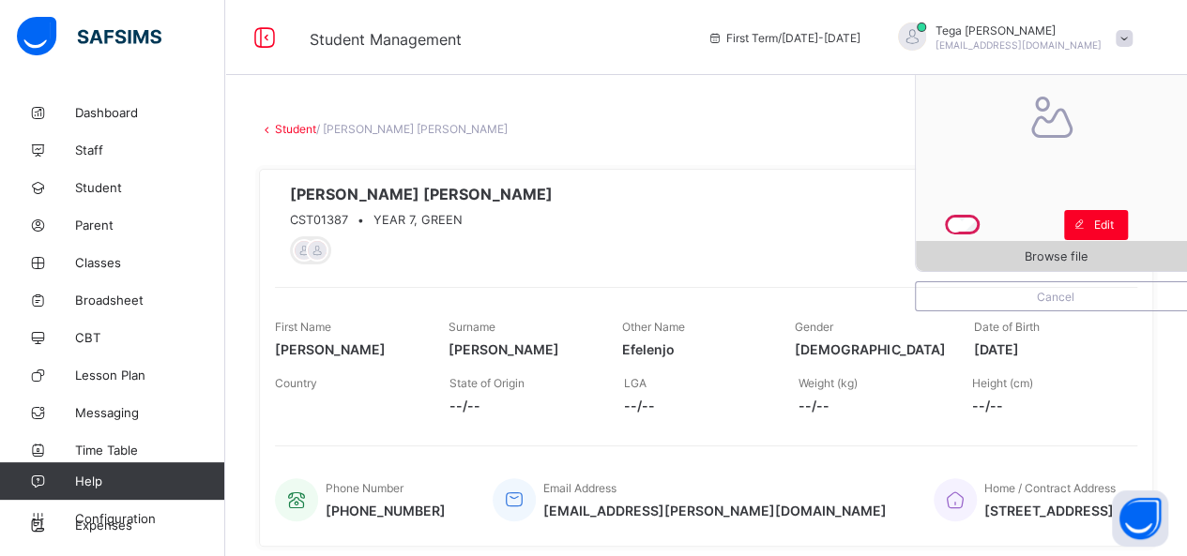
click at [1034, 262] on span "Browse file" at bounding box center [1055, 256] width 280 height 14
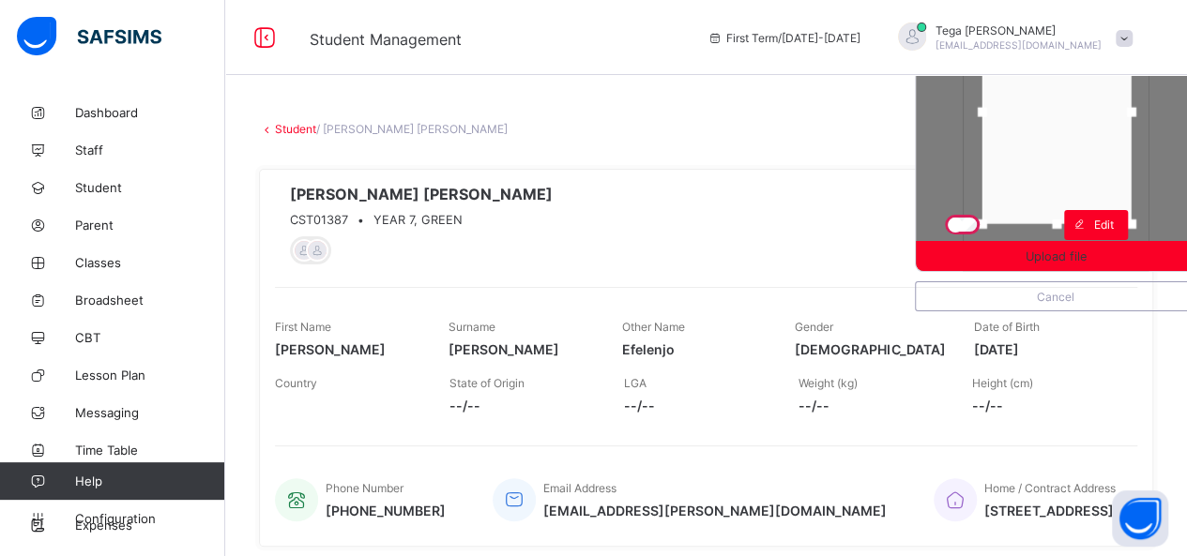
drag, startPoint x: 1074, startPoint y: 162, endPoint x: 1075, endPoint y: 143, distance: 19.7
click at [1075, 143] on div at bounding box center [1056, 112] width 149 height 224
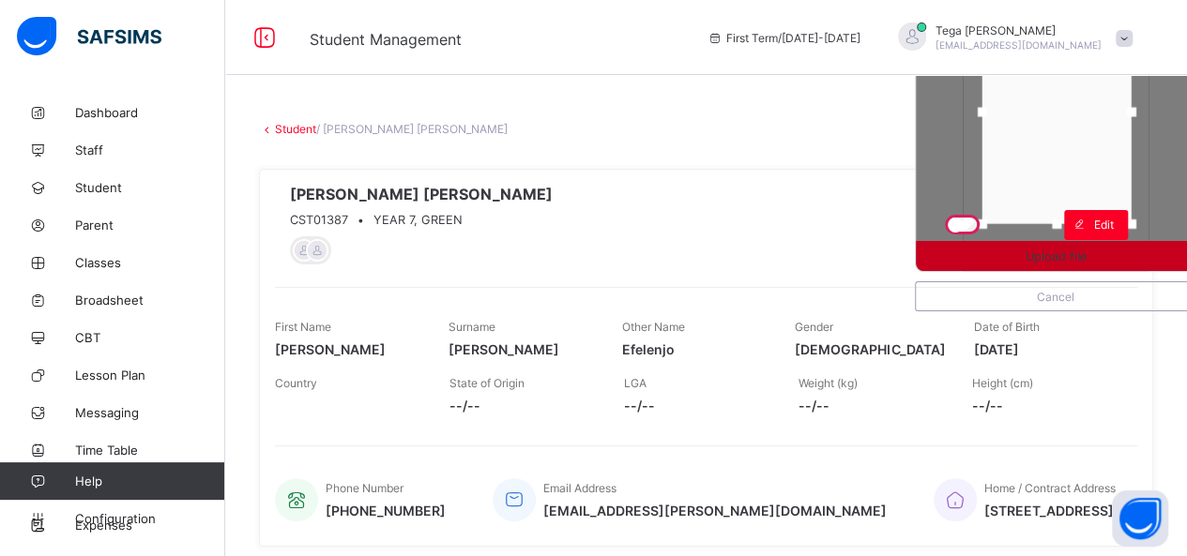
click at [1077, 258] on span "Upload file" at bounding box center [1055, 256] width 61 height 14
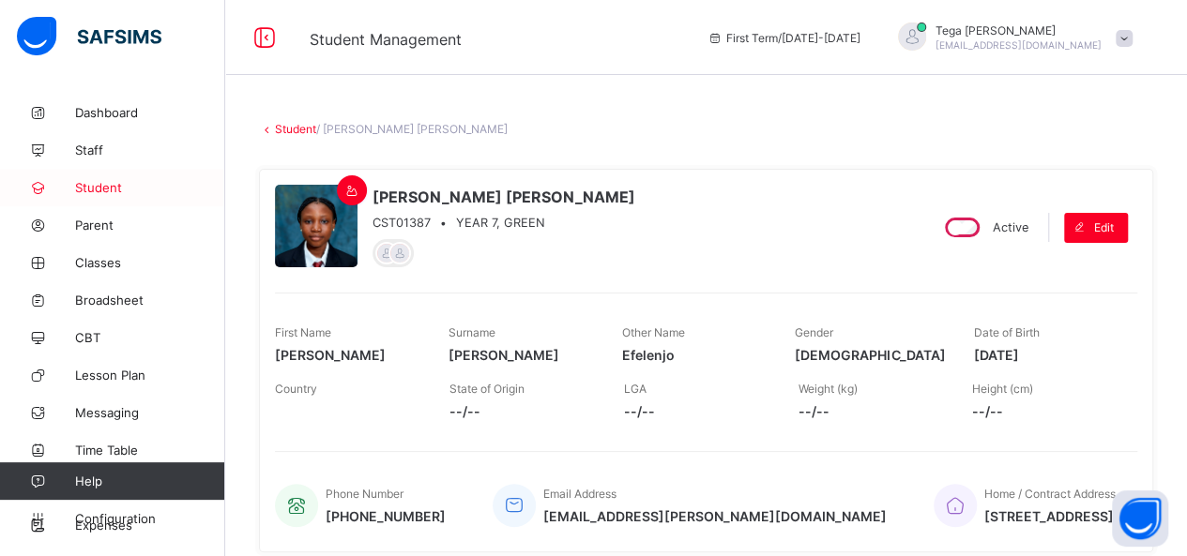
click at [85, 183] on span "Student" at bounding box center [150, 187] width 150 height 15
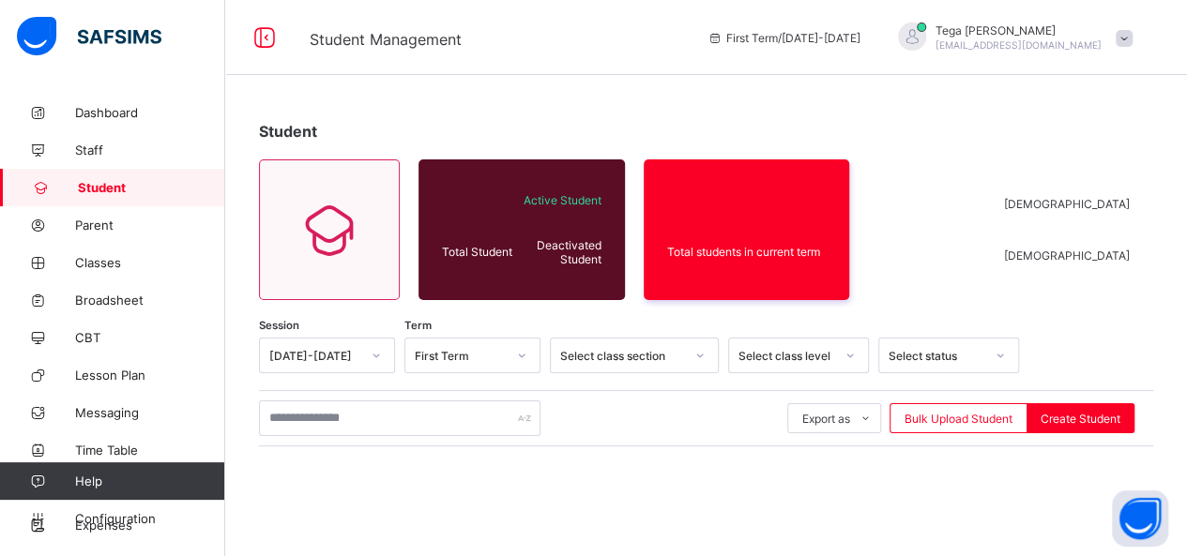
click at [85, 183] on span "Student" at bounding box center [151, 187] width 147 height 15
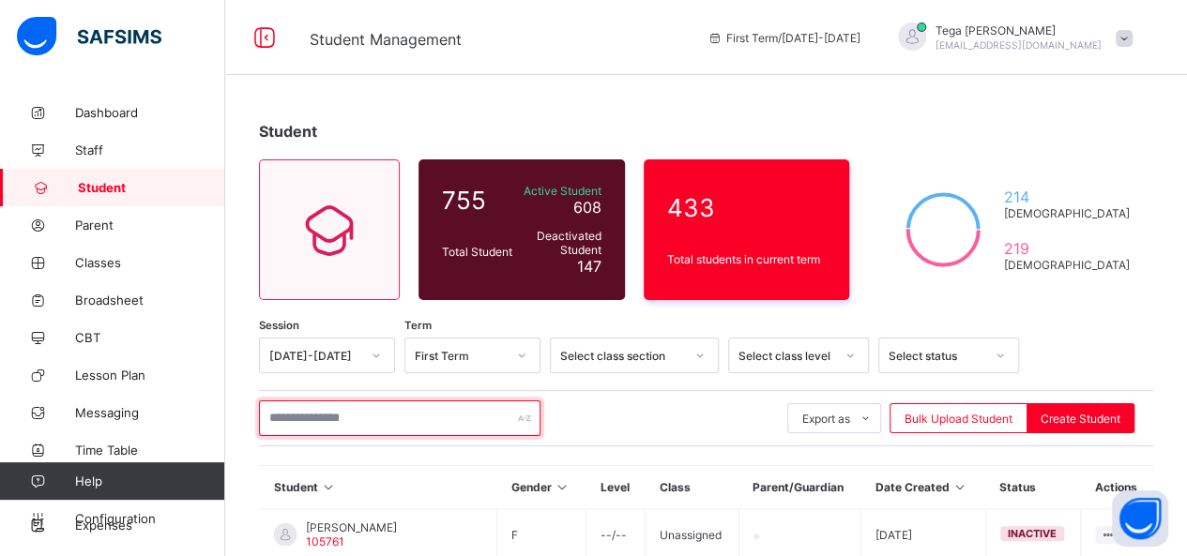
click at [345, 416] on input "text" at bounding box center [399, 419] width 281 height 36
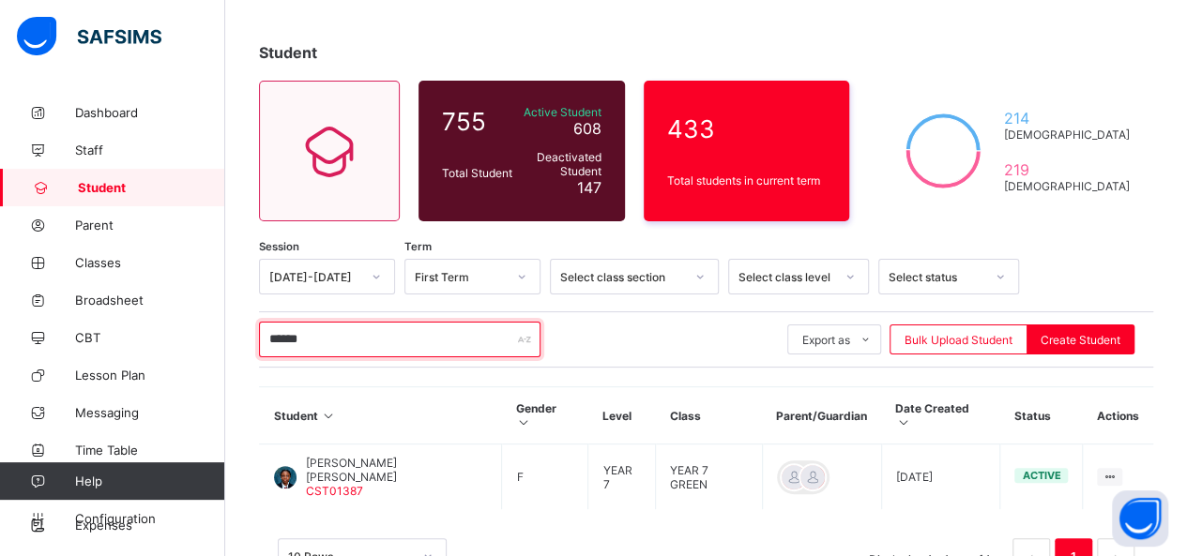
scroll to position [119, 0]
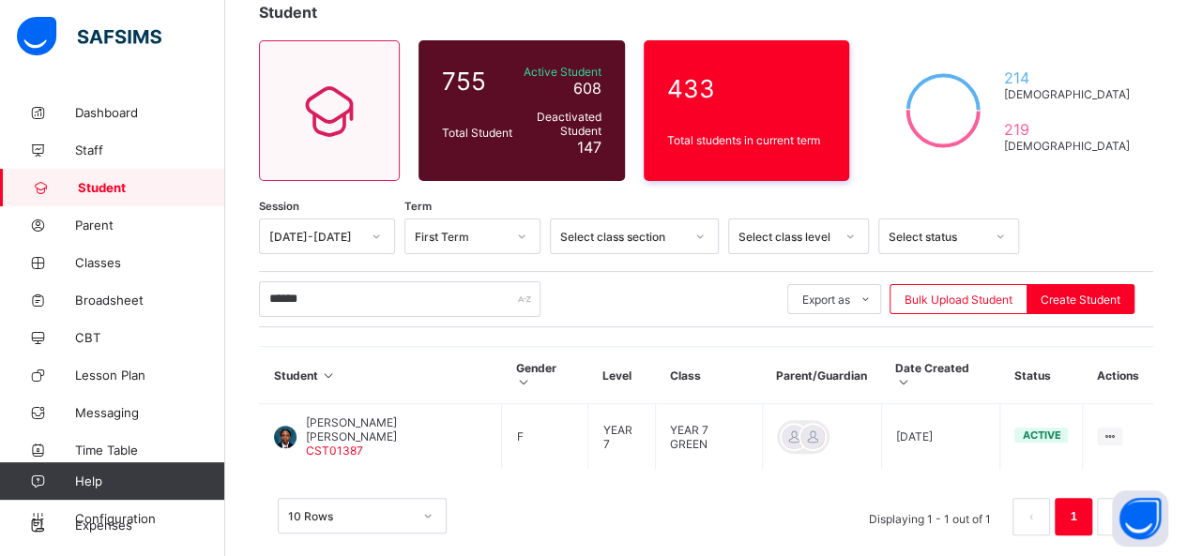
click at [96, 185] on span "Student" at bounding box center [151, 187] width 147 height 15
click at [353, 293] on input "******" at bounding box center [399, 299] width 281 height 36
type input "*"
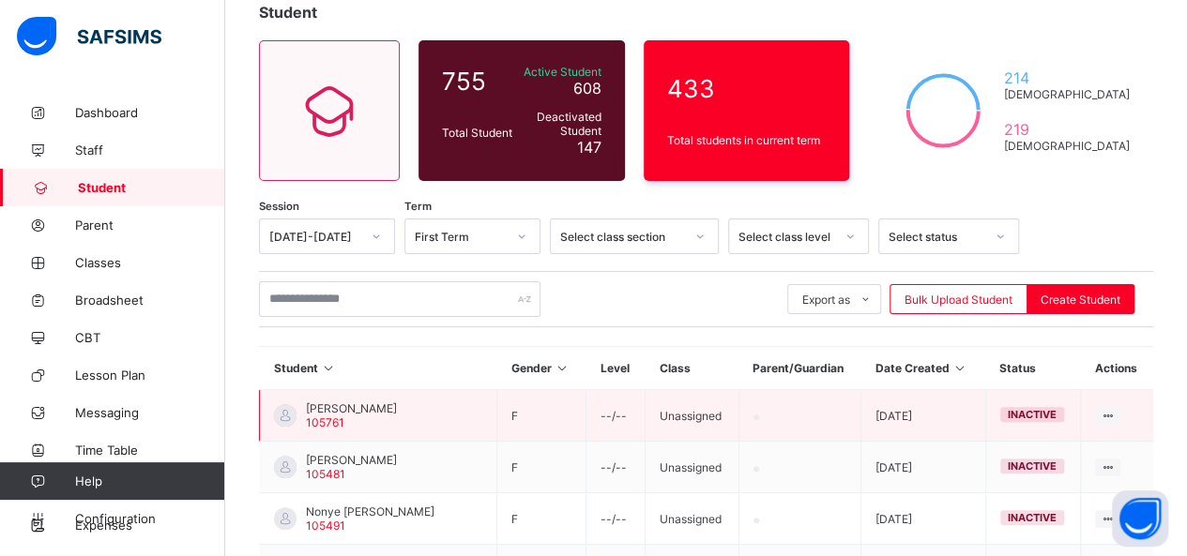
click at [442, 434] on td "Zara TABANSI 105761" at bounding box center [378, 416] width 237 height 52
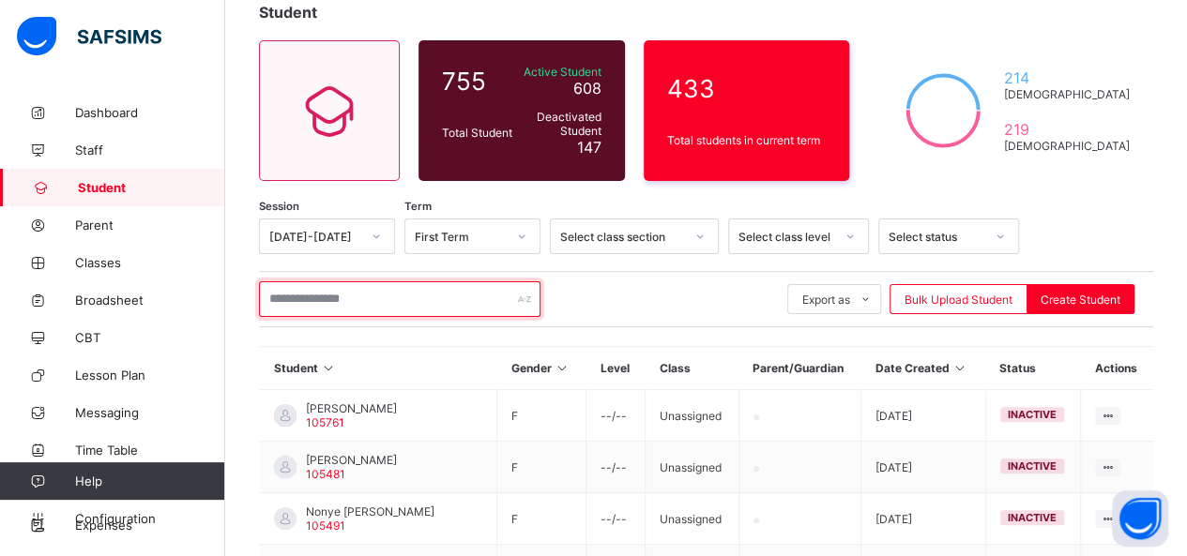
click at [360, 295] on input "text" at bounding box center [399, 299] width 281 height 36
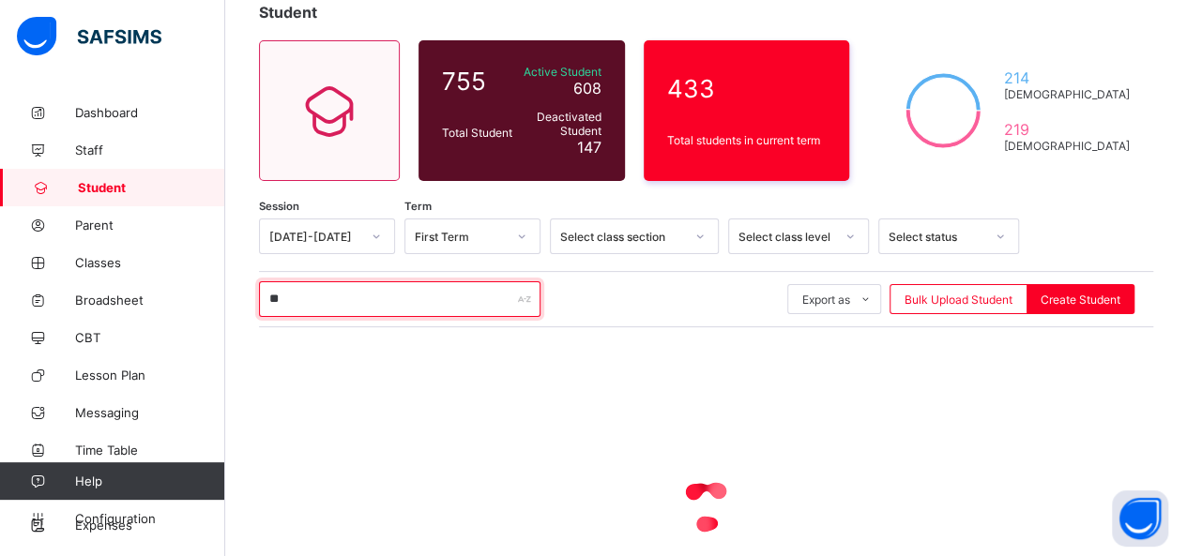
type input "*"
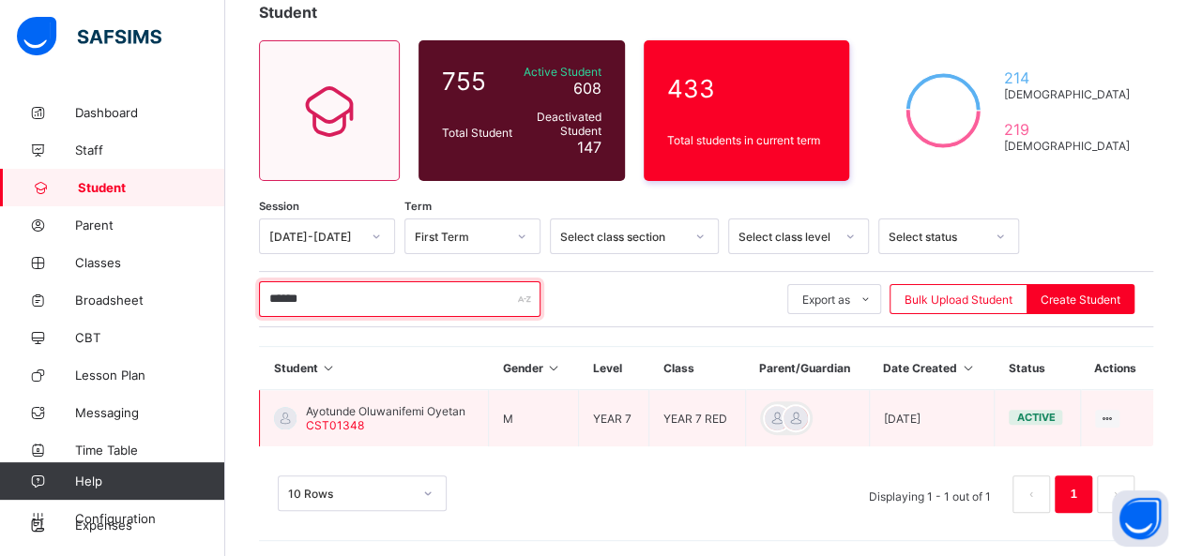
type input "******"
click at [371, 404] on span "Ayotunde Oluwanifemi Oyetan" at bounding box center [385, 411] width 159 height 14
